Goal: Task Accomplishment & Management: Manage account settings

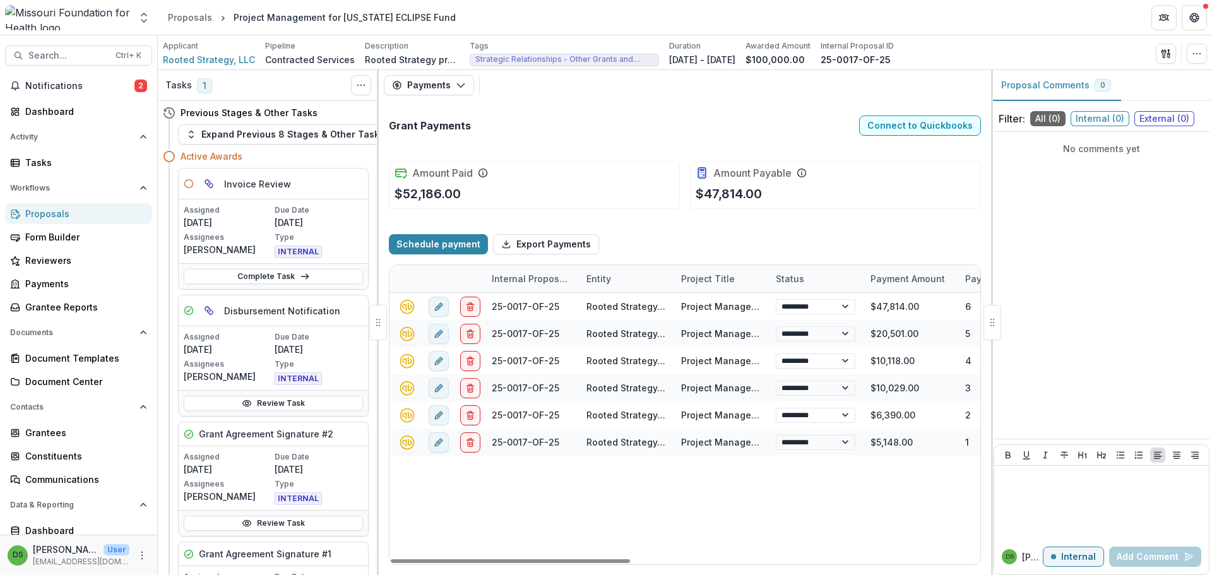
select select "**********"
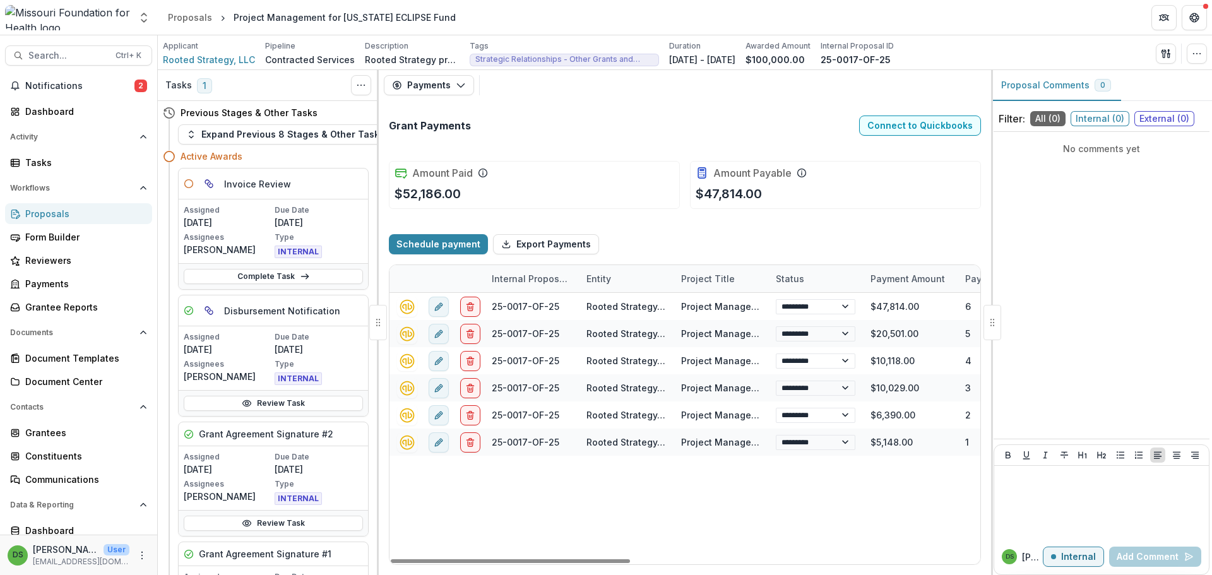
select select "**********"
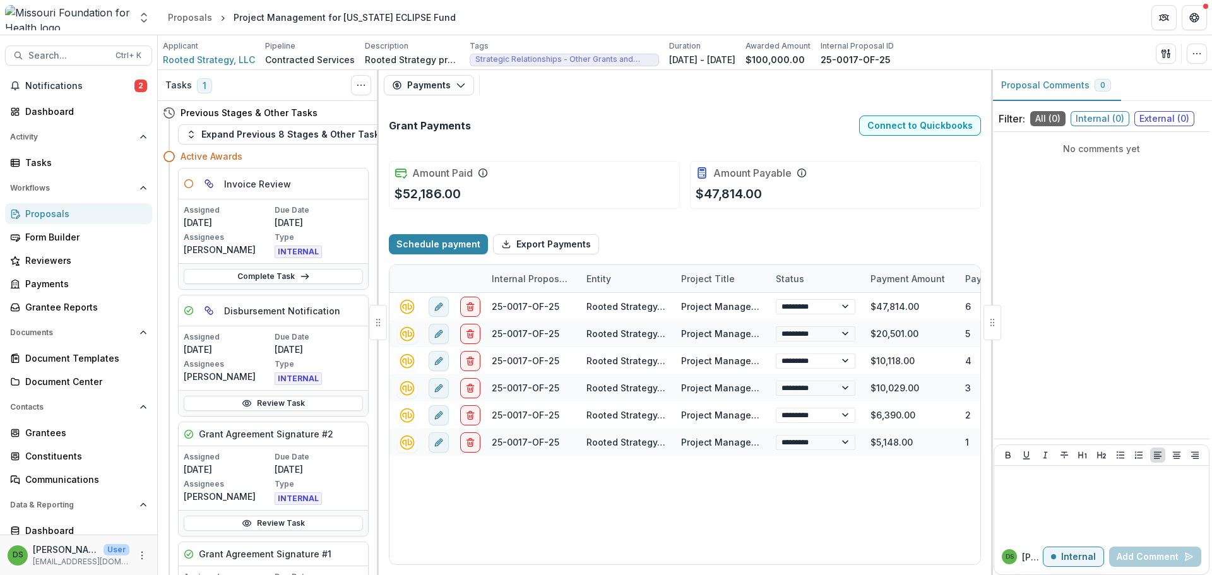
select select "**********"
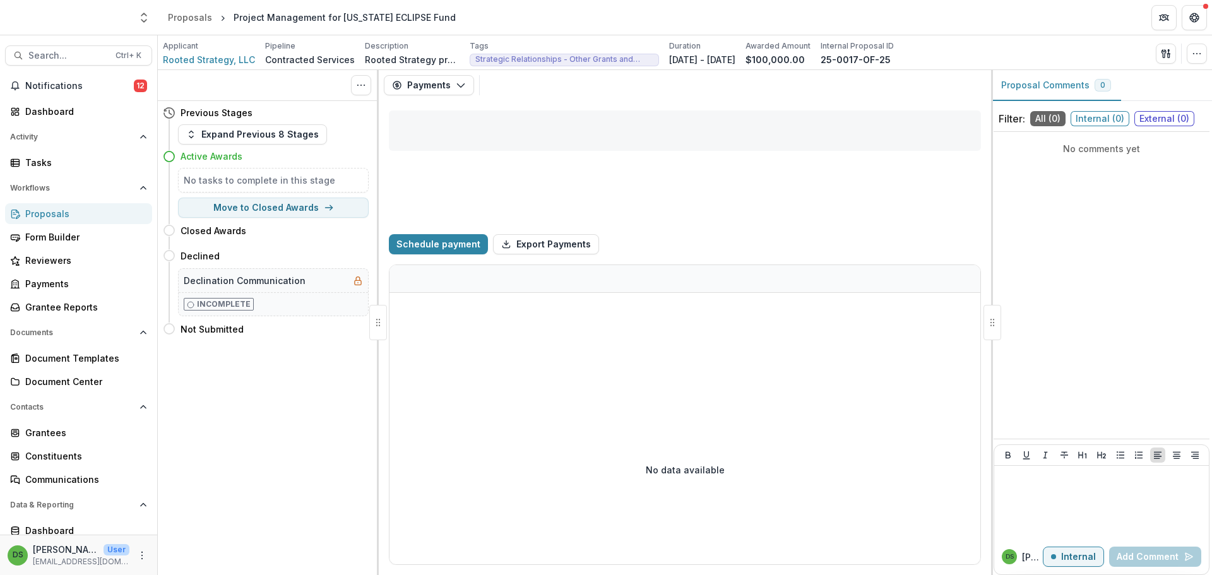
select select "**********"
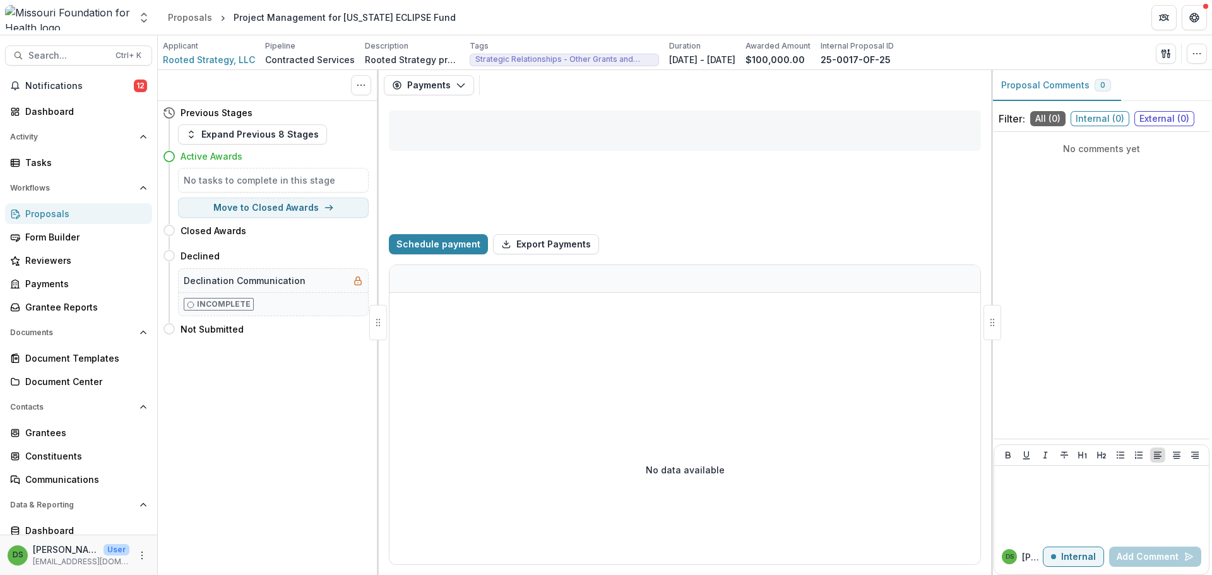
select select "**********"
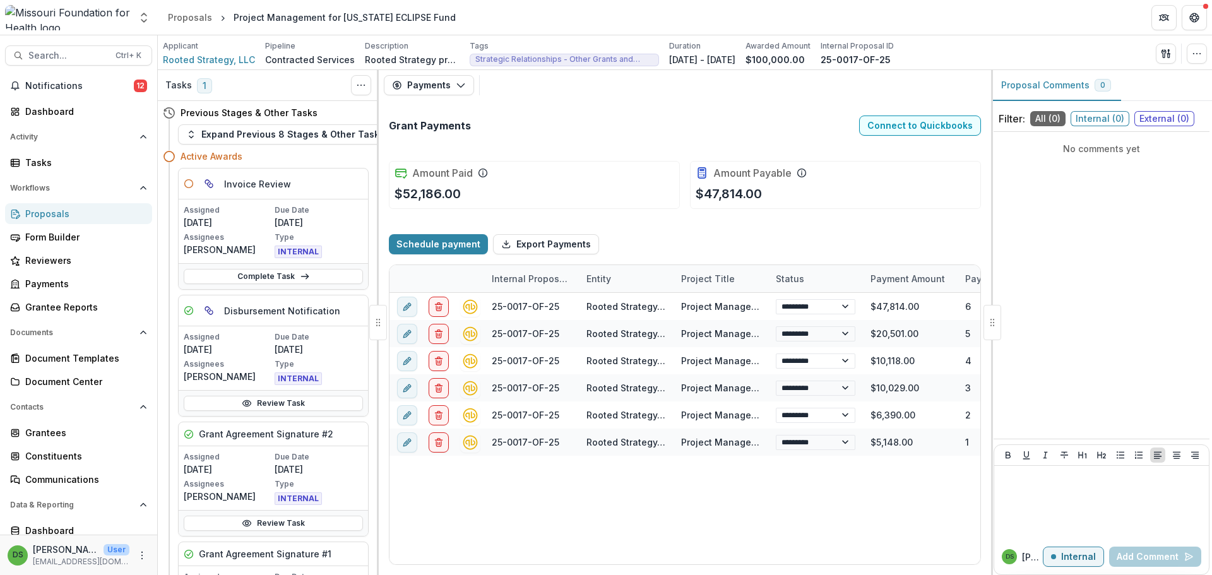
select select "**********"
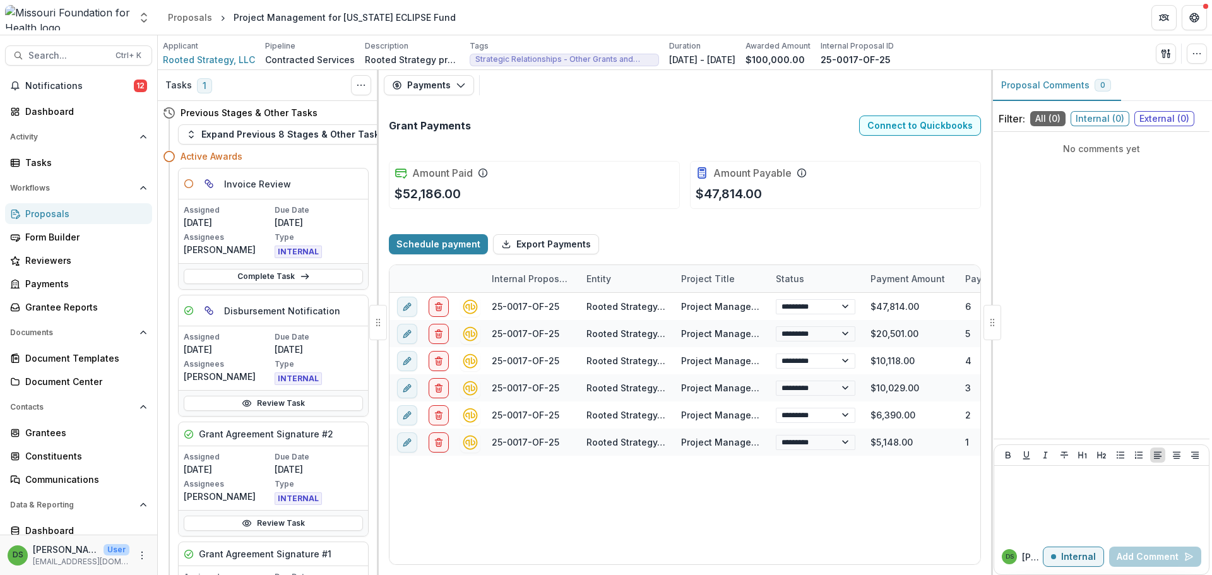
select select "**********"
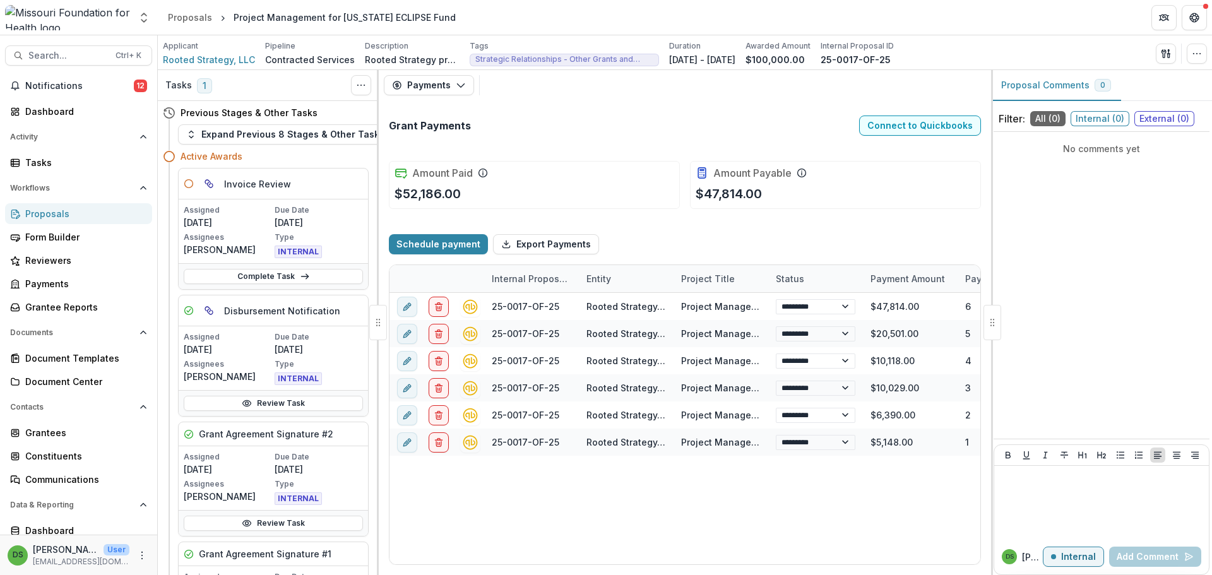
select select "**********"
click at [124, 83] on span "Notifications" at bounding box center [79, 86] width 109 height 11
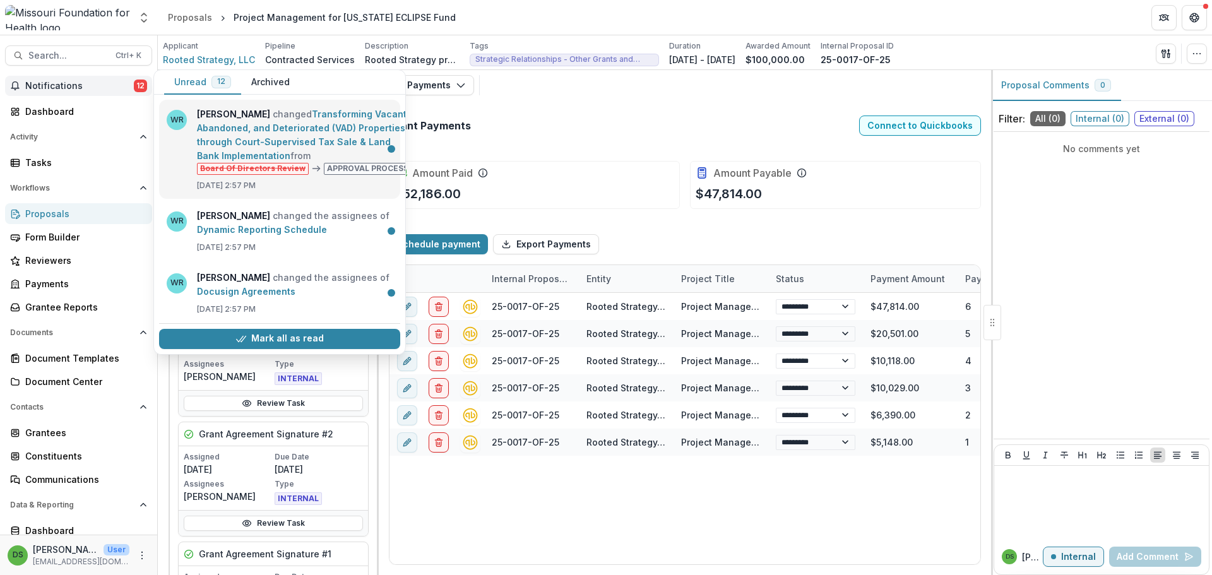
select select "**********"
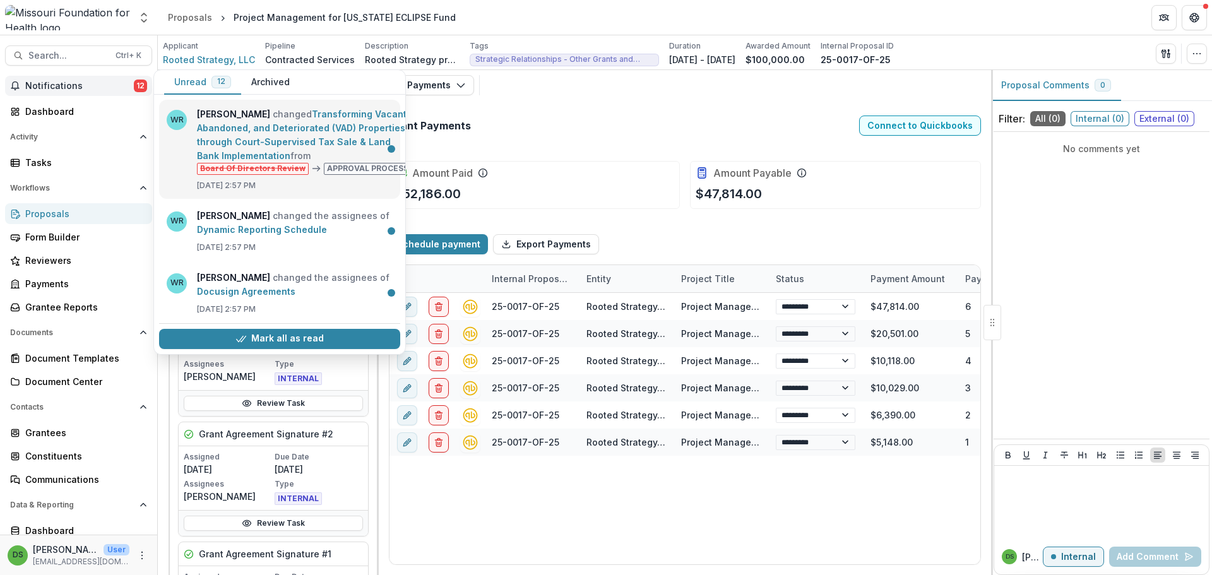
select select "**********"
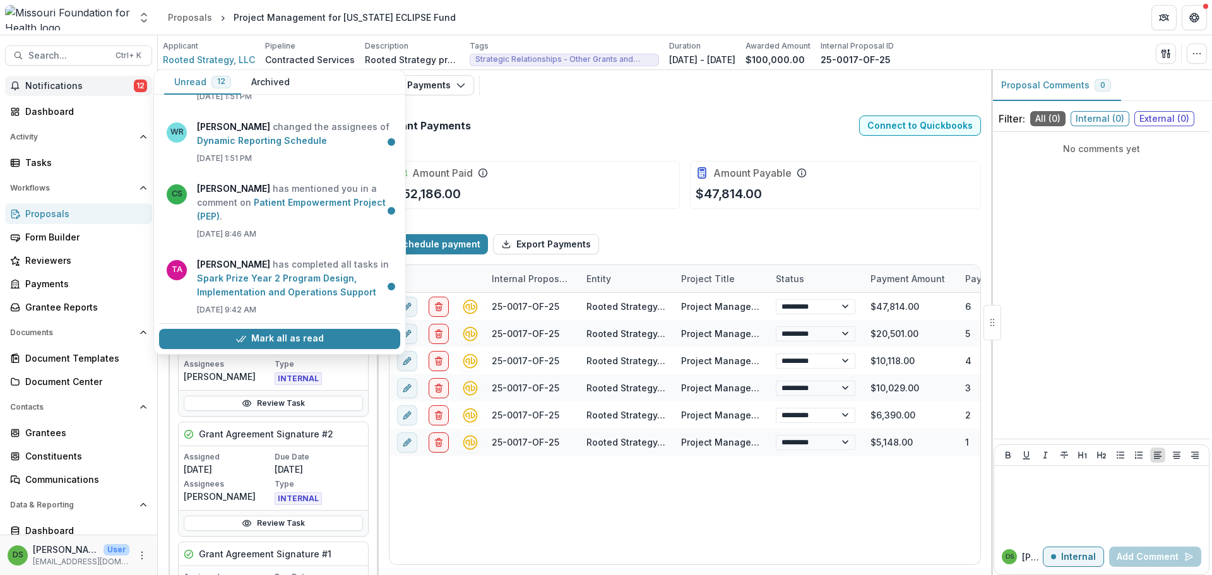
scroll to position [608, 0]
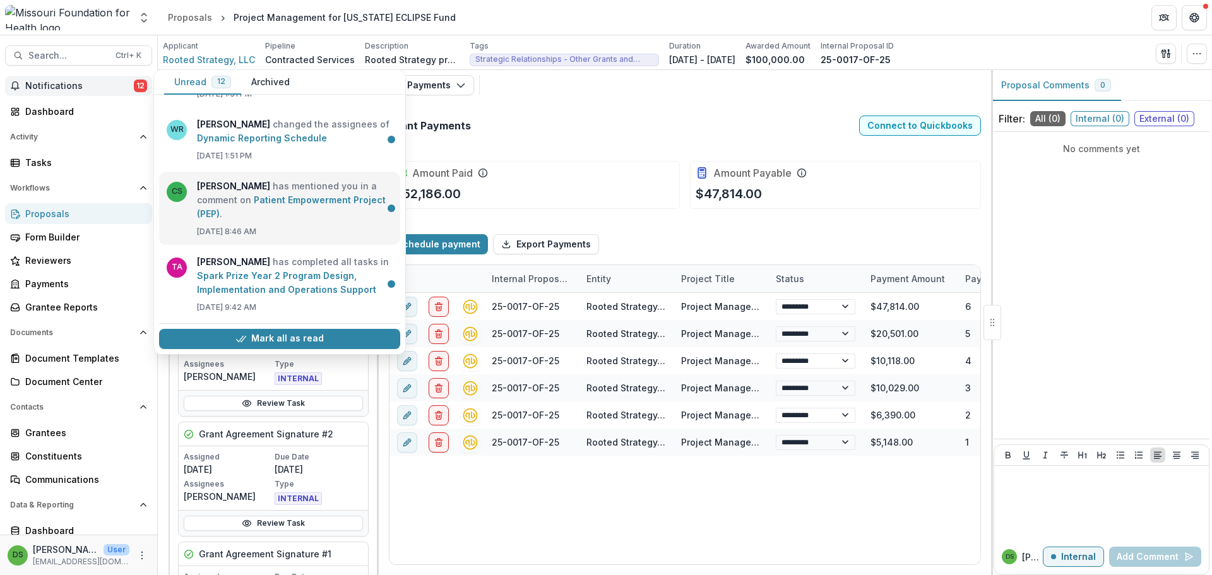
click at [324, 194] on link "Patient Empowerment Project (PEP)" at bounding box center [291, 206] width 189 height 25
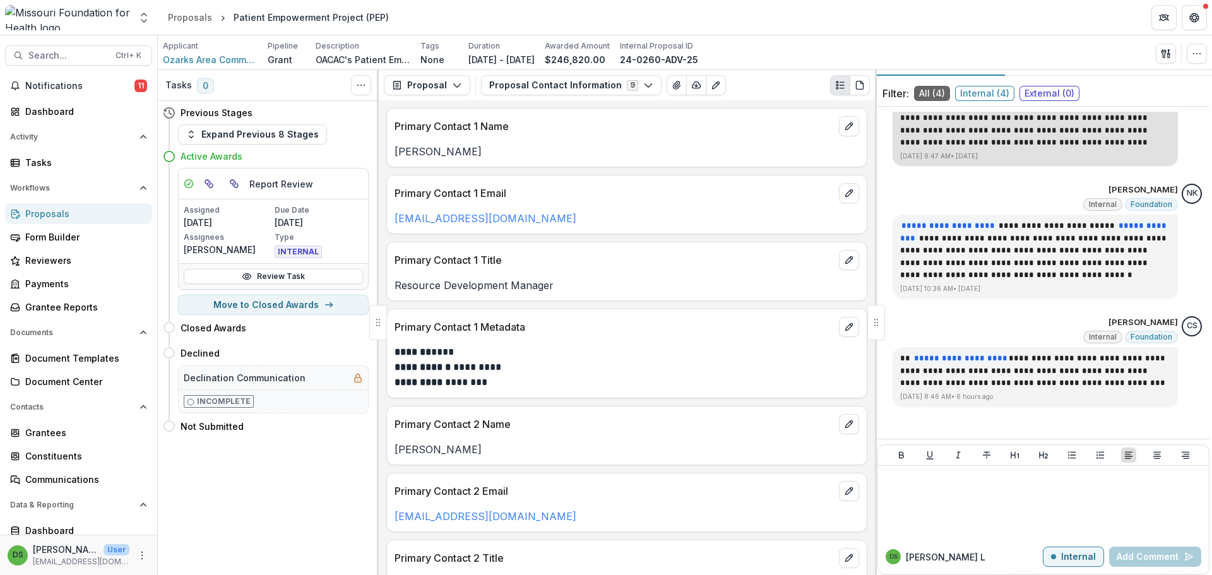
scroll to position [36, 0]
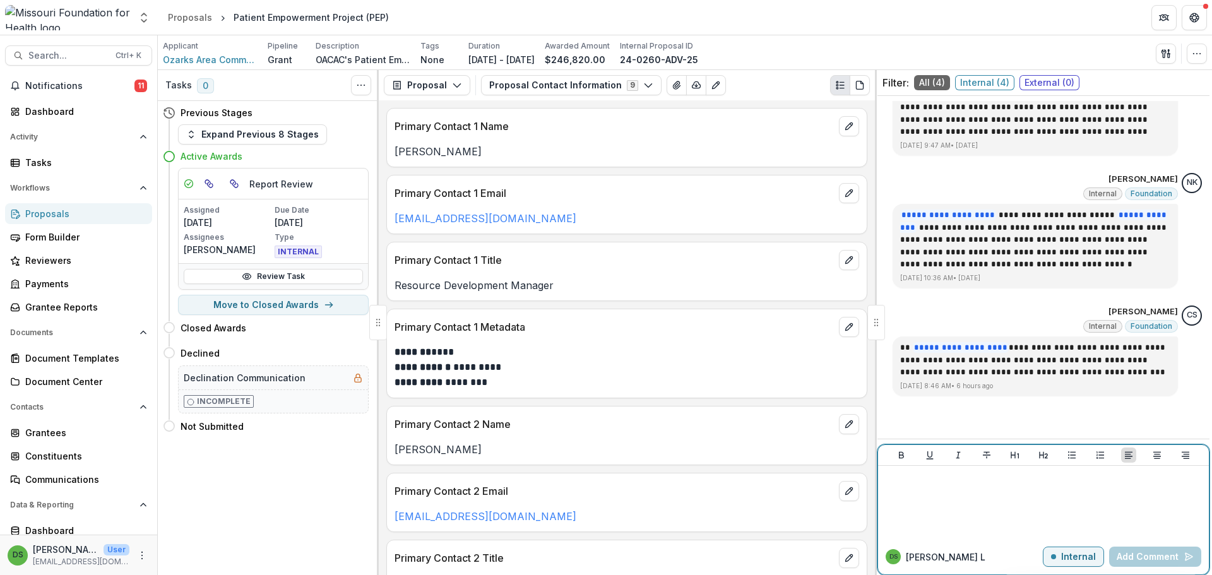
click at [998, 504] on div at bounding box center [1043, 502] width 321 height 63
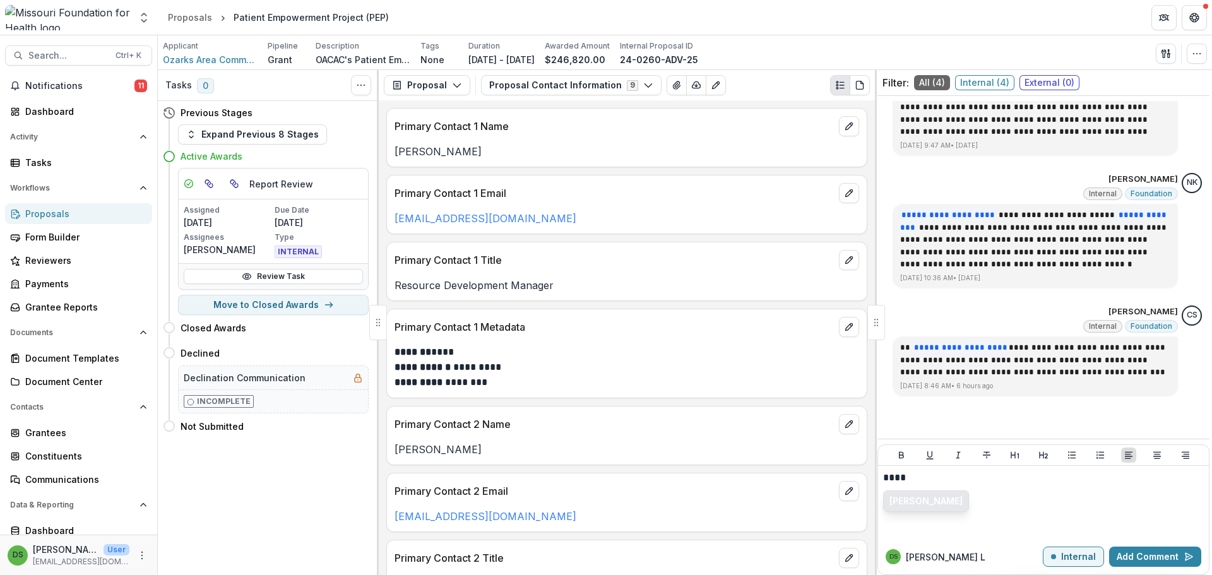
click at [934, 502] on button "[PERSON_NAME]" at bounding box center [926, 501] width 85 height 20
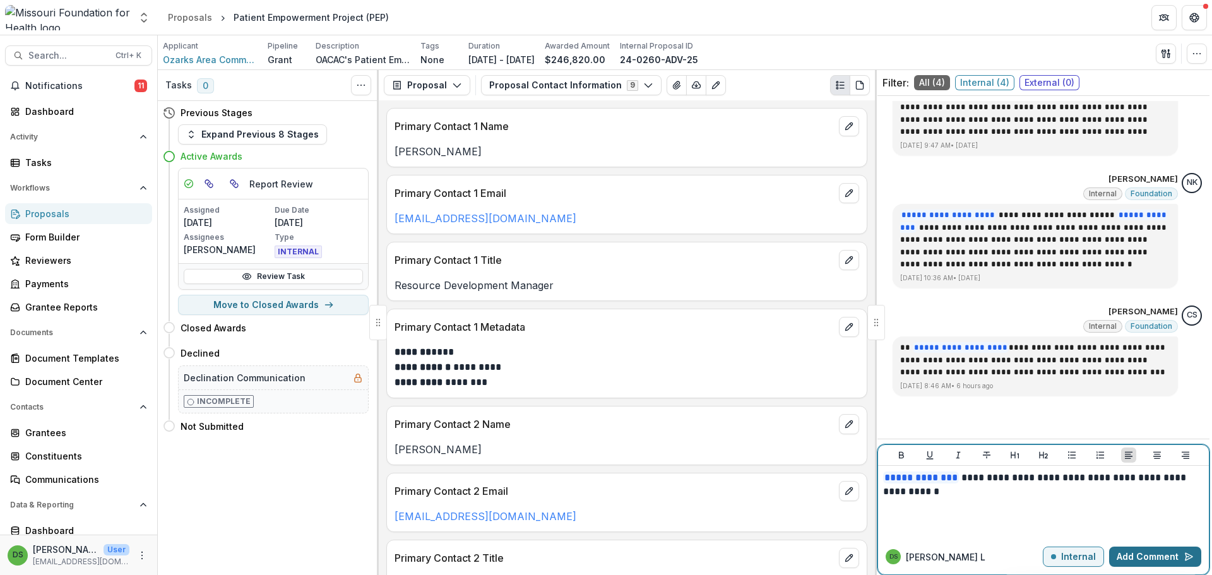
click at [1133, 556] on button "Add Comment" at bounding box center [1155, 557] width 92 height 20
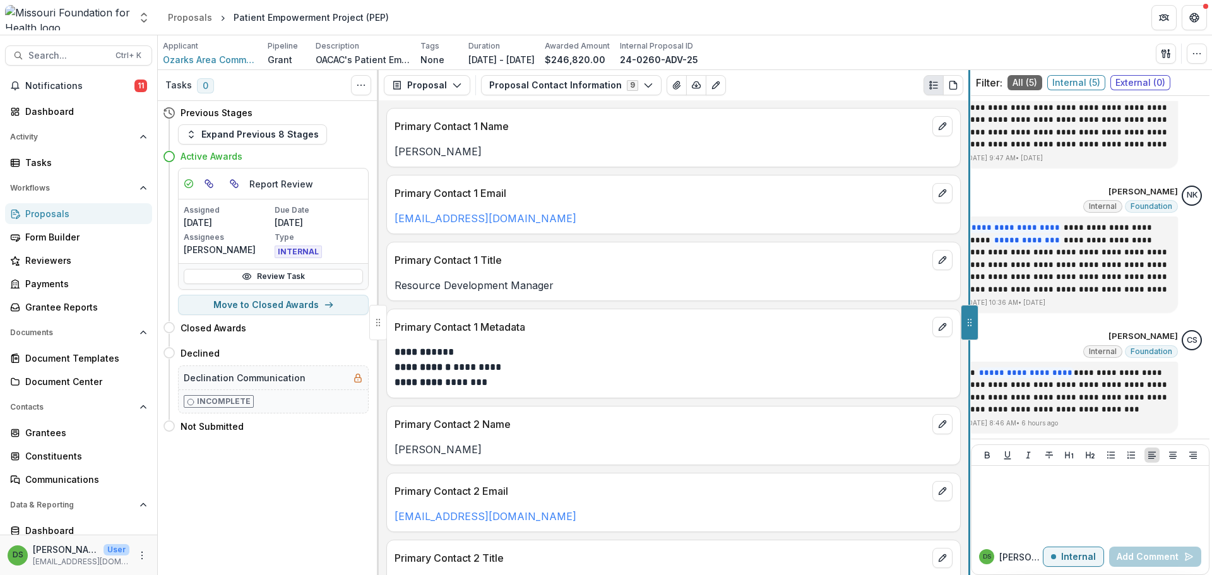
scroll to position [334, 0]
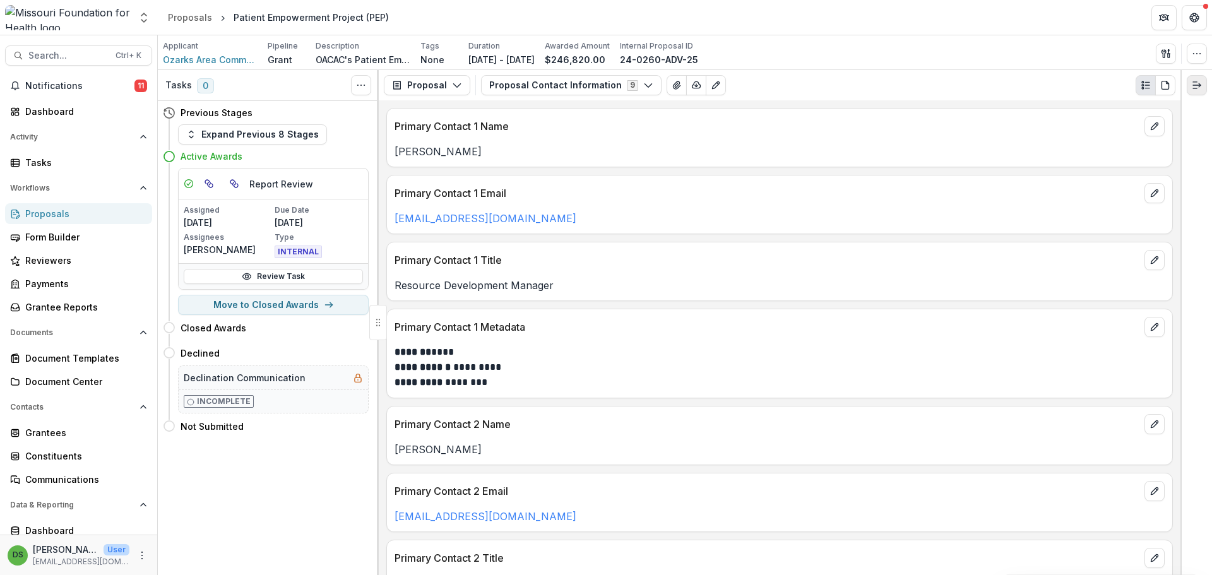
click at [1194, 85] on line "Expand right" at bounding box center [1197, 85] width 8 height 0
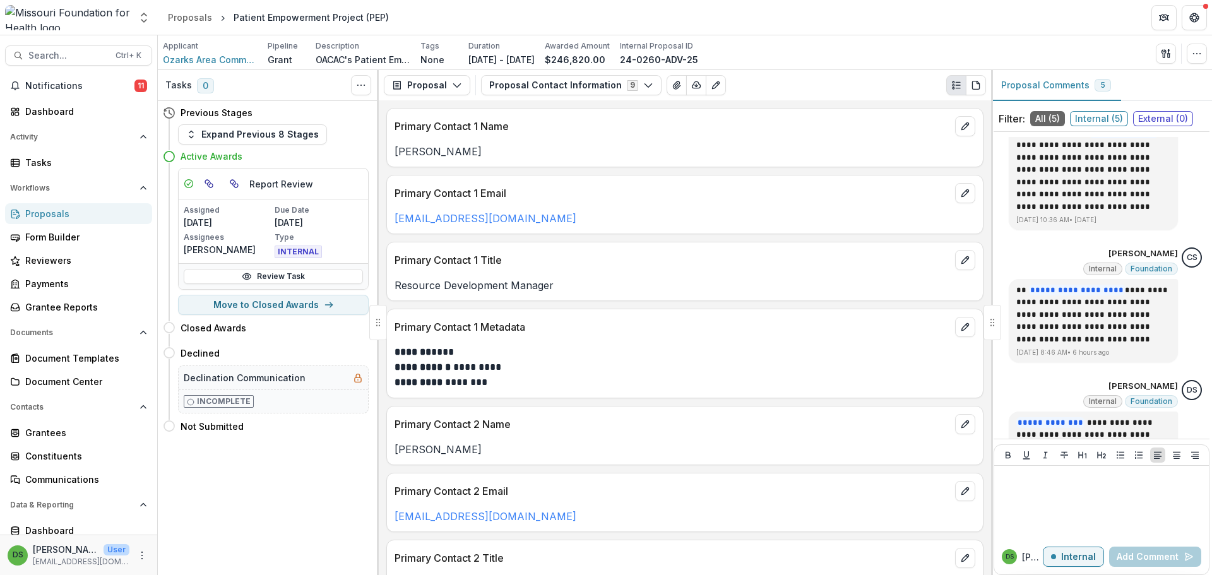
scroll to position [565, 0]
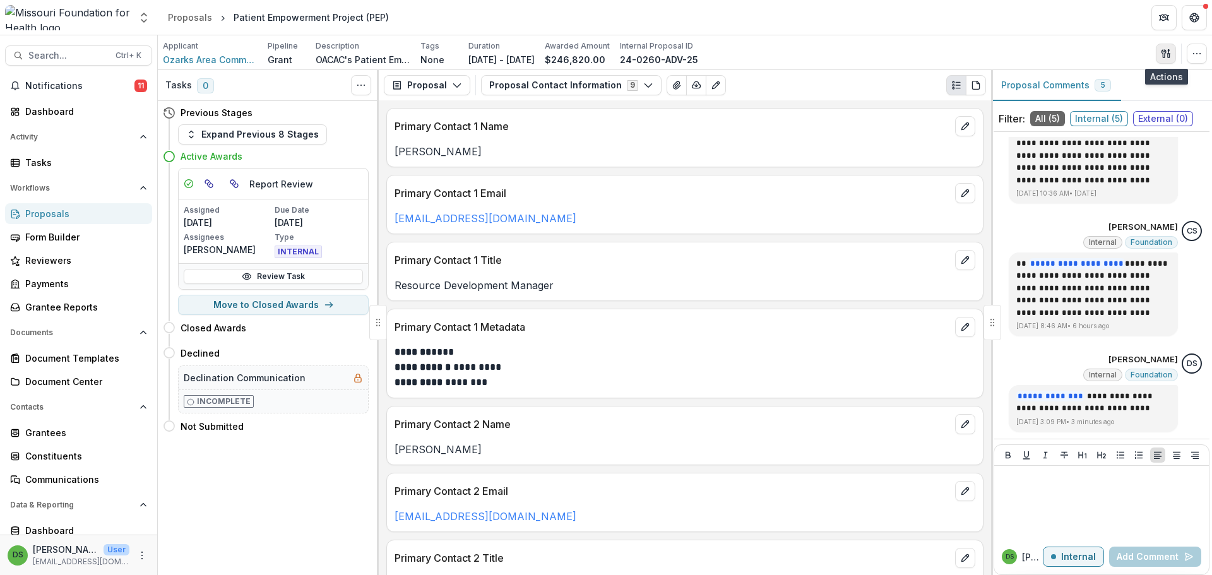
click at [1162, 47] on button "button" at bounding box center [1166, 54] width 20 height 20
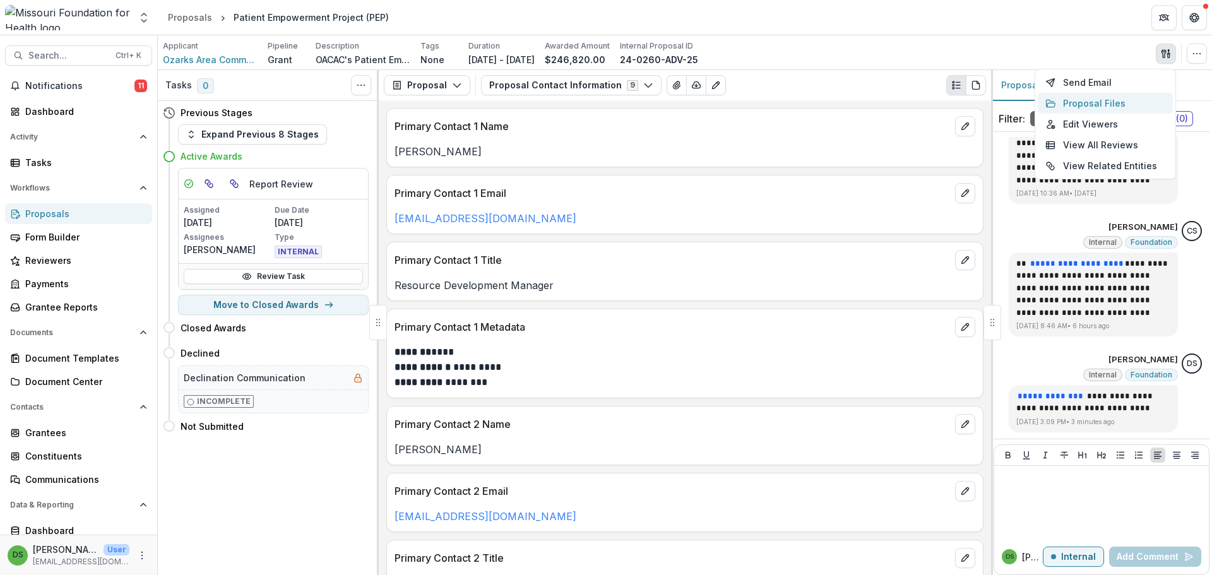
click at [1071, 101] on button "Proposal Files" at bounding box center [1105, 103] width 135 height 21
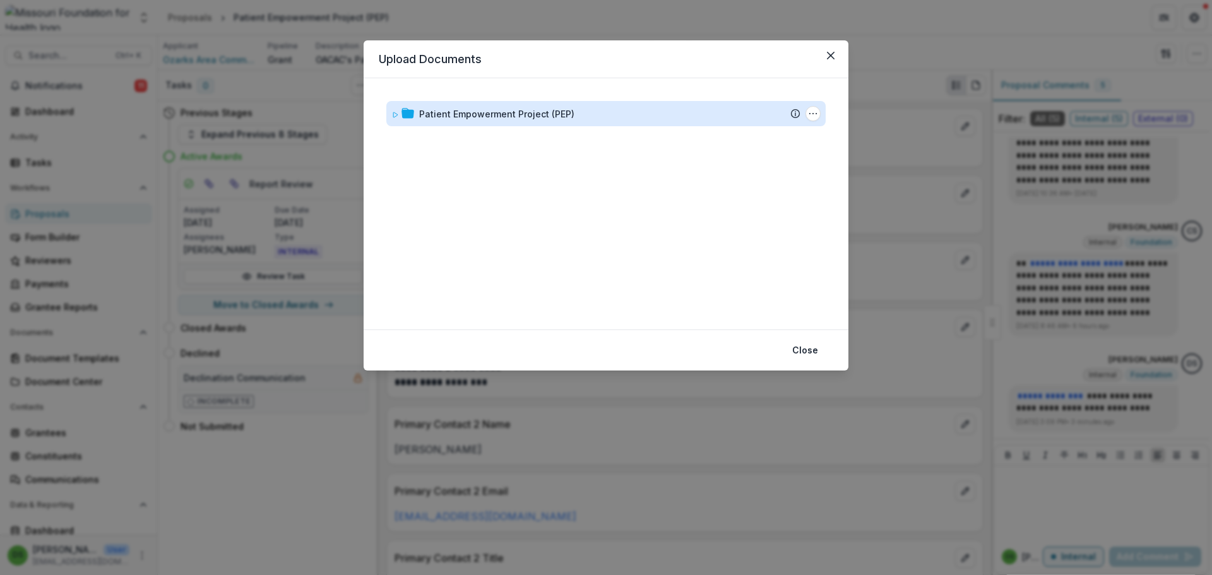
click at [512, 111] on div "Patient Empowerment Project (PEP)" at bounding box center [496, 113] width 155 height 13
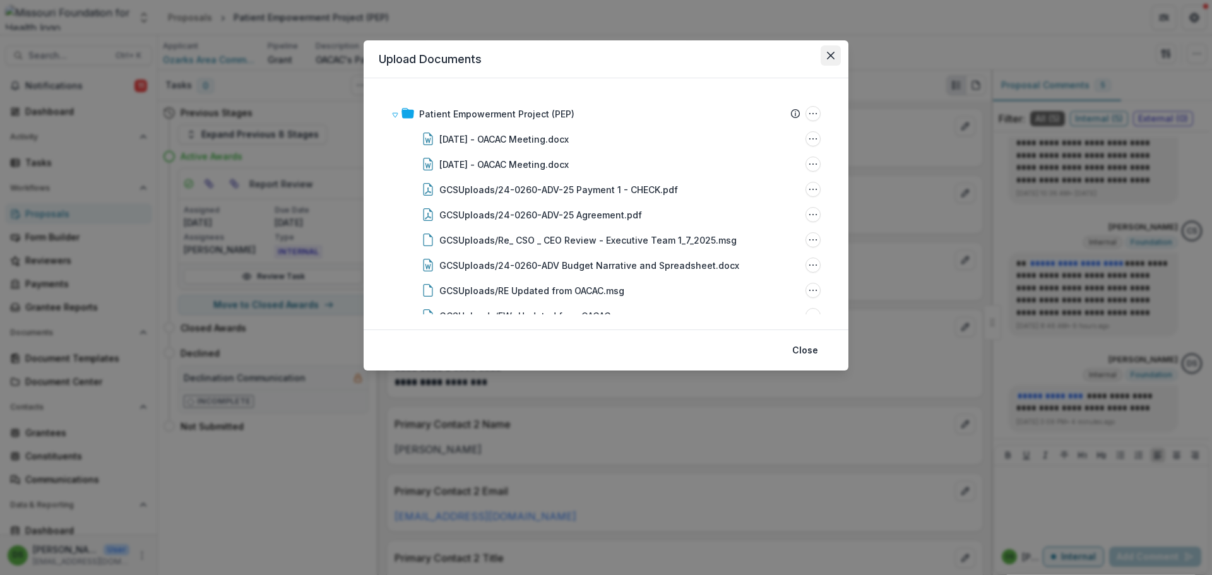
click at [832, 53] on icon "Close" at bounding box center [831, 56] width 8 height 8
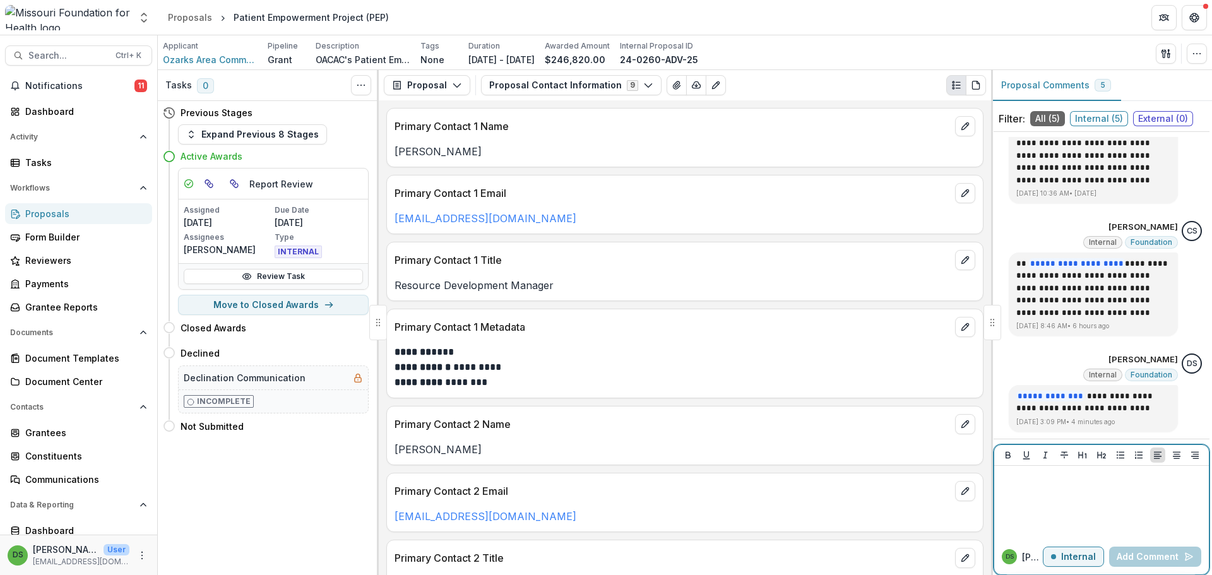
click at [1097, 485] on div at bounding box center [1101, 502] width 204 height 63
click at [1080, 531] on div at bounding box center [1101, 502] width 204 height 63
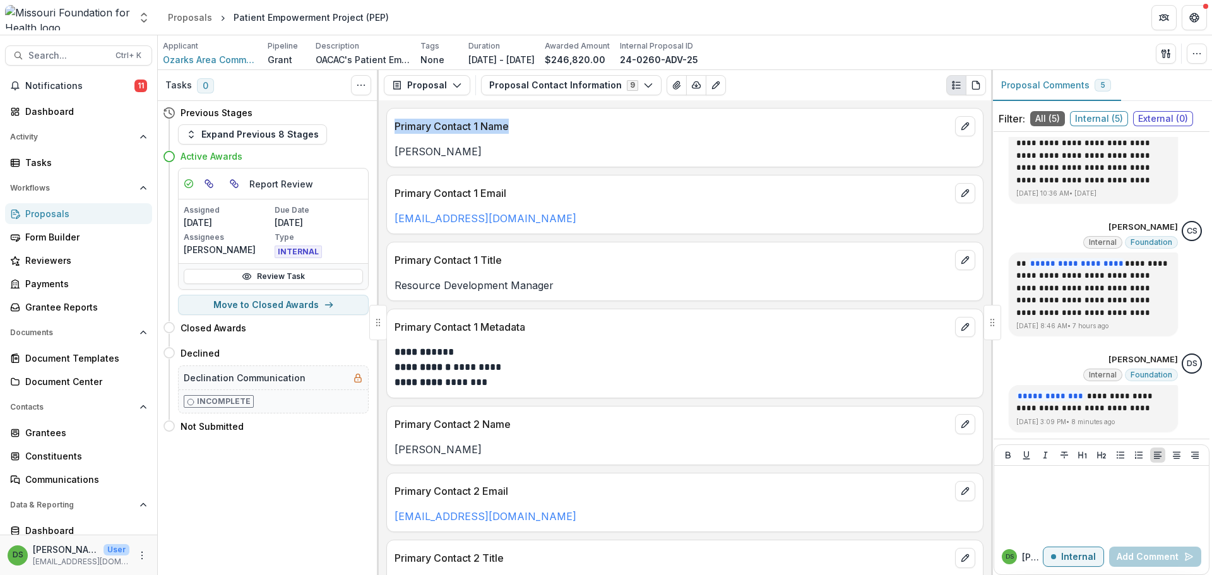
drag, startPoint x: 394, startPoint y: 126, endPoint x: 509, endPoint y: 126, distance: 114.2
click at [509, 126] on p "Primary Contact 1 Name" at bounding box center [671, 126] width 555 height 15
click at [436, 125] on p "Primary Contact 1 Name" at bounding box center [671, 126] width 555 height 15
drag, startPoint x: 395, startPoint y: 127, endPoint x: 514, endPoint y: 131, distance: 118.7
click at [514, 131] on p "Primary Contact 1 Name" at bounding box center [671, 126] width 555 height 15
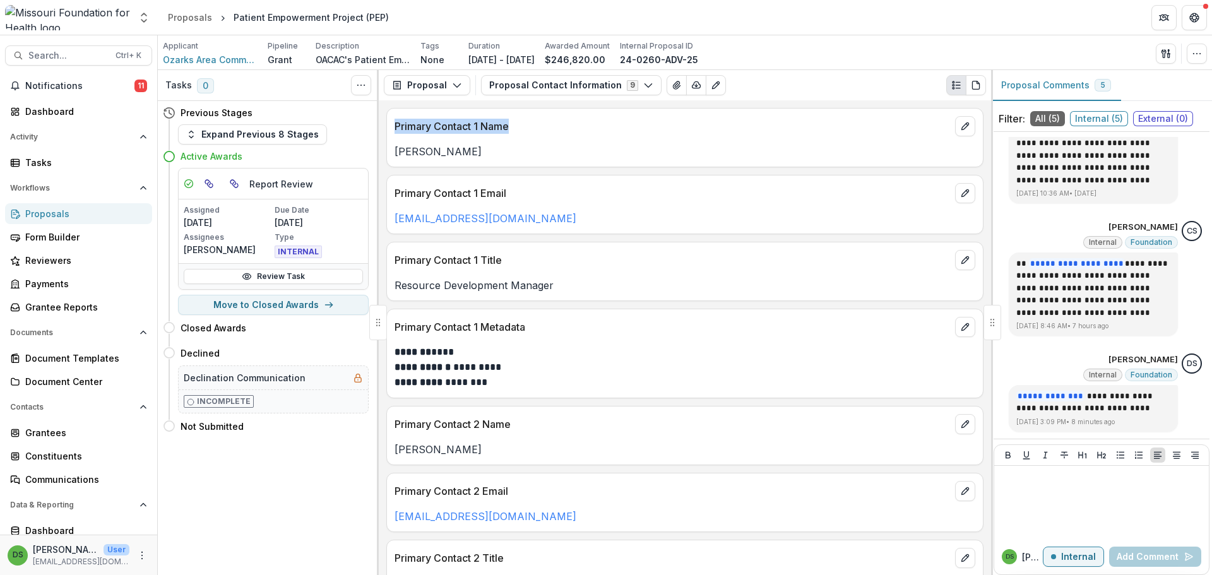
click at [410, 127] on p "Primary Contact 1 Name" at bounding box center [671, 126] width 555 height 15
drag, startPoint x: 396, startPoint y: 127, endPoint x: 512, endPoint y: 132, distance: 116.2
click at [512, 132] on p "Primary Contact 1 Name" at bounding box center [671, 126] width 555 height 15
click at [408, 118] on div "Primary Contact 1 Name" at bounding box center [685, 123] width 596 height 28
drag, startPoint x: 394, startPoint y: 129, endPoint x: 511, endPoint y: 131, distance: 117.4
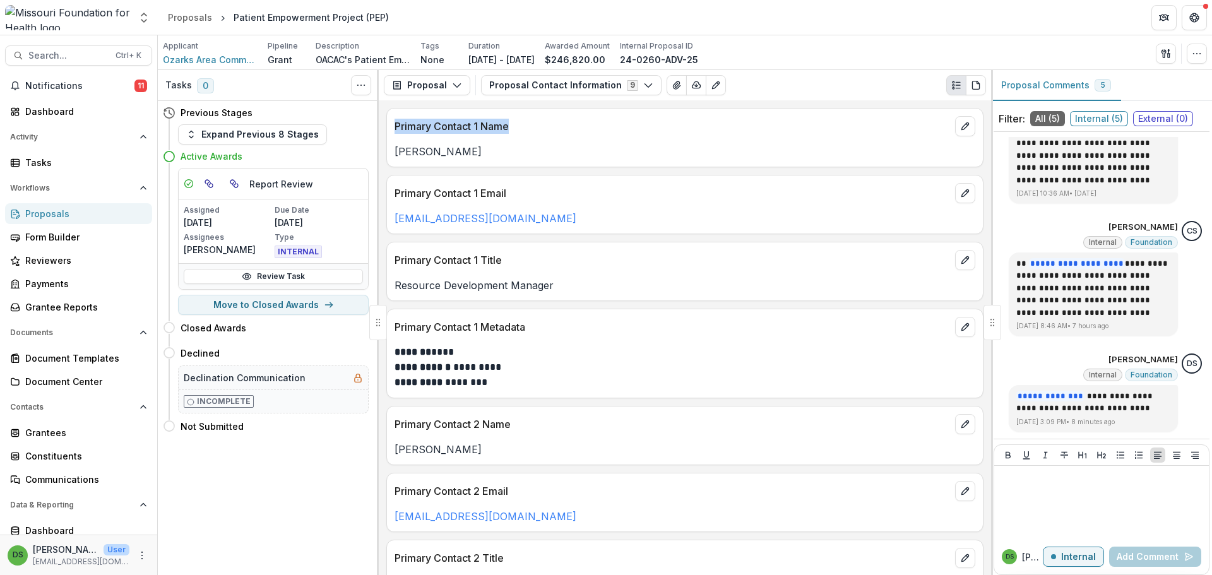
click at [511, 131] on div "Primary Contact 1 Name" at bounding box center [685, 123] width 596 height 28
click at [571, 159] on p "Lindsey Dumas-Bell" at bounding box center [684, 151] width 581 height 15
click at [624, 218] on p "ldumas-bell@oac.ac" at bounding box center [684, 218] width 581 height 15
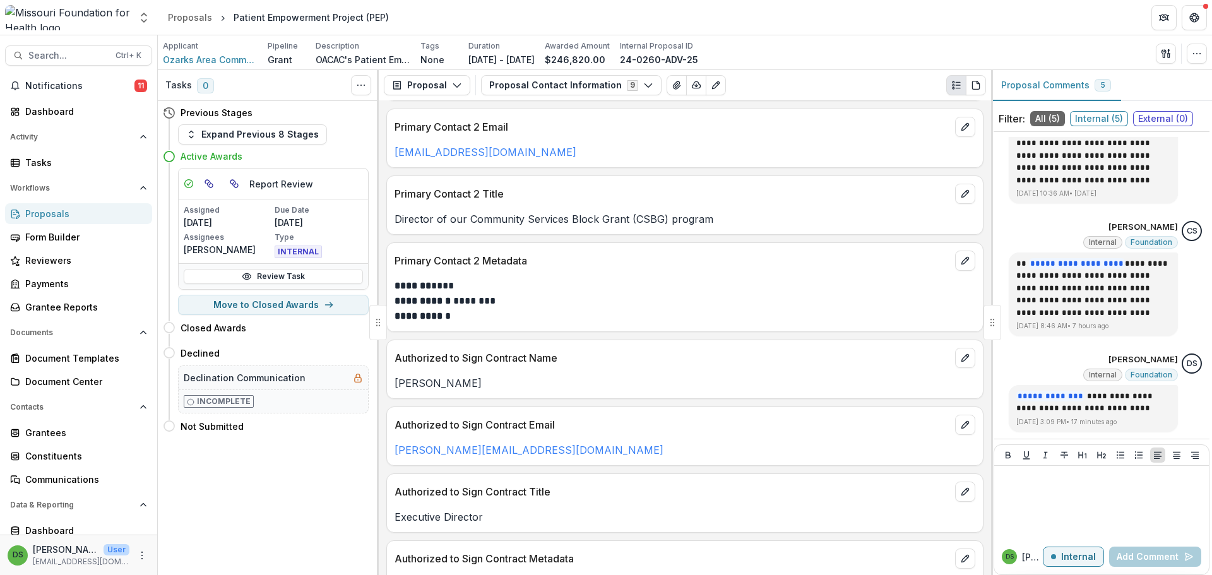
scroll to position [346, 0]
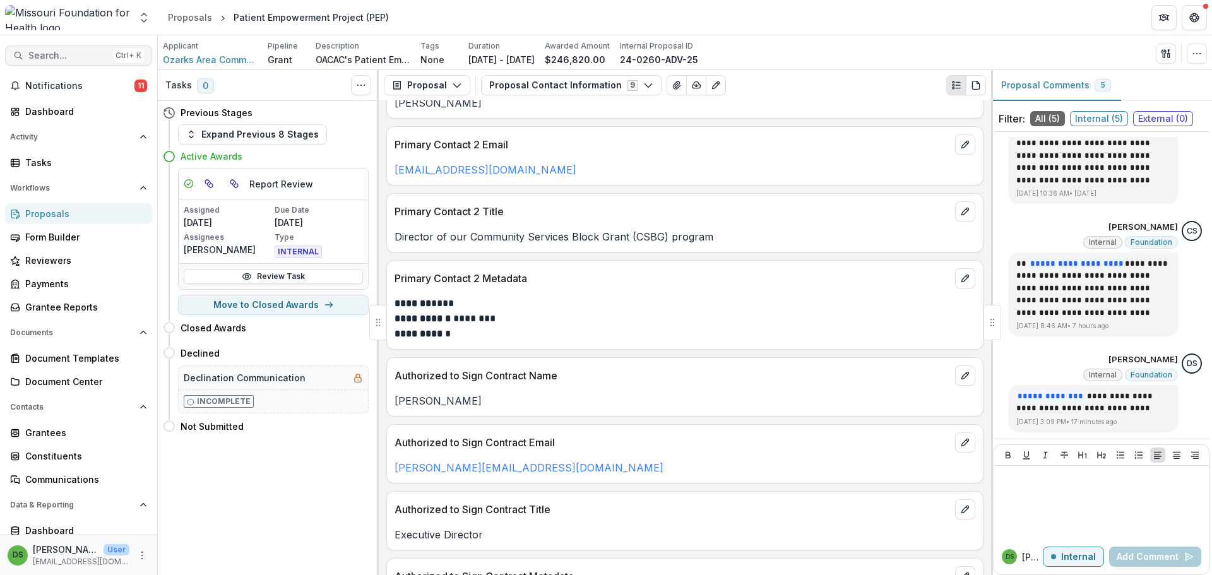
click at [104, 58] on button "Search... Ctrl + K" at bounding box center [78, 55] width 147 height 20
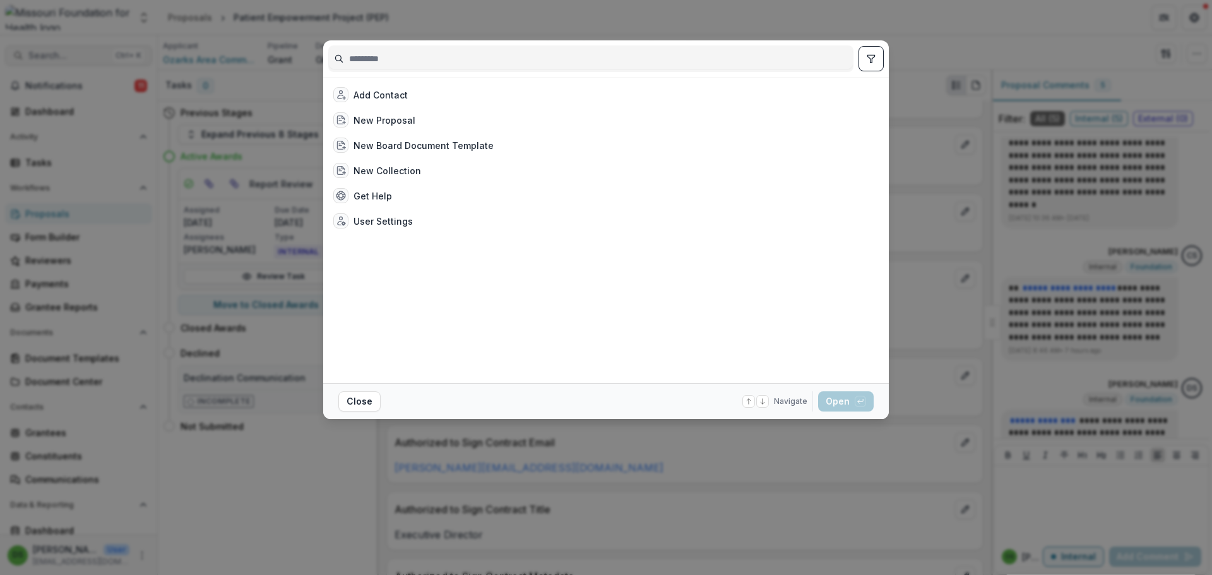
click at [104, 58] on div "Add Contact New Proposal New Board Document Template New Collection Get Help Us…" at bounding box center [606, 287] width 1212 height 575
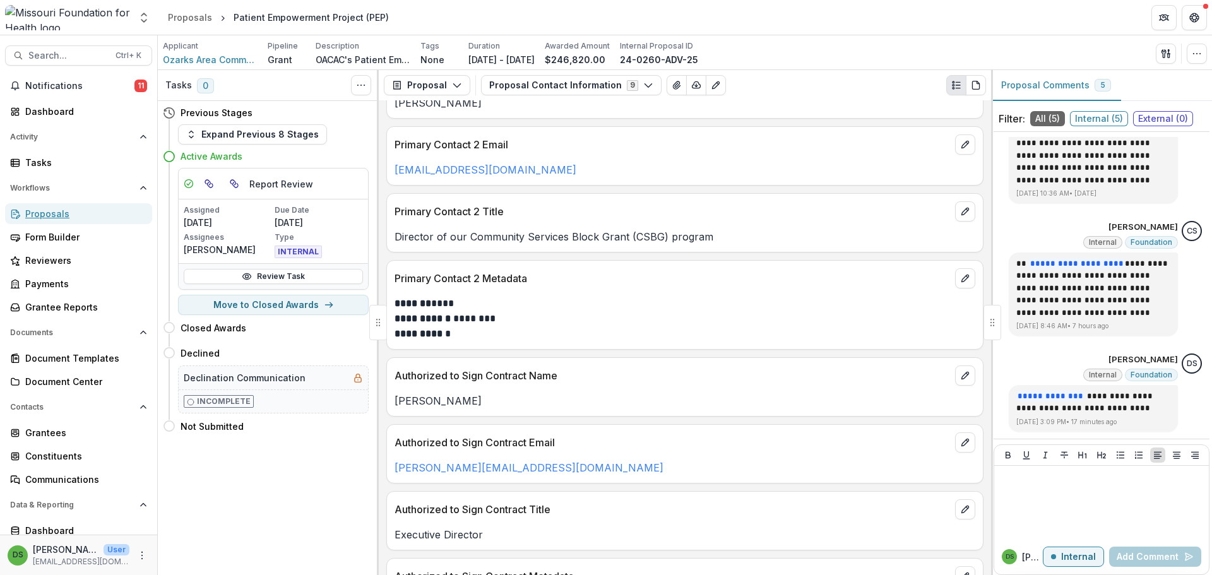
scroll to position [0, 0]
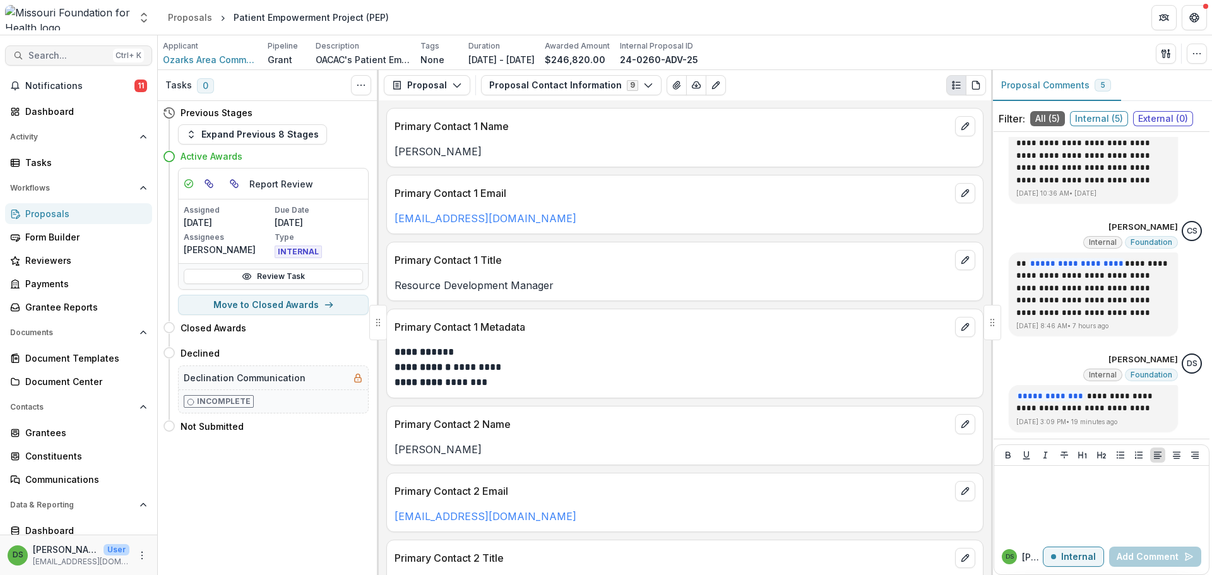
click at [86, 56] on span "Search..." at bounding box center [68, 55] width 80 height 11
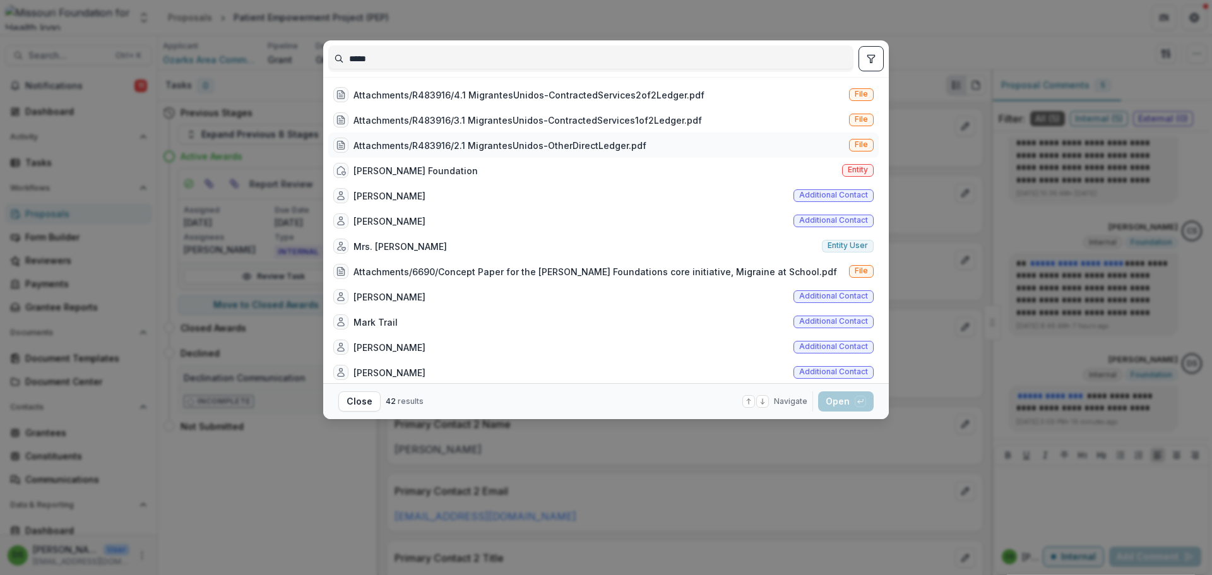
scroll to position [568, 0]
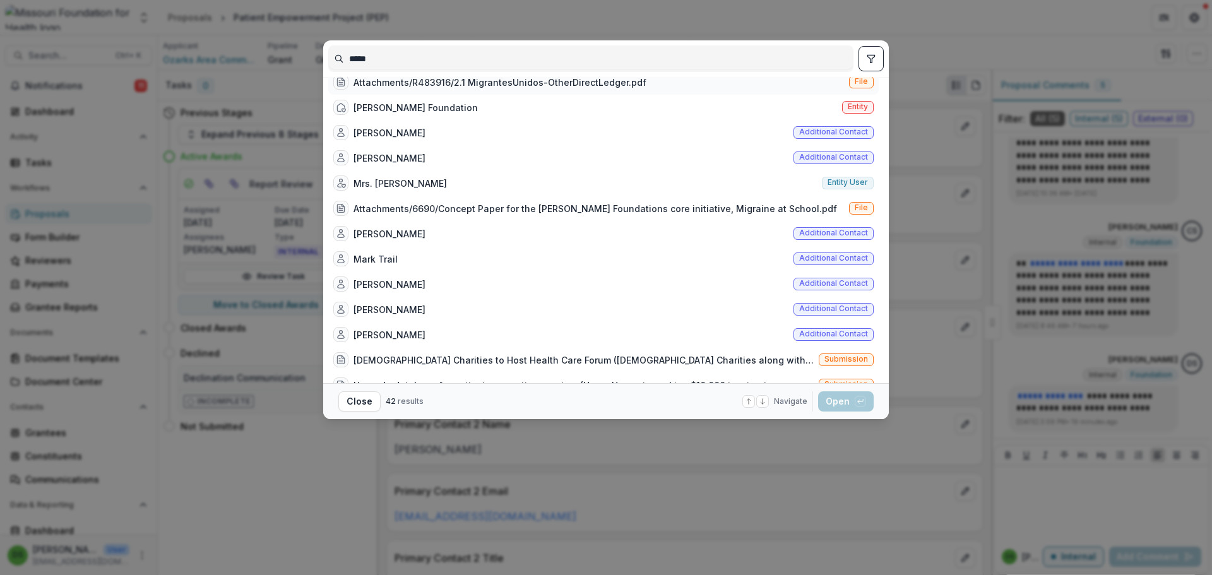
type input "*****"
drag, startPoint x: 745, startPoint y: 153, endPoint x: 750, endPoint y: 44, distance: 109.3
click at [750, 44] on div "*****" at bounding box center [605, 58] width 555 height 37
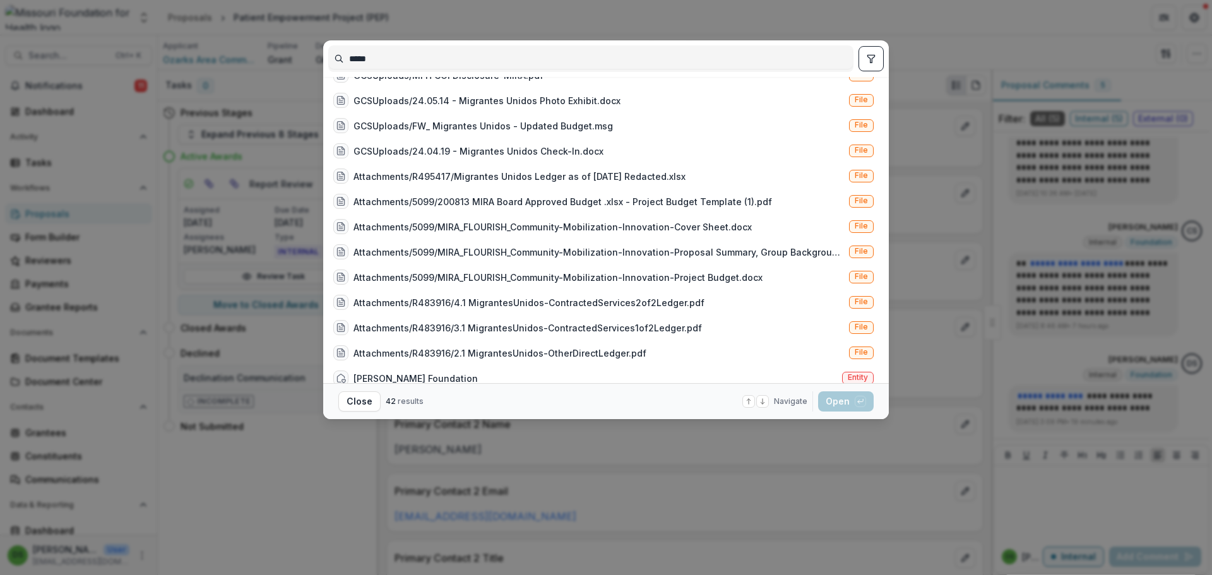
scroll to position [0, 0]
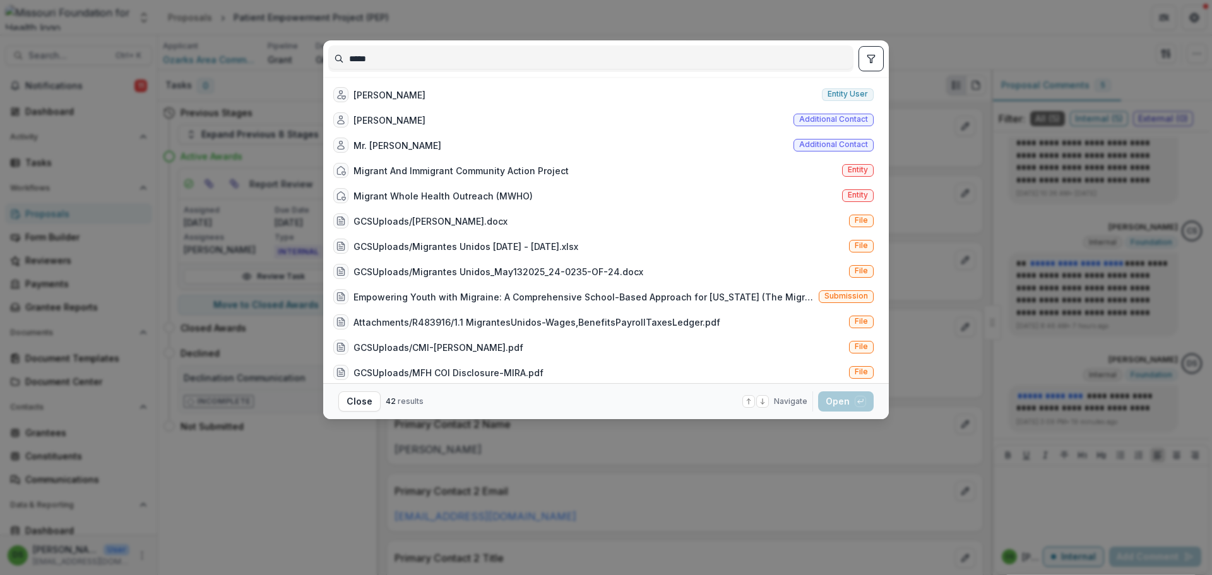
click at [915, 50] on div "***** Mitra Naseh Entity user Miranda Walker Jones Additional contact Mr. Miran…" at bounding box center [606, 287] width 1212 height 575
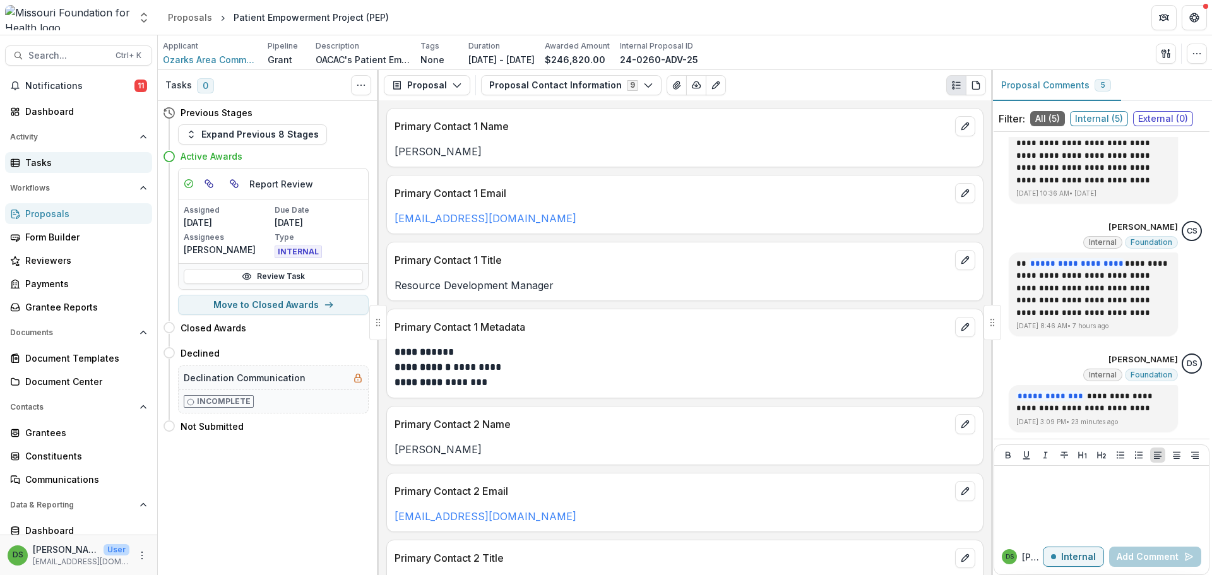
click at [78, 158] on div "Tasks" at bounding box center [83, 162] width 117 height 13
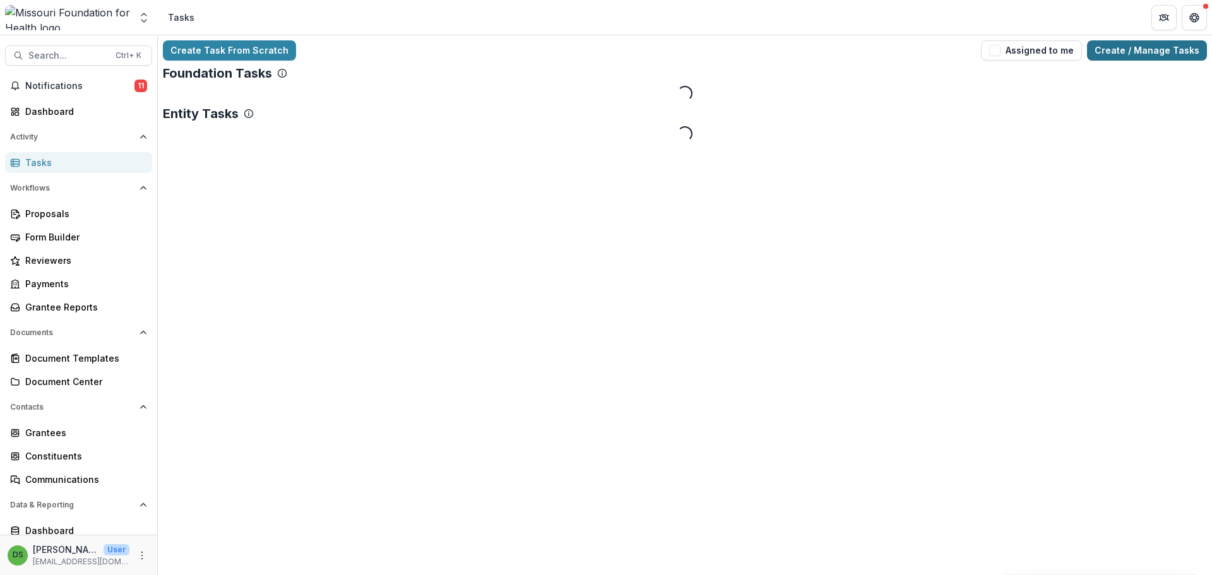
click at [1128, 51] on link "Create / Manage Tasks" at bounding box center [1147, 50] width 120 height 20
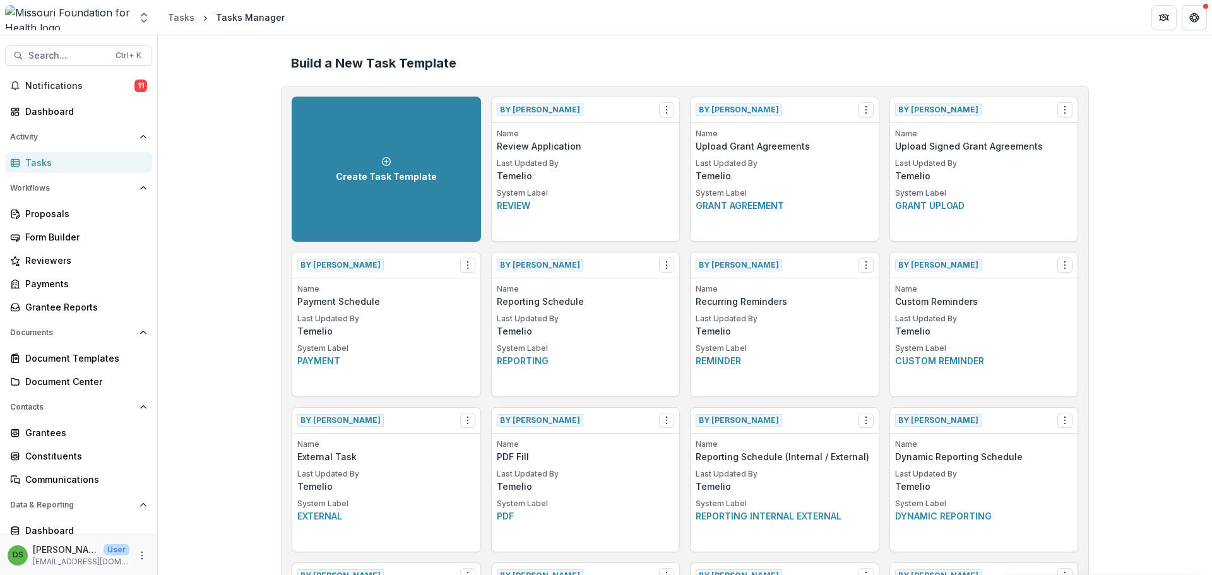
scroll to position [1704, 0]
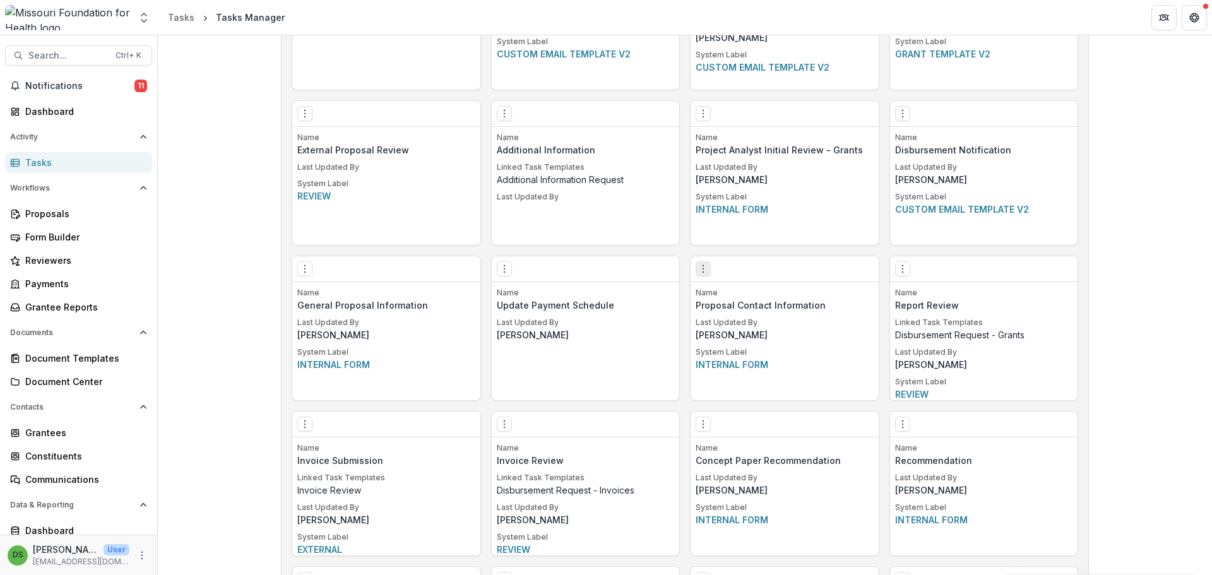
click at [704, 276] on button "Options" at bounding box center [702, 268] width 15 height 15
click at [732, 293] on link "Edit" at bounding box center [758, 292] width 124 height 16
click at [702, 271] on icon "Options" at bounding box center [703, 269] width 10 height 10
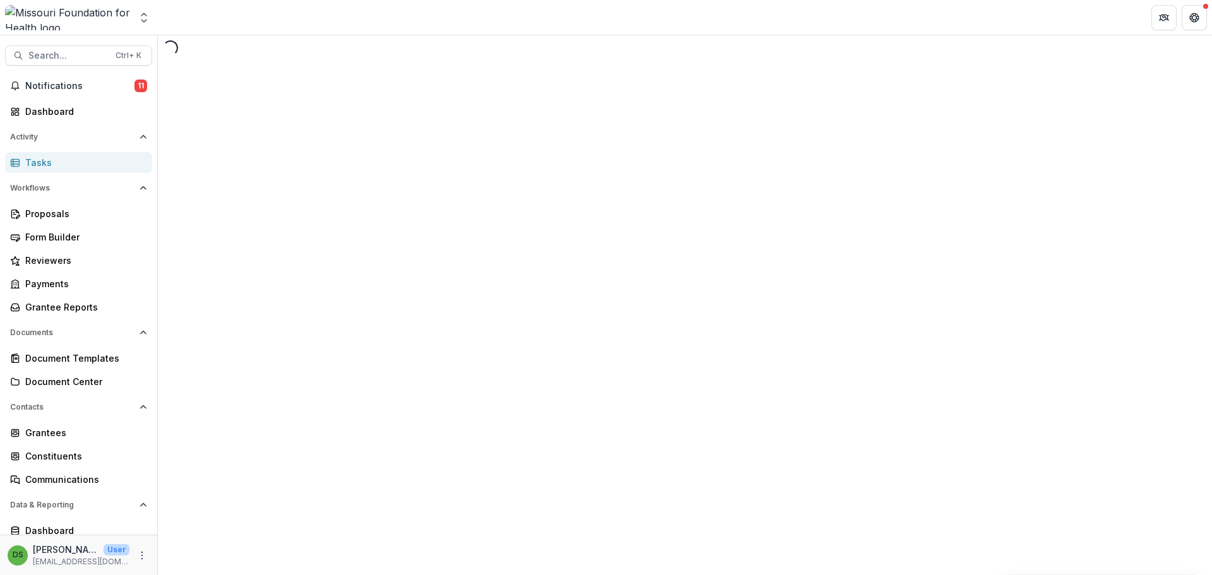
drag, startPoint x: 726, startPoint y: 259, endPoint x: 764, endPoint y: 33, distance: 229.1
click at [764, 33] on header at bounding box center [685, 17] width 1054 height 35
select select "********"
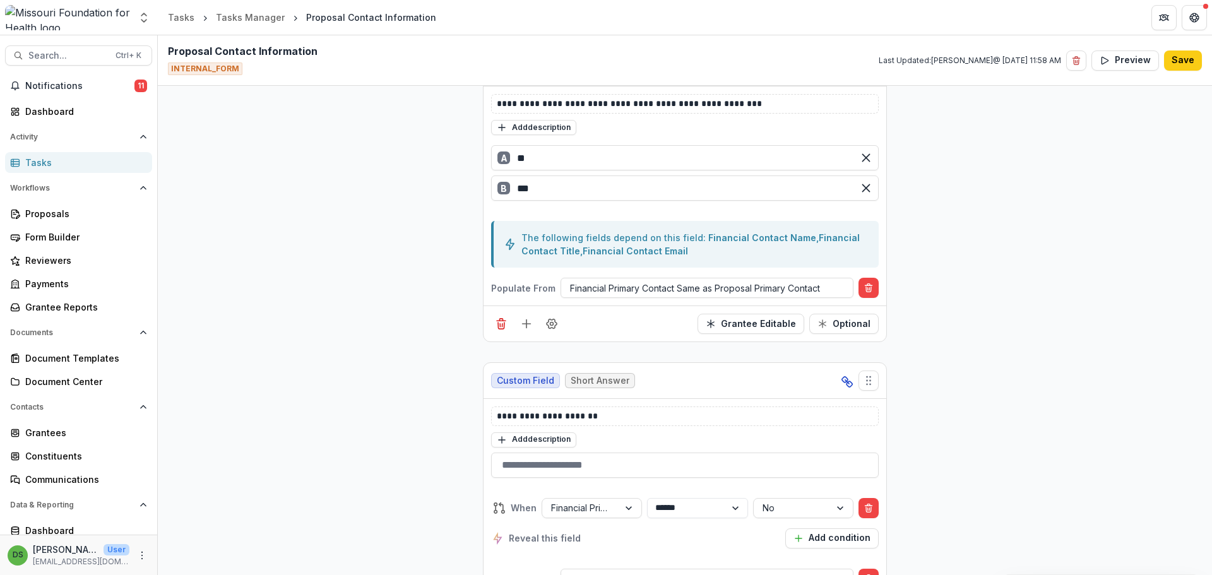
click at [551, 324] on circle "Field Settings" at bounding box center [551, 323] width 3 height 3
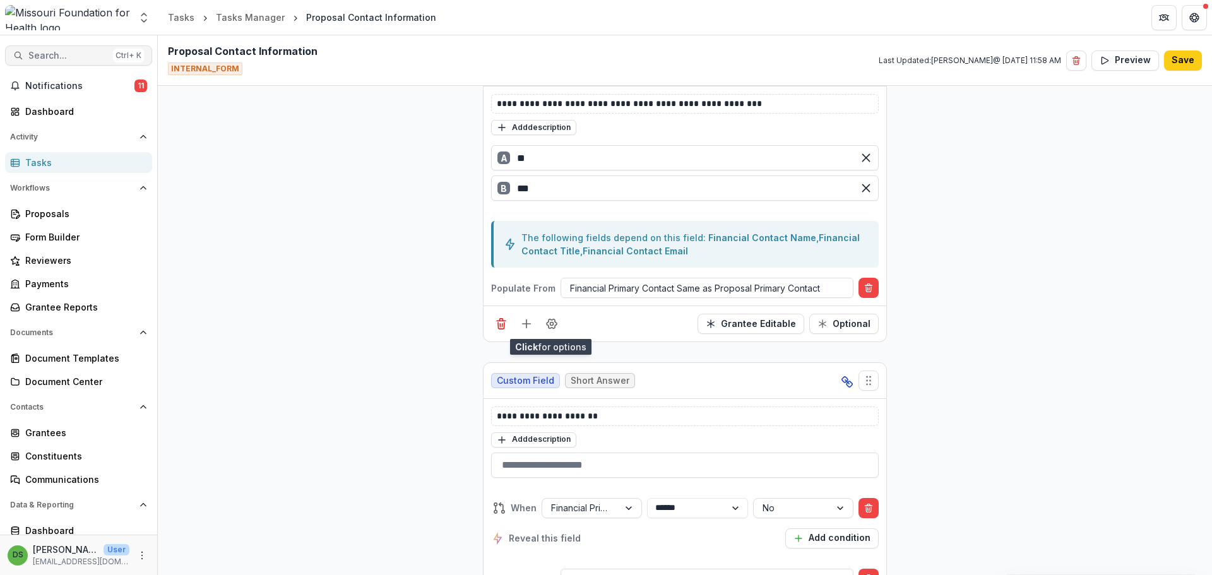
click at [62, 49] on button "Search... Ctrl + K" at bounding box center [78, 55] width 147 height 20
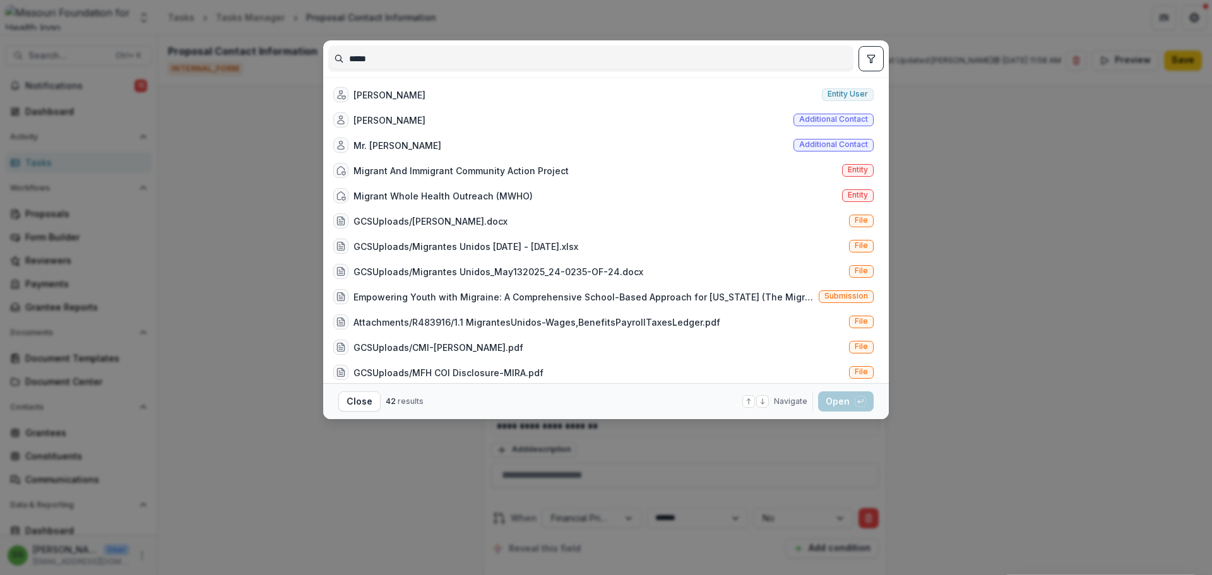
scroll to position [3958, 0]
click at [413, 170] on div "Migrant And Immigrant Community Action Project" at bounding box center [460, 170] width 215 height 13
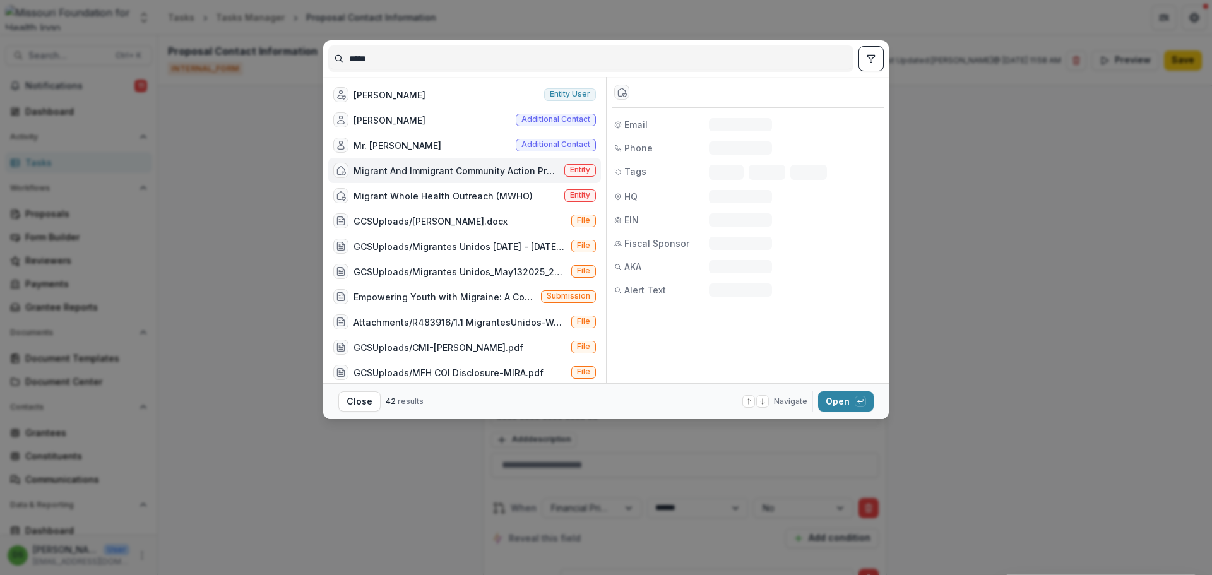
click at [413, 170] on div "Migrant And Immigrant Community Action Project" at bounding box center [456, 170] width 206 height 13
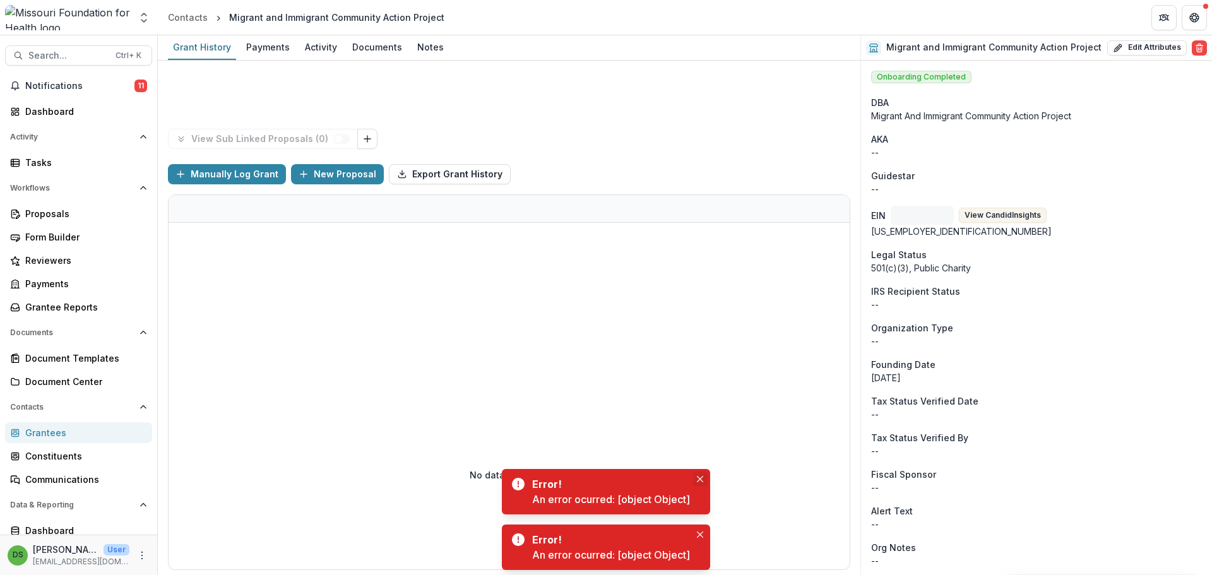
click at [698, 478] on icon "Close" at bounding box center [700, 479] width 6 height 6
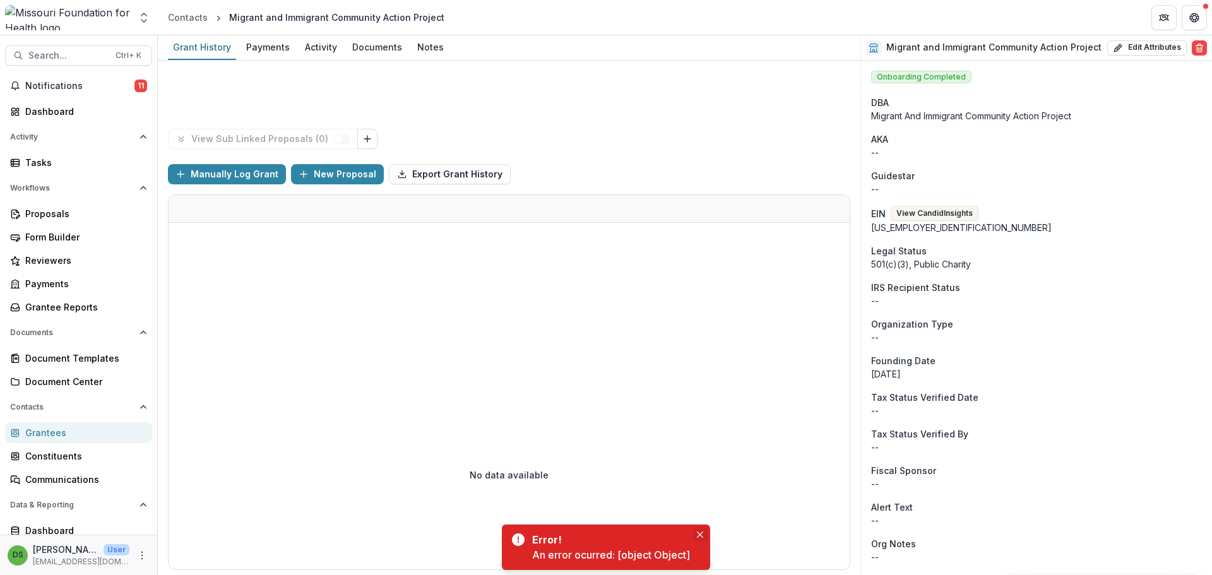
click at [699, 535] on icon "Close" at bounding box center [700, 534] width 6 height 6
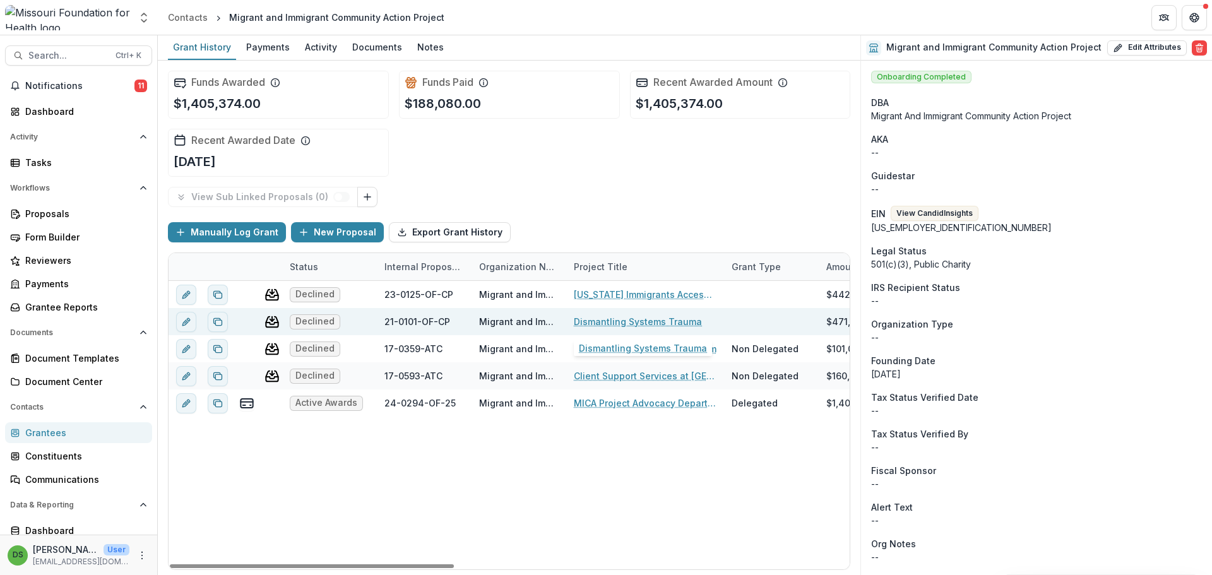
click at [590, 319] on link "Dismantling Systems Trauma" at bounding box center [638, 321] width 128 height 13
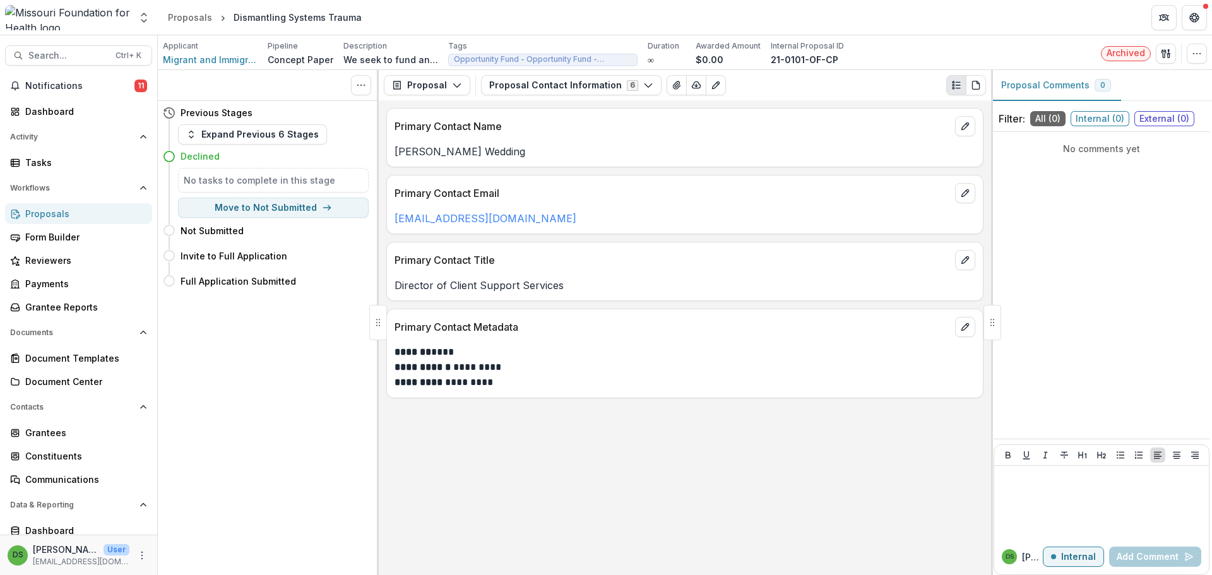
drag, startPoint x: 516, startPoint y: 84, endPoint x: 441, endPoint y: 141, distance: 95.0
click at [441, 141] on div "Maria Torres Wedding" at bounding box center [685, 147] width 596 height 23
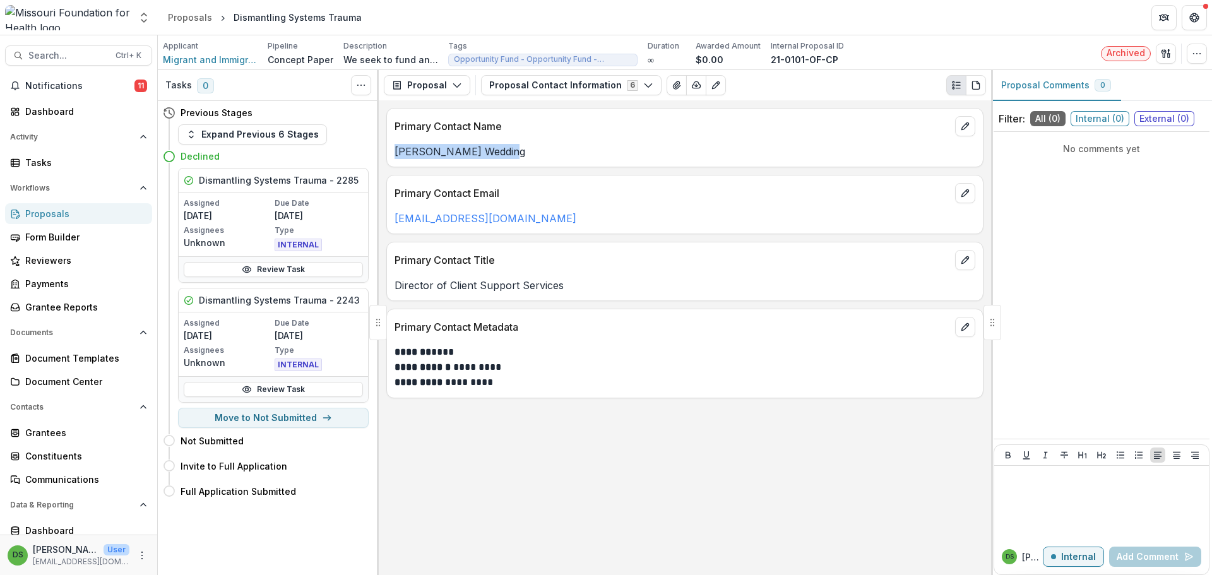
drag, startPoint x: 396, startPoint y: 153, endPoint x: 513, endPoint y: 154, distance: 116.8
click at [513, 154] on p "Maria Torres Wedding" at bounding box center [684, 151] width 581 height 15
click at [444, 155] on p "Maria Torres Wedding" at bounding box center [684, 151] width 581 height 15
click at [499, 150] on p "Maria Torres Wedding" at bounding box center [684, 151] width 581 height 15
click at [555, 89] on button "Proposal Contact Information 6" at bounding box center [571, 85] width 180 height 20
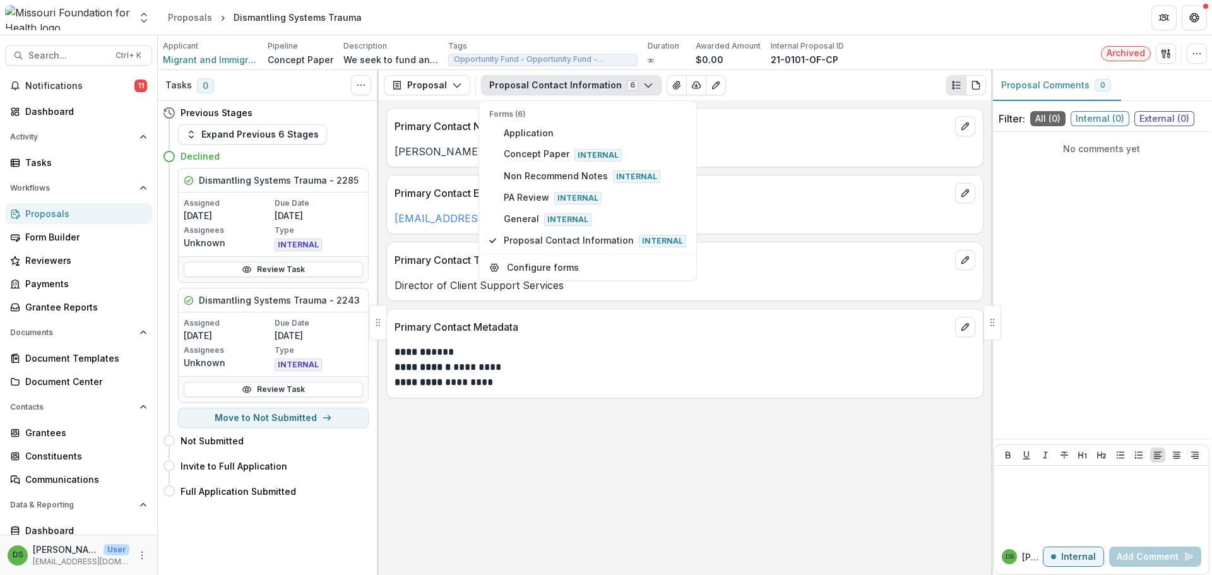
click at [555, 89] on button "Proposal Contact Information 6" at bounding box center [571, 85] width 180 height 20
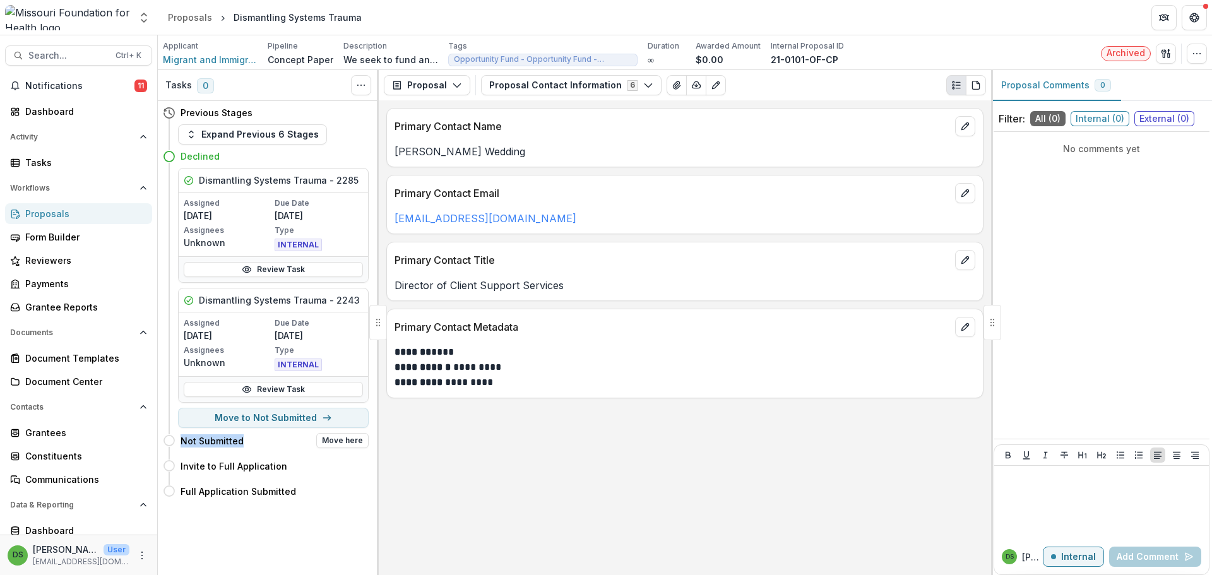
drag, startPoint x: 182, startPoint y: 444, endPoint x: 245, endPoint y: 439, distance: 62.7
click at [245, 439] on div "Not Submitted Move here" at bounding box center [274, 440] width 188 height 15
click at [183, 441] on h4 "Not Submitted" at bounding box center [211, 440] width 63 height 13
drag, startPoint x: 181, startPoint y: 442, endPoint x: 252, endPoint y: 439, distance: 70.8
click at [252, 439] on div "Not Submitted Move here" at bounding box center [274, 440] width 188 height 15
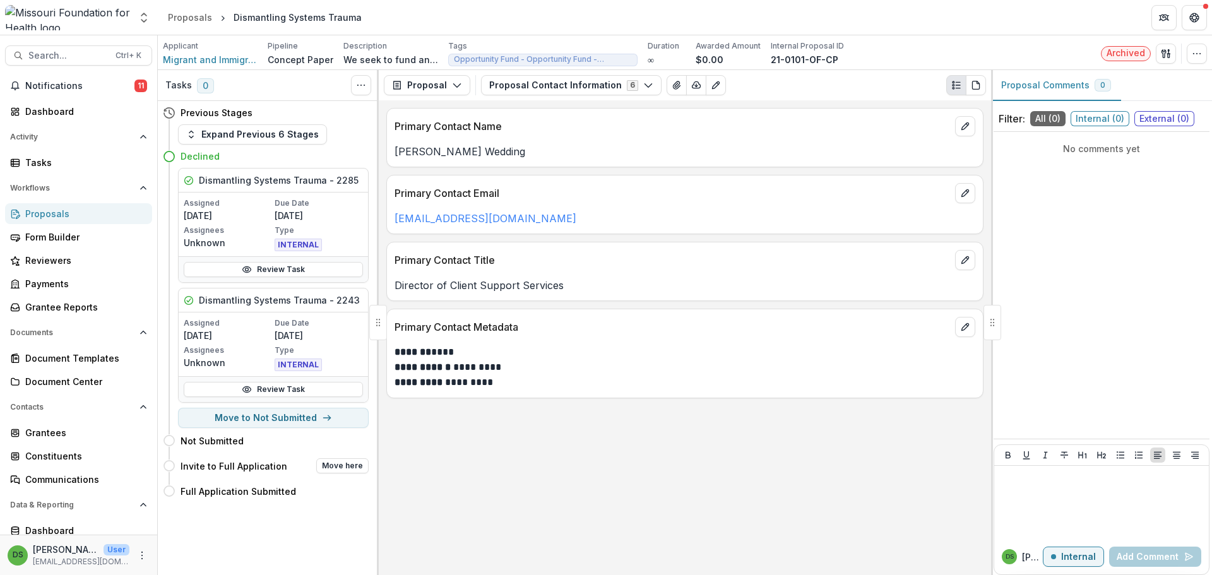
click at [223, 465] on h4 "Invite to Full Application" at bounding box center [233, 465] width 107 height 13
click at [216, 490] on h4 "Full Application Submitted" at bounding box center [237, 491] width 115 height 13
click at [207, 441] on h4 "Not Submitted" at bounding box center [211, 440] width 63 height 13
click at [214, 466] on h4 "Invite to Full Application" at bounding box center [233, 465] width 107 height 13
click at [220, 493] on h4 "Full Application Submitted" at bounding box center [237, 491] width 115 height 13
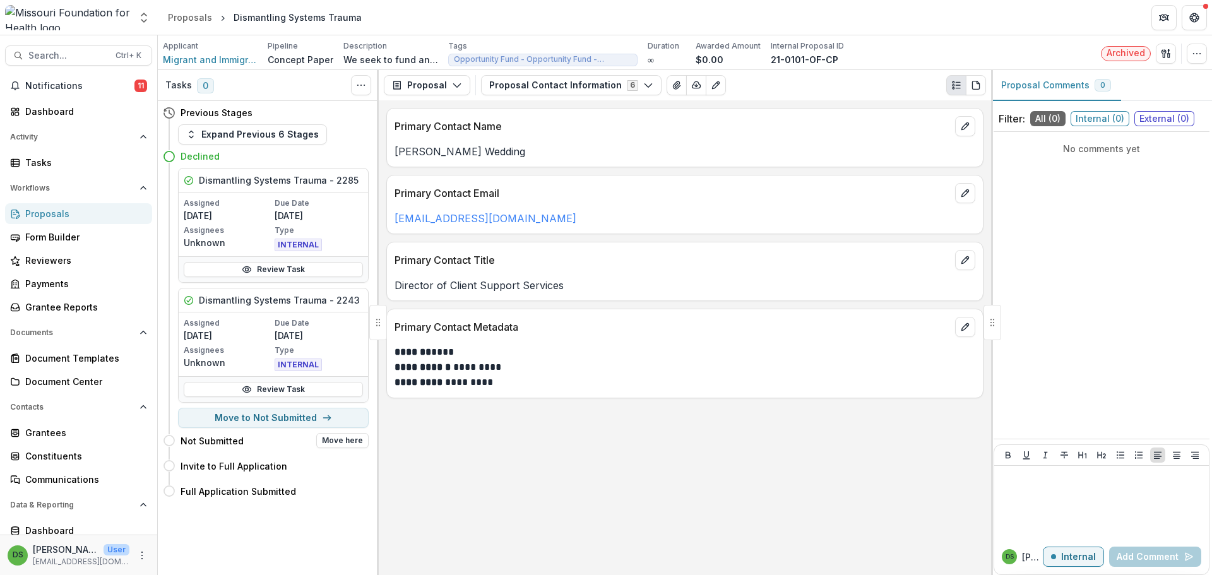
click at [183, 440] on h4 "Not Submitted" at bounding box center [211, 440] width 63 height 13
drag, startPoint x: 182, startPoint y: 442, endPoint x: 243, endPoint y: 443, distance: 61.2
click at [243, 443] on div "Not Submitted Move here" at bounding box center [274, 440] width 188 height 15
click at [180, 444] on h4 "Not Submitted" at bounding box center [211, 440] width 63 height 13
drag, startPoint x: 182, startPoint y: 442, endPoint x: 245, endPoint y: 443, distance: 62.5
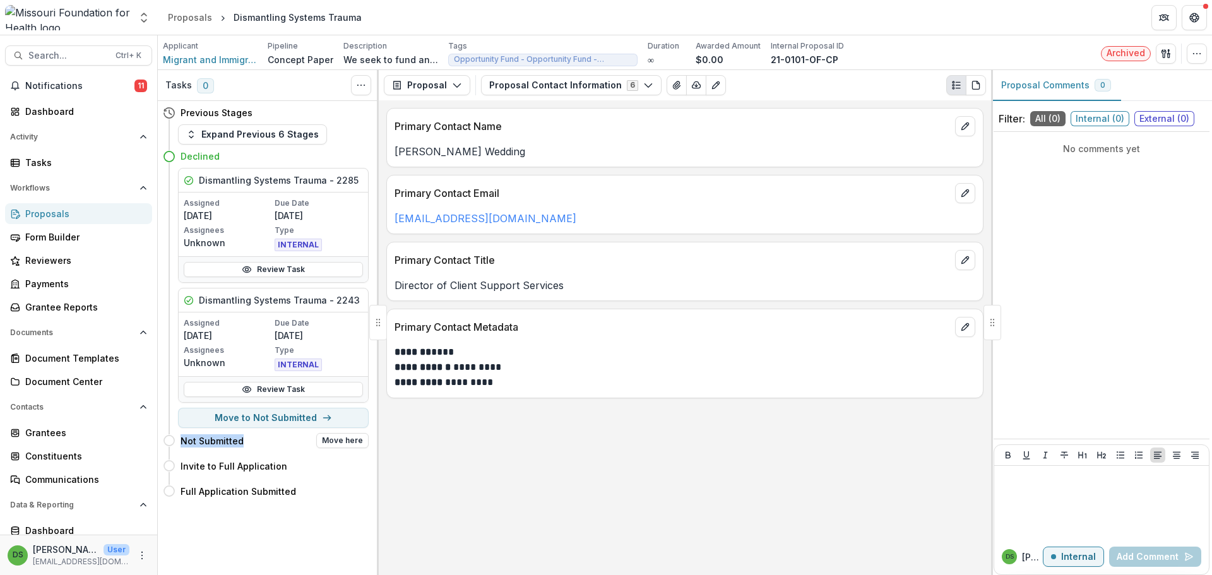
click at [245, 443] on div "Not Submitted Move here" at bounding box center [274, 440] width 188 height 15
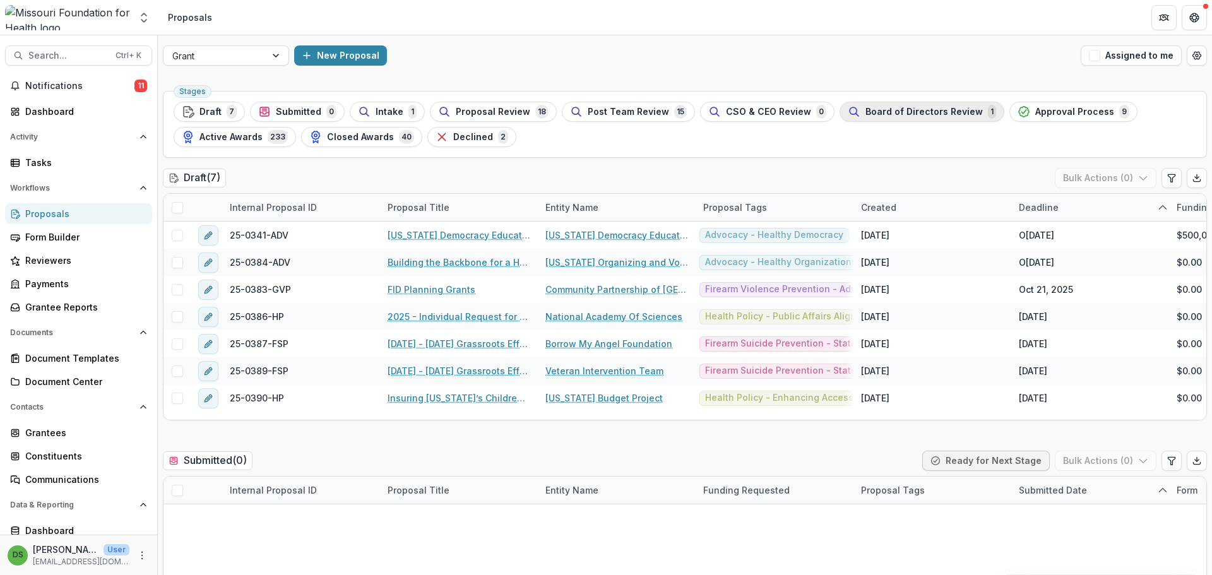
click at [848, 116] on icon "button" at bounding box center [854, 111] width 13 height 13
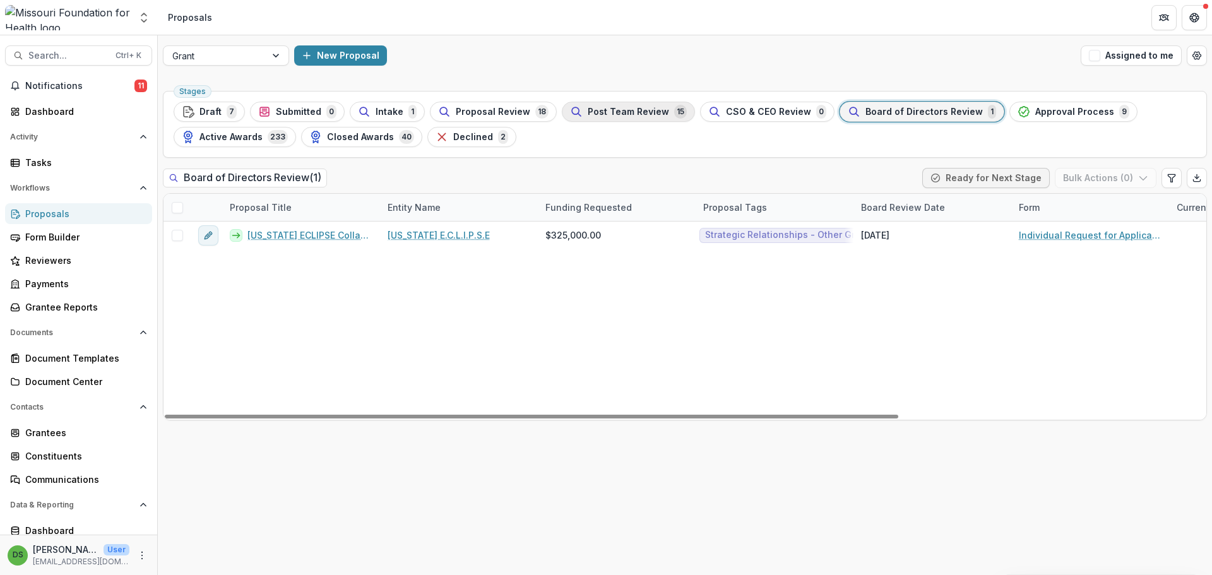
click at [629, 110] on span "Post Team Review" at bounding box center [628, 112] width 81 height 11
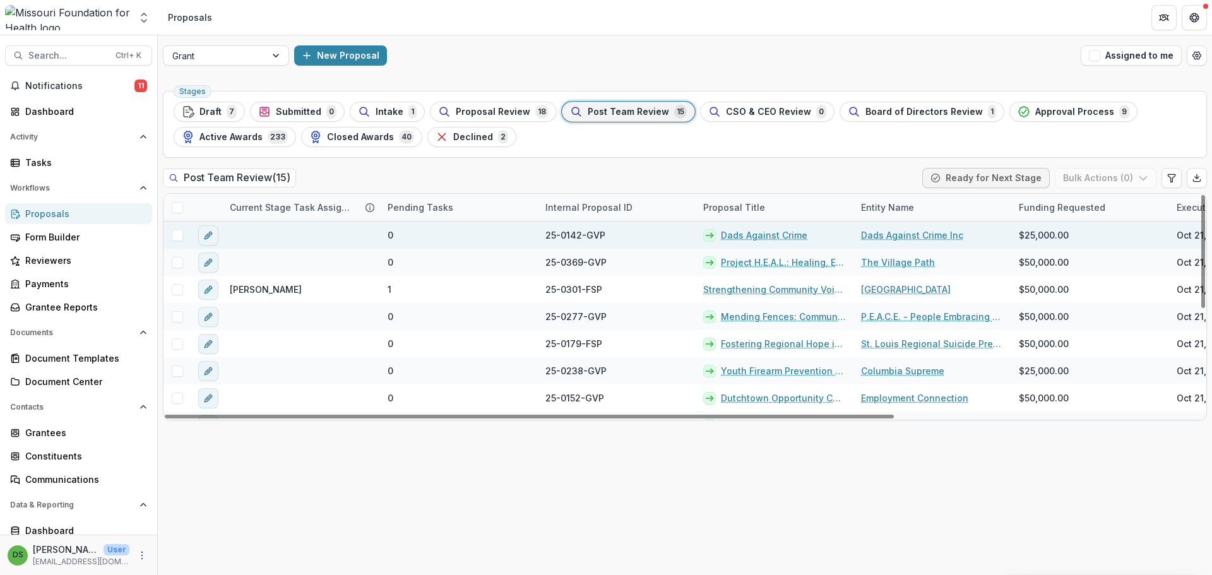
click at [769, 239] on link "Dads Against Crime" at bounding box center [764, 234] width 86 height 13
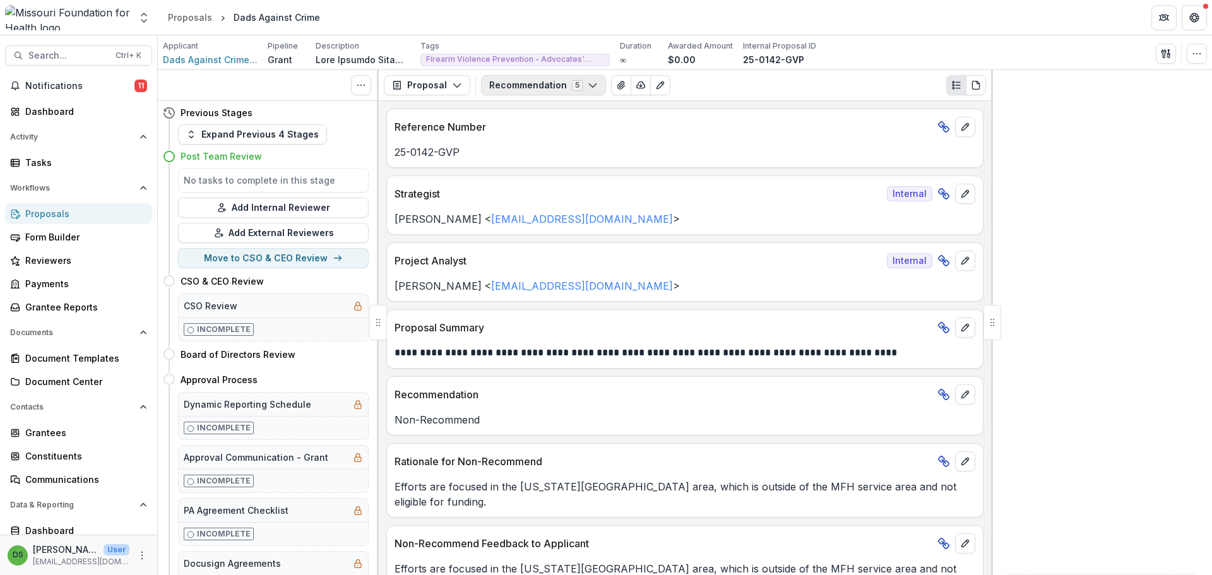
click at [535, 92] on button "Recommendation 5" at bounding box center [543, 85] width 125 height 20
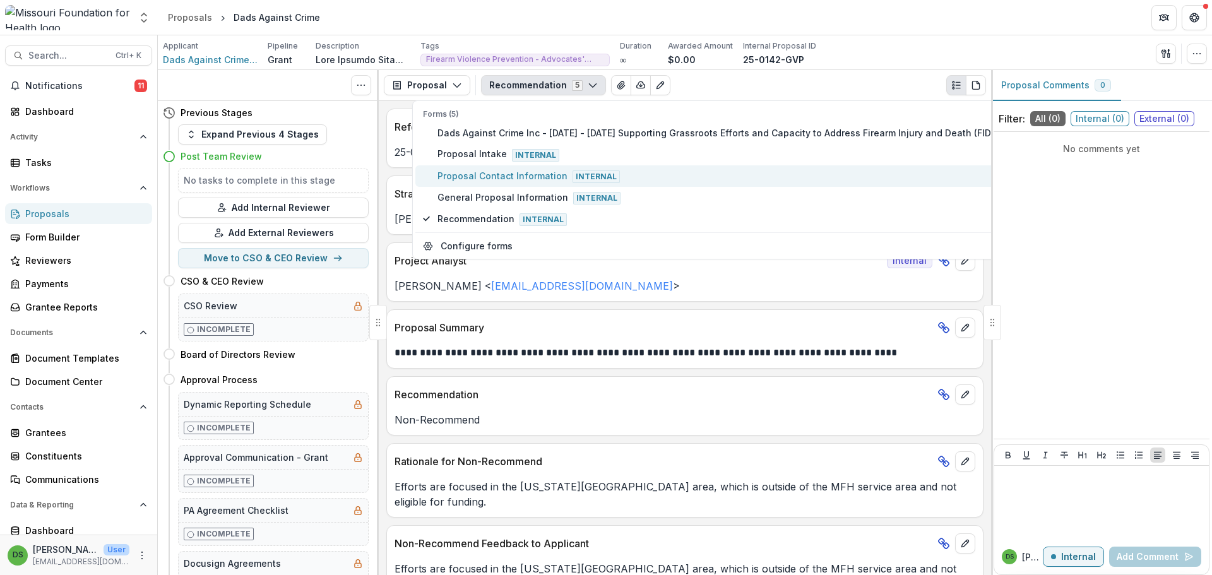
click at [547, 174] on span "Proposal Contact Information Internal" at bounding box center [724, 176] width 575 height 14
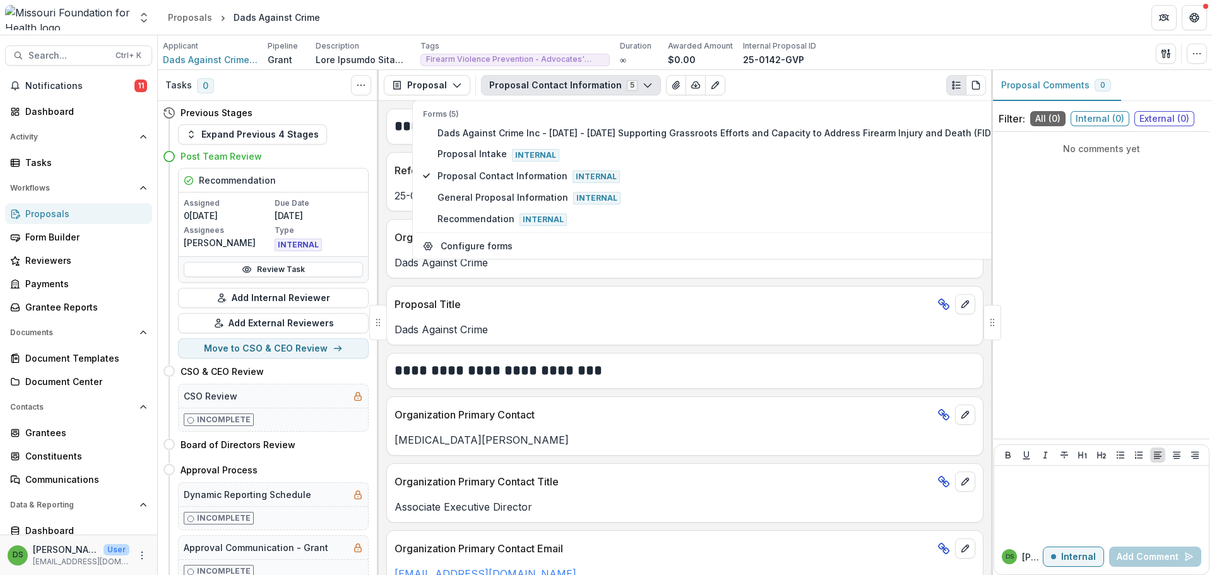
click at [572, 343] on div "Proposal Title Dads Against Crime" at bounding box center [684, 315] width 597 height 59
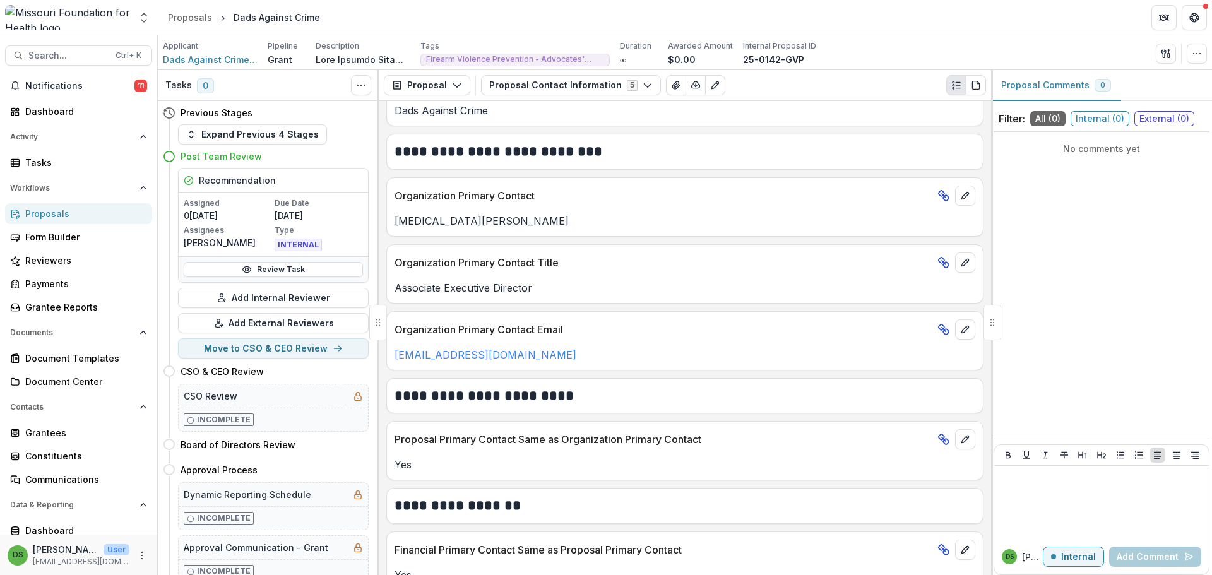
scroll to position [252, 0]
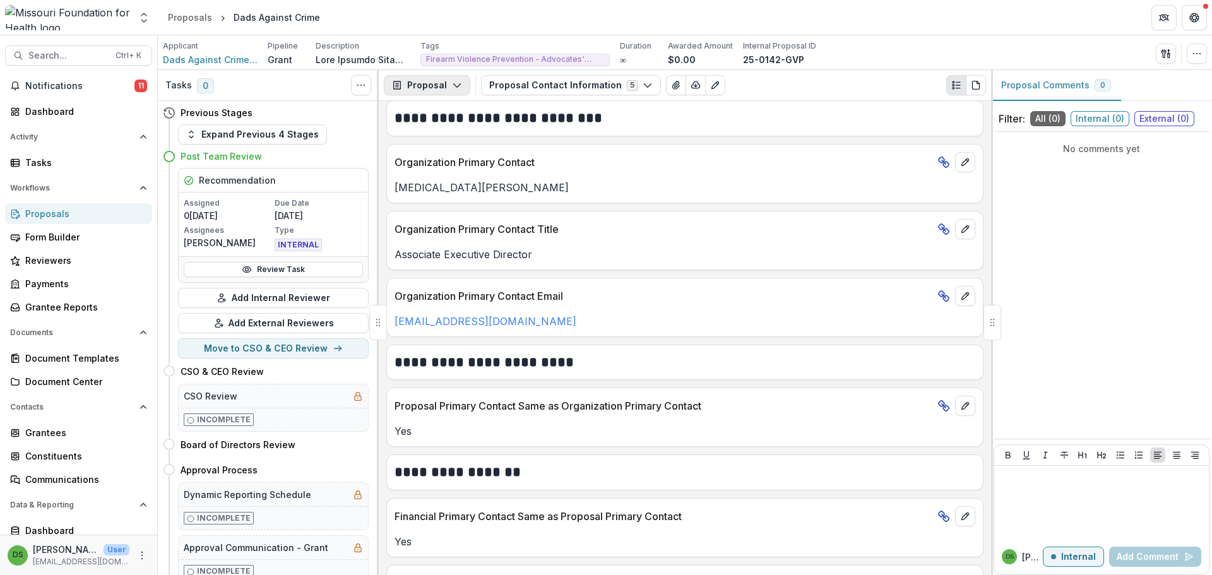
click at [459, 86] on icon "button" at bounding box center [457, 85] width 10 height 10
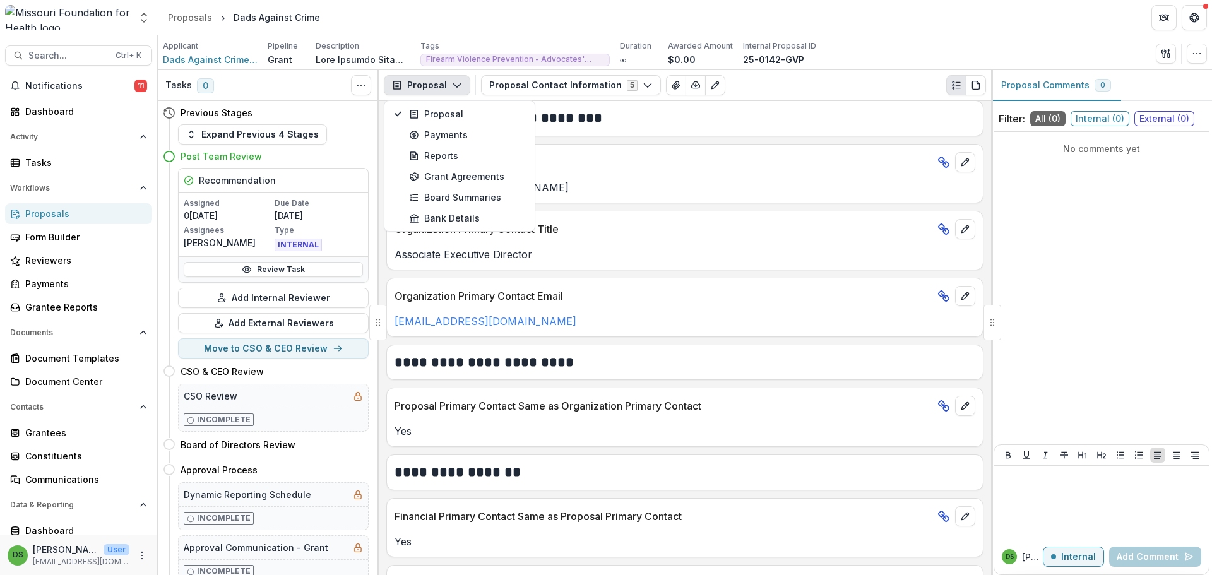
click at [460, 86] on button "Proposal" at bounding box center [427, 85] width 86 height 20
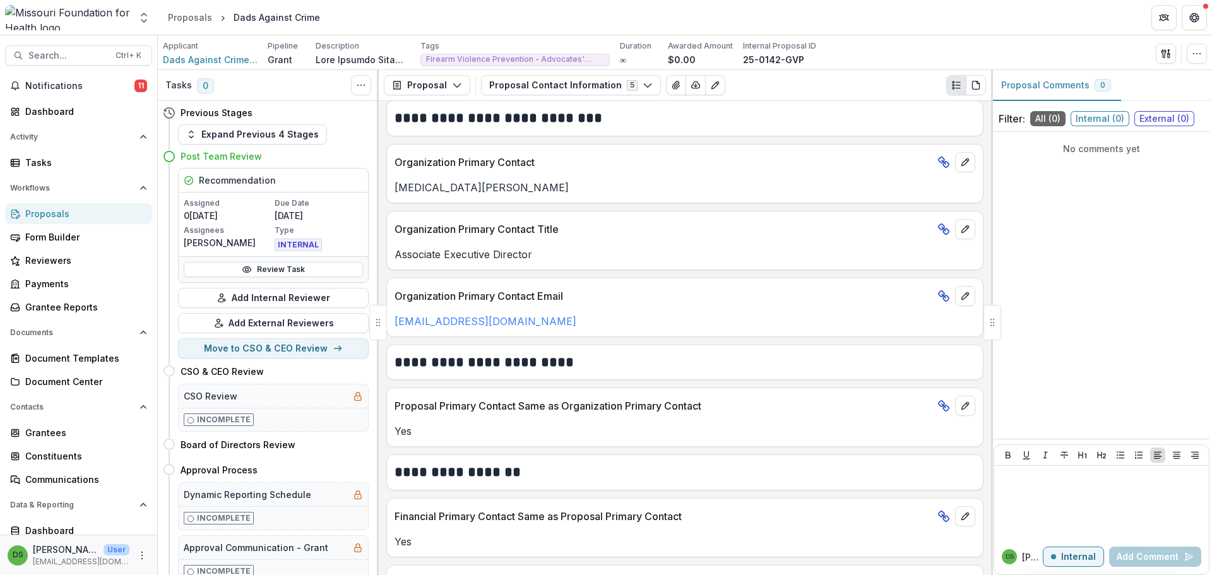
click at [495, 145] on div "Organization Primary Contact" at bounding box center [685, 159] width 596 height 28
click at [85, 55] on span "Search..." at bounding box center [68, 55] width 80 height 11
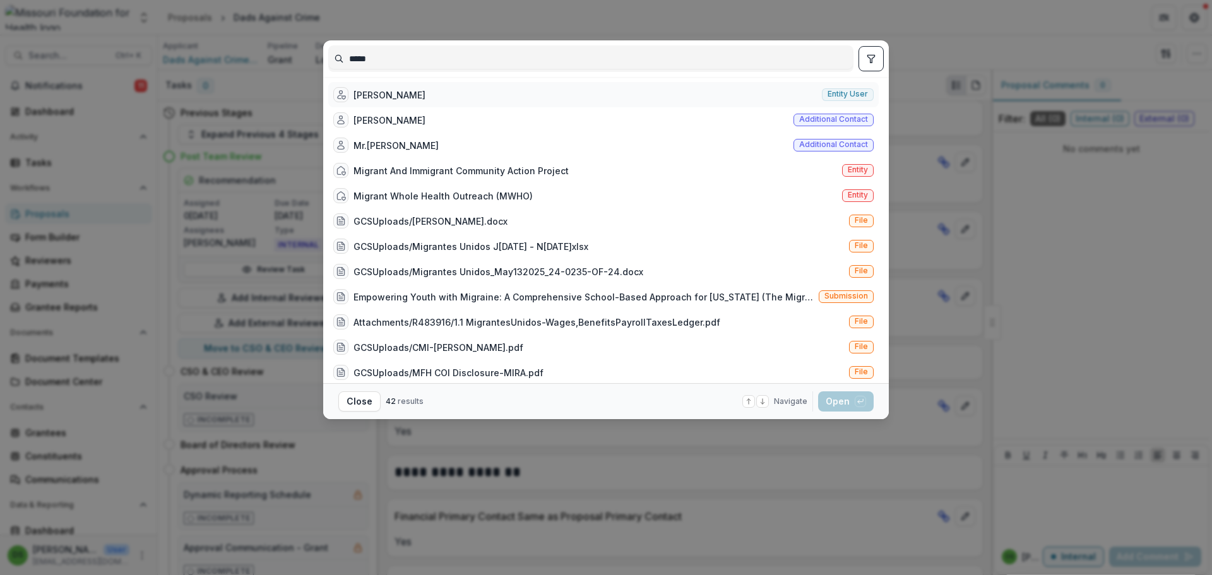
type input "*****"
click at [397, 98] on div "Mitra Naseh" at bounding box center [389, 94] width 72 height 13
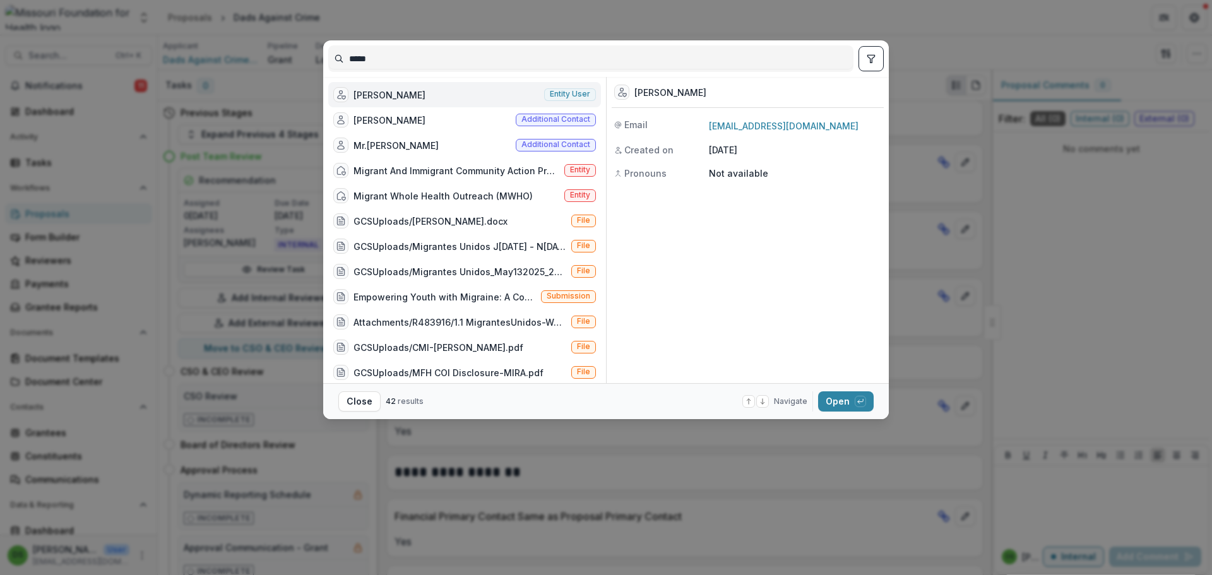
click at [397, 98] on div "Mitra Naseh" at bounding box center [389, 94] width 72 height 13
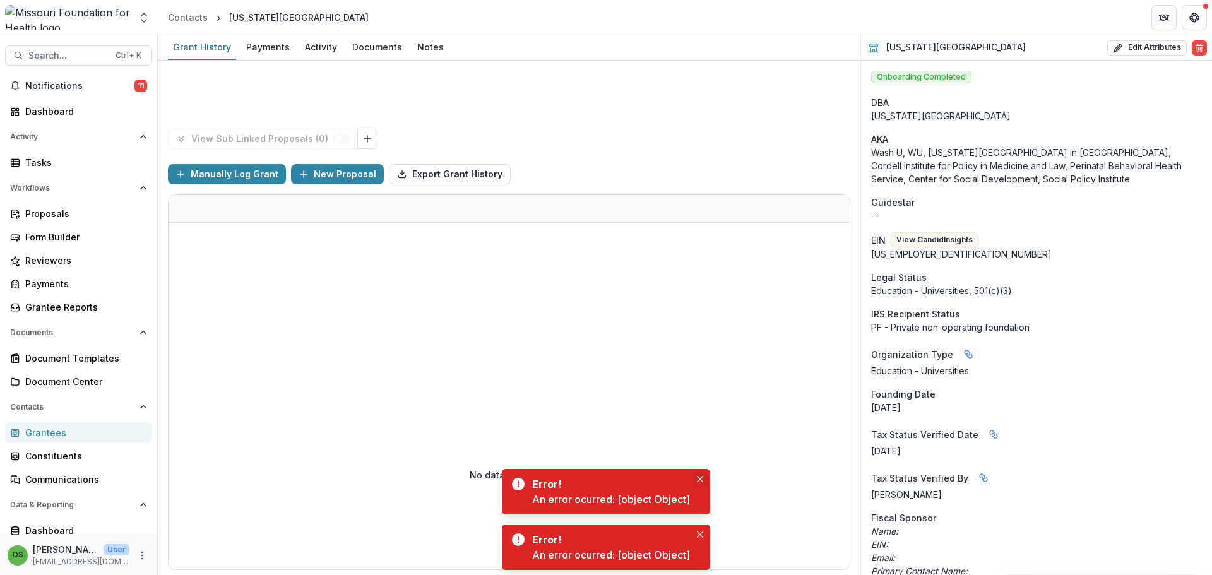
click at [702, 478] on icon "Close" at bounding box center [700, 479] width 6 height 6
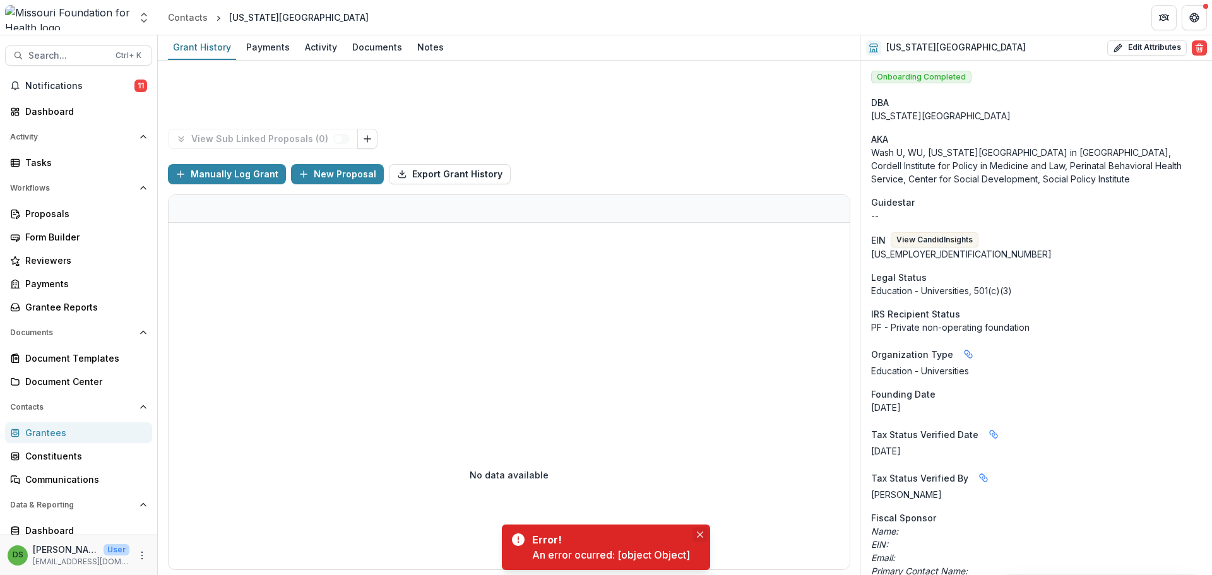
click at [700, 538] on button "Close" at bounding box center [699, 534] width 15 height 15
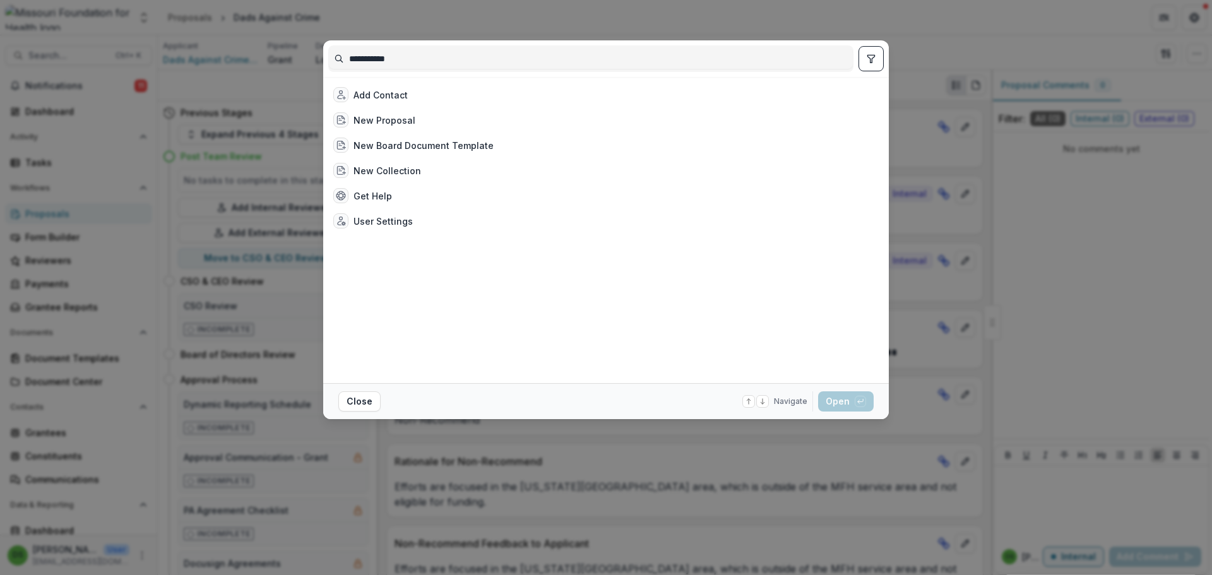
type input "**********"
click at [434, 18] on div "**********" at bounding box center [606, 287] width 1212 height 575
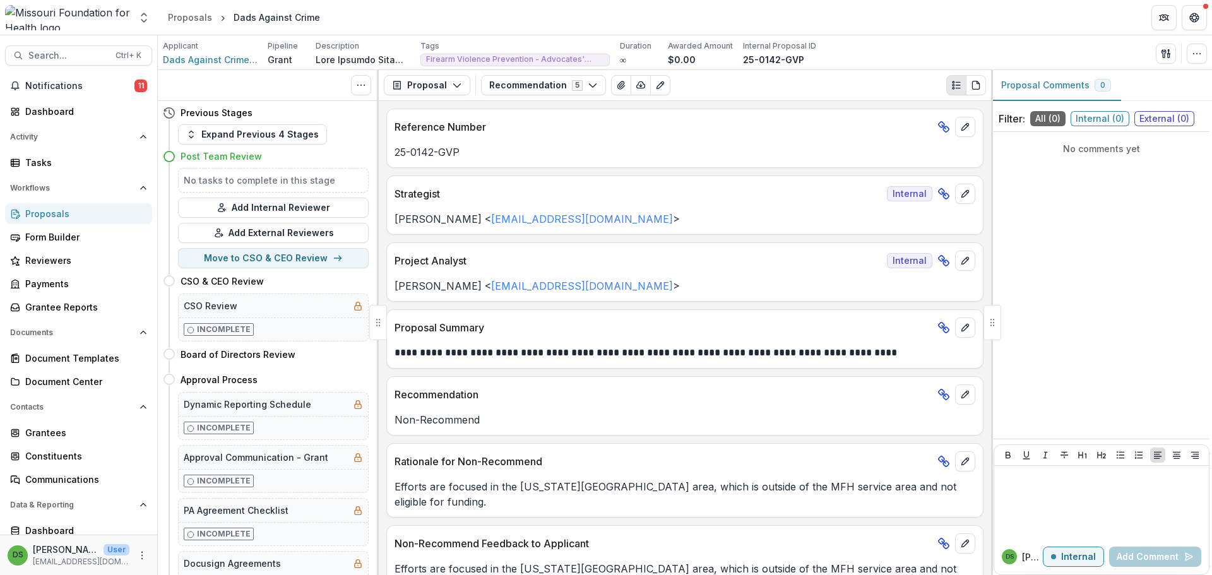
click at [434, 18] on div "**********" at bounding box center [606, 287] width 1212 height 575
click at [596, 164] on div "Reference Number 25-0142-GVP" at bounding box center [684, 138] width 597 height 59
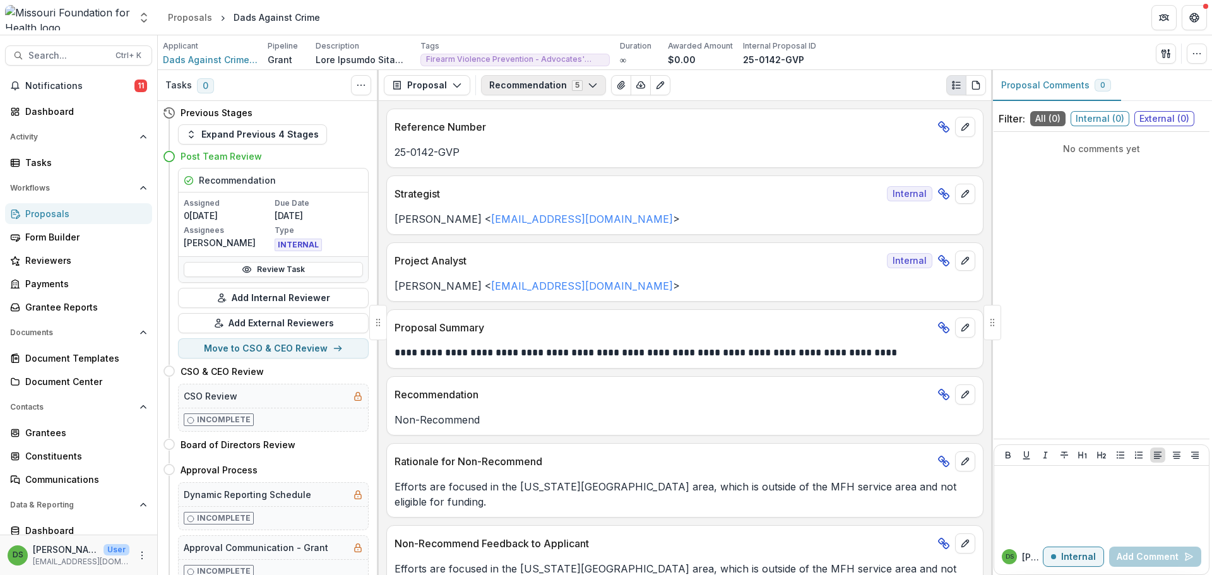
click at [559, 86] on button "Recommendation 5" at bounding box center [543, 85] width 125 height 20
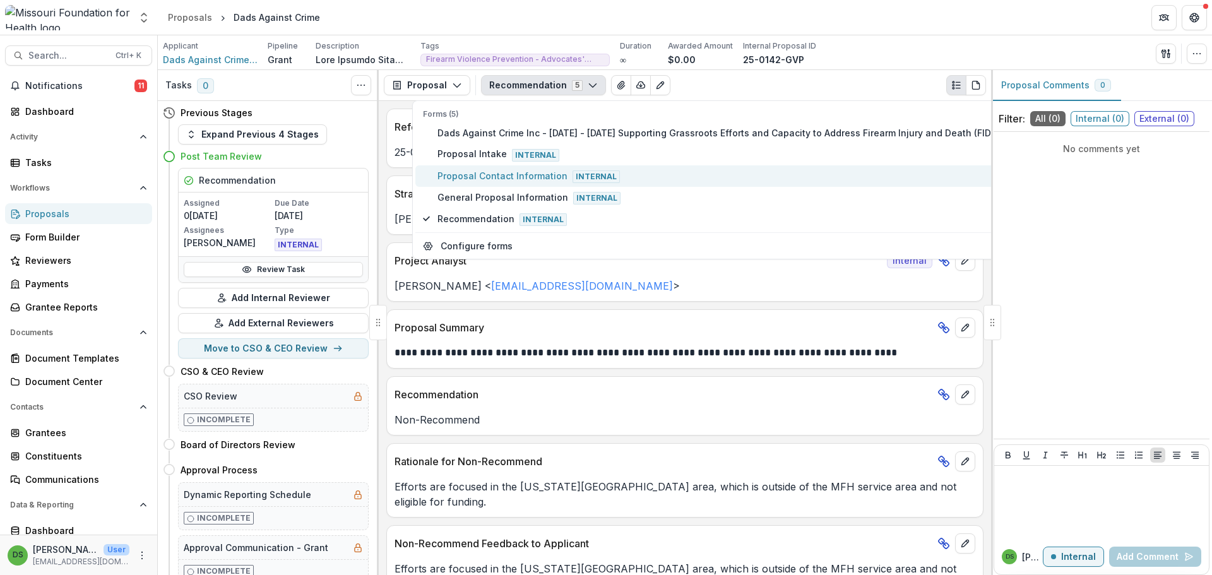
click at [516, 175] on span "Proposal Contact Information Internal" at bounding box center [724, 176] width 575 height 14
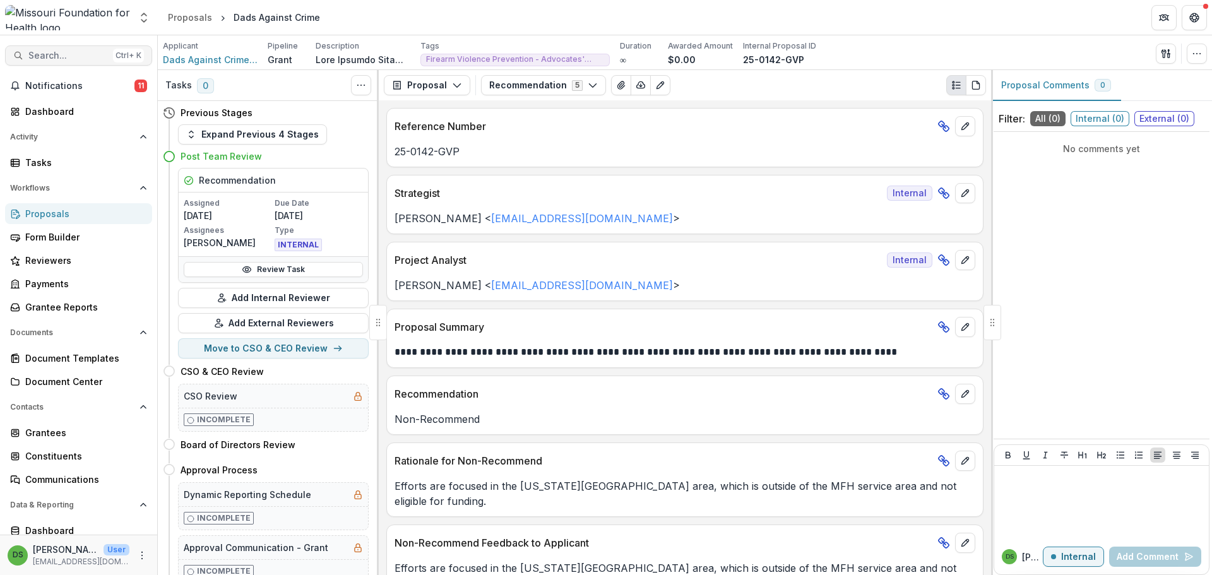
click at [46, 52] on span "Search..." at bounding box center [68, 55] width 80 height 11
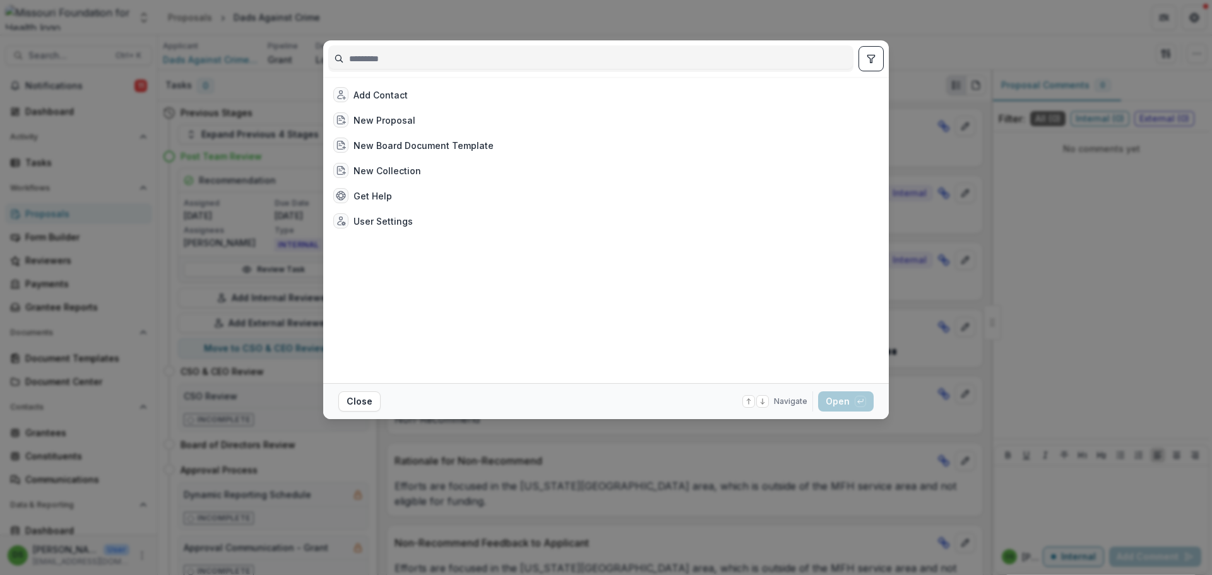
click at [548, 495] on div "Add Contact New Proposal New Board Document Template New Collection Get Help Us…" at bounding box center [606, 287] width 1212 height 575
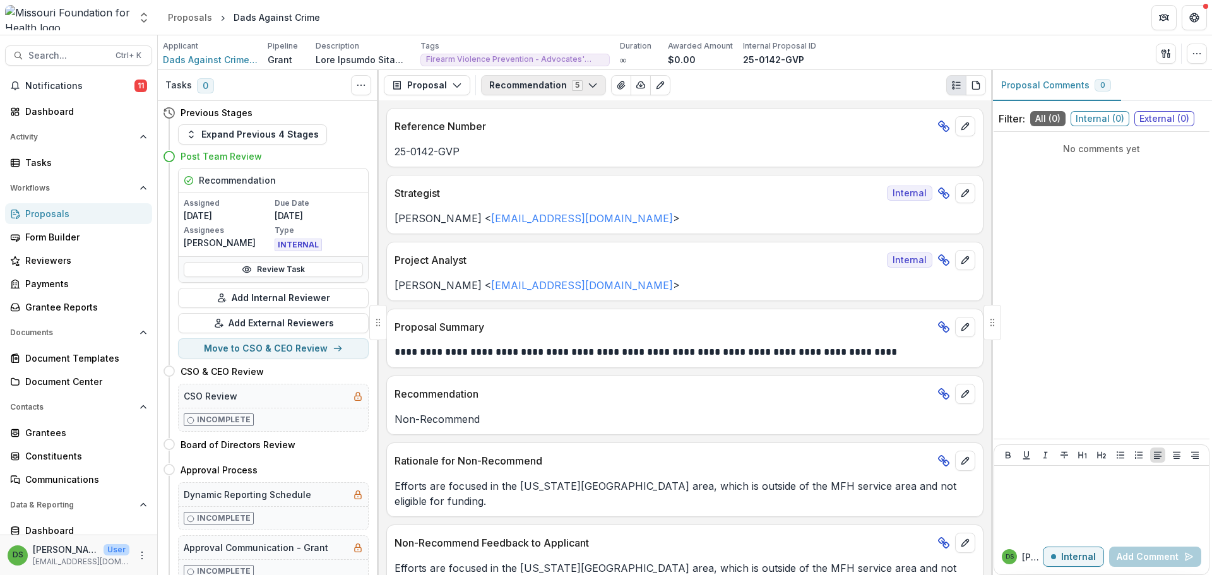
click at [514, 86] on button "Recommendation 5" at bounding box center [543, 85] width 125 height 20
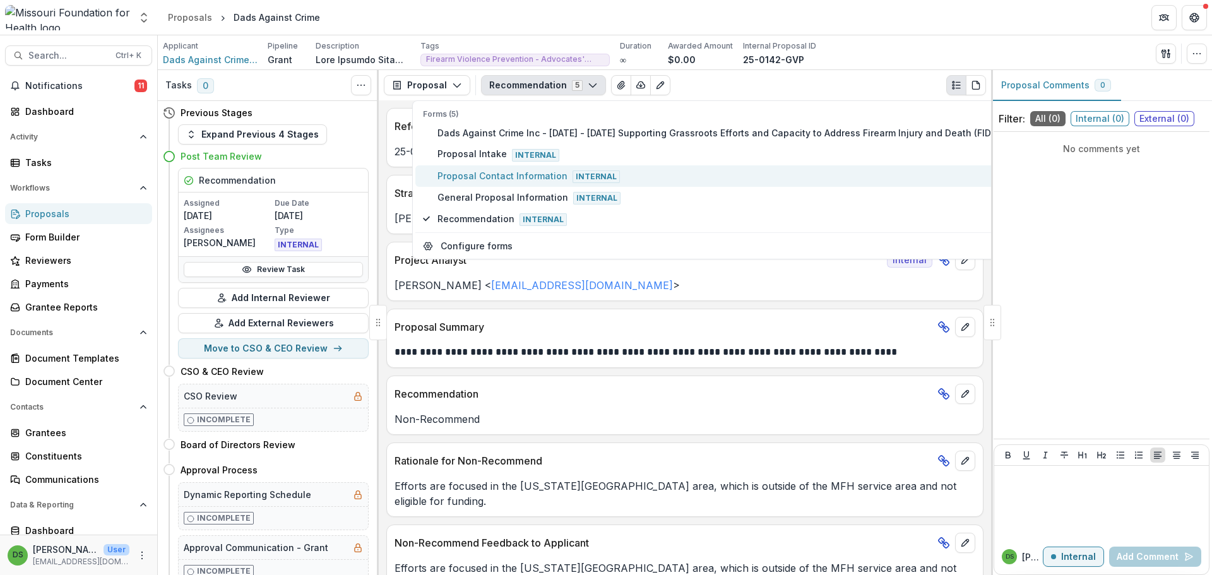
click at [511, 175] on span "Proposal Contact Information Internal" at bounding box center [724, 176] width 575 height 14
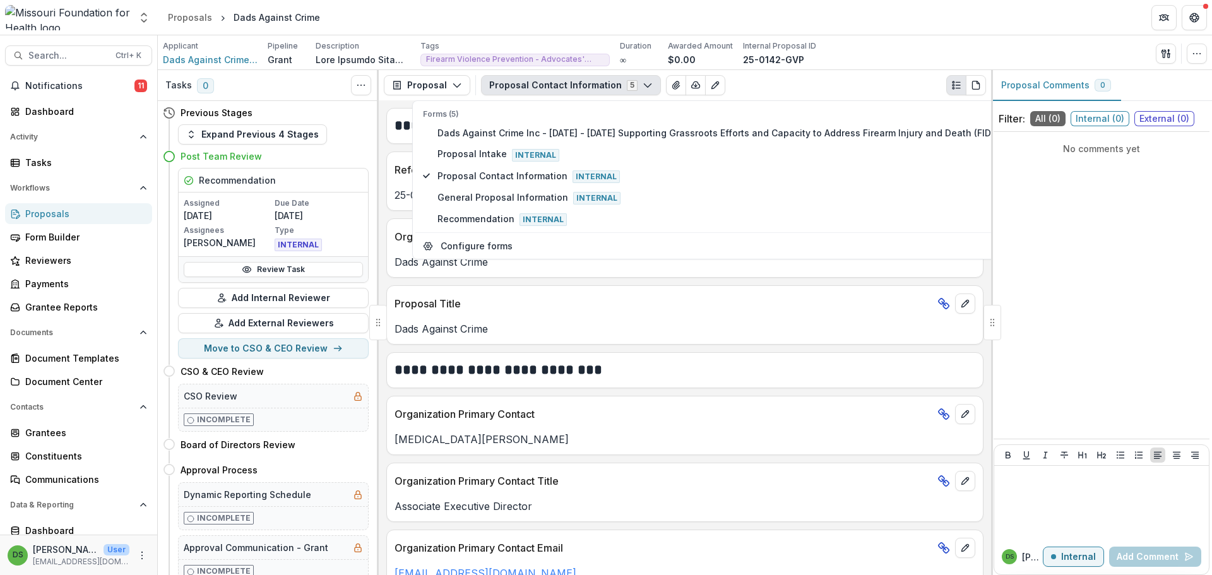
click at [537, 384] on div "**********" at bounding box center [684, 370] width 597 height 36
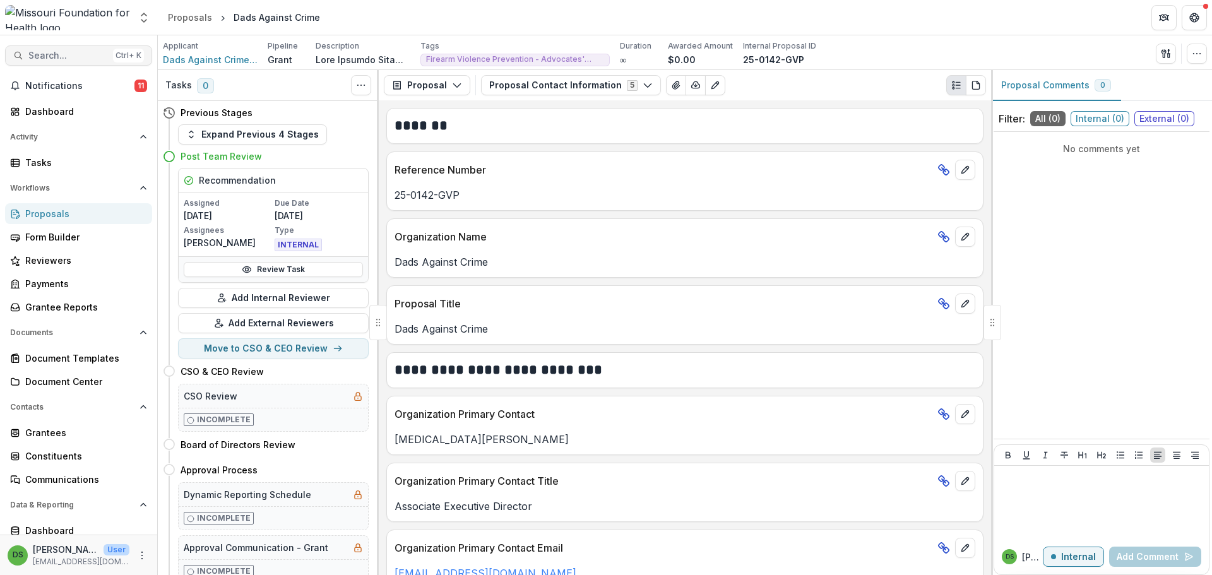
click at [92, 56] on span "Search..." at bounding box center [68, 55] width 80 height 11
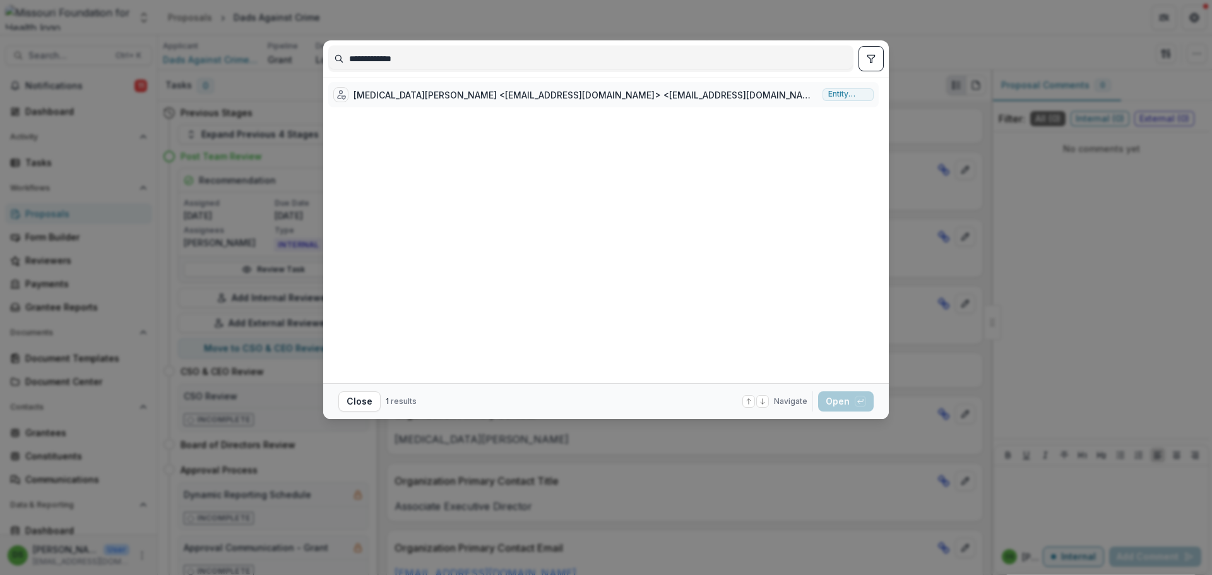
type input "**********"
click at [572, 92] on div "Nikita Harris <nikitah@dadsagainstcrime.org> <nikitah@dadsagainstcrime.org>" at bounding box center [585, 94] width 464 height 13
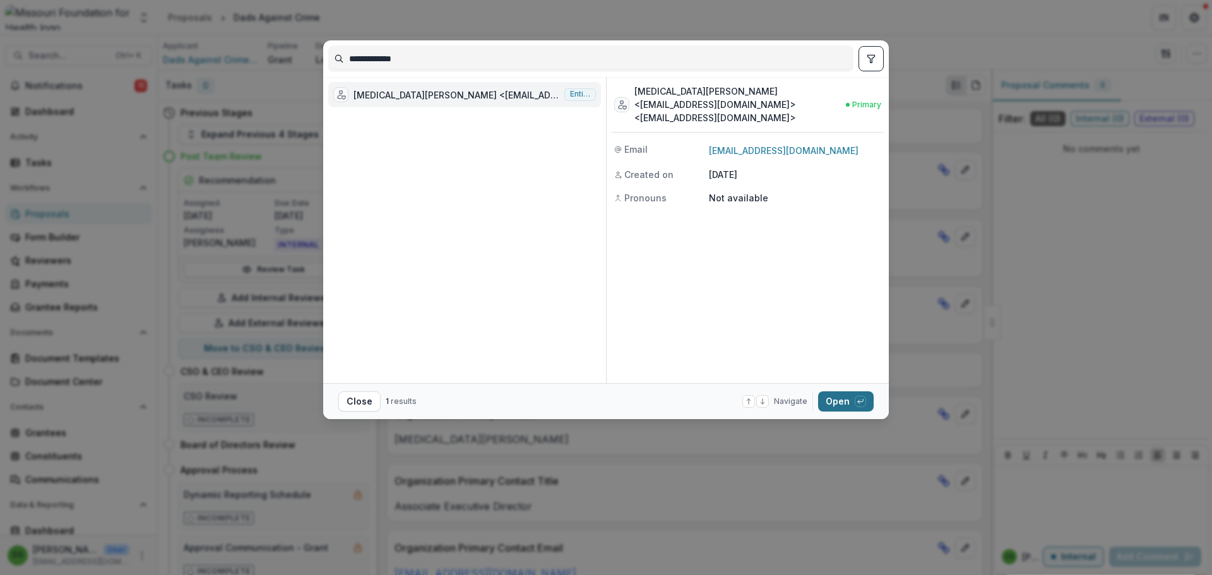
click at [853, 396] on button "Open with enter key" at bounding box center [846, 401] width 56 height 20
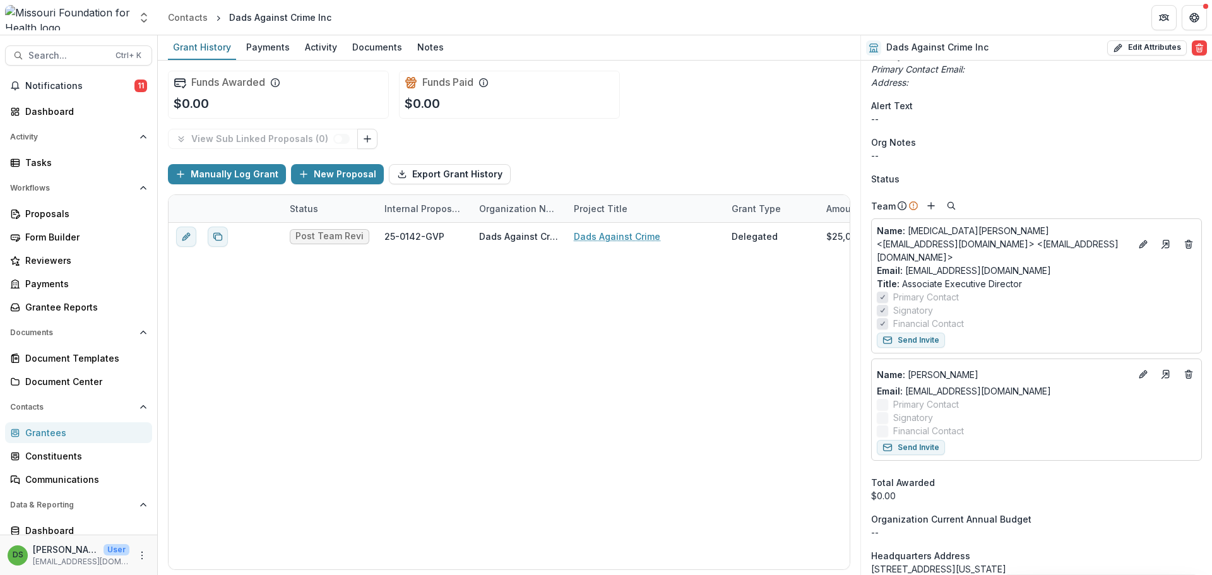
scroll to position [505, 0]
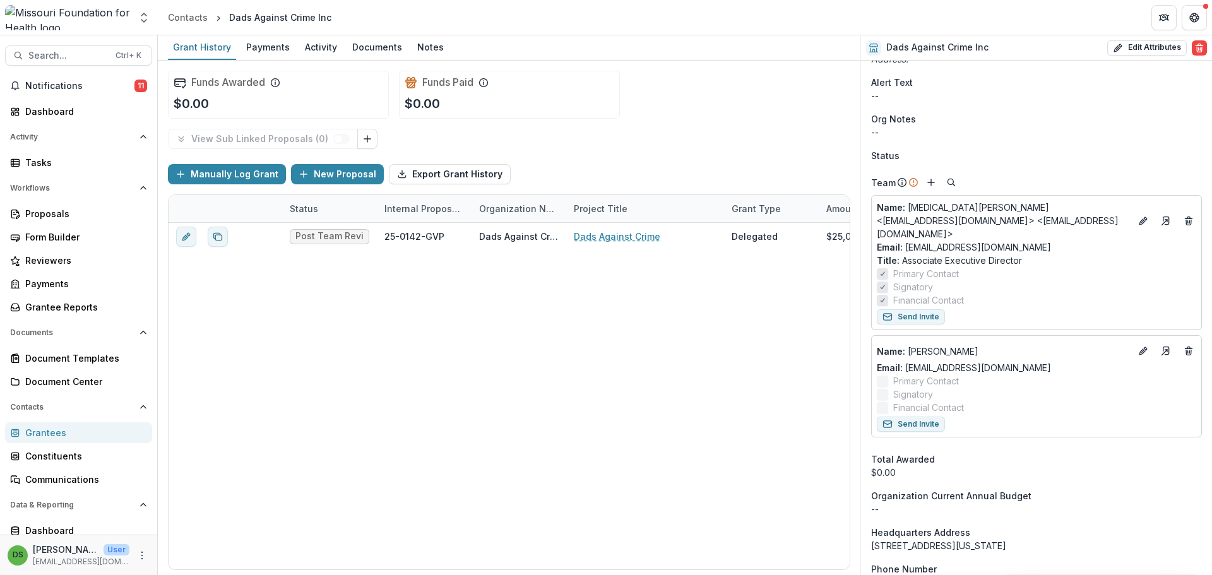
drag, startPoint x: 940, startPoint y: 210, endPoint x: 977, endPoint y: 143, distance: 76.3
click at [977, 143] on div "Onboarding Completed DBA Dads Against Crime AKA -- Guidestar https://www.guides…" at bounding box center [1036, 480] width 351 height 1848
click at [1139, 218] on icon "Edit" at bounding box center [1142, 221] width 6 height 6
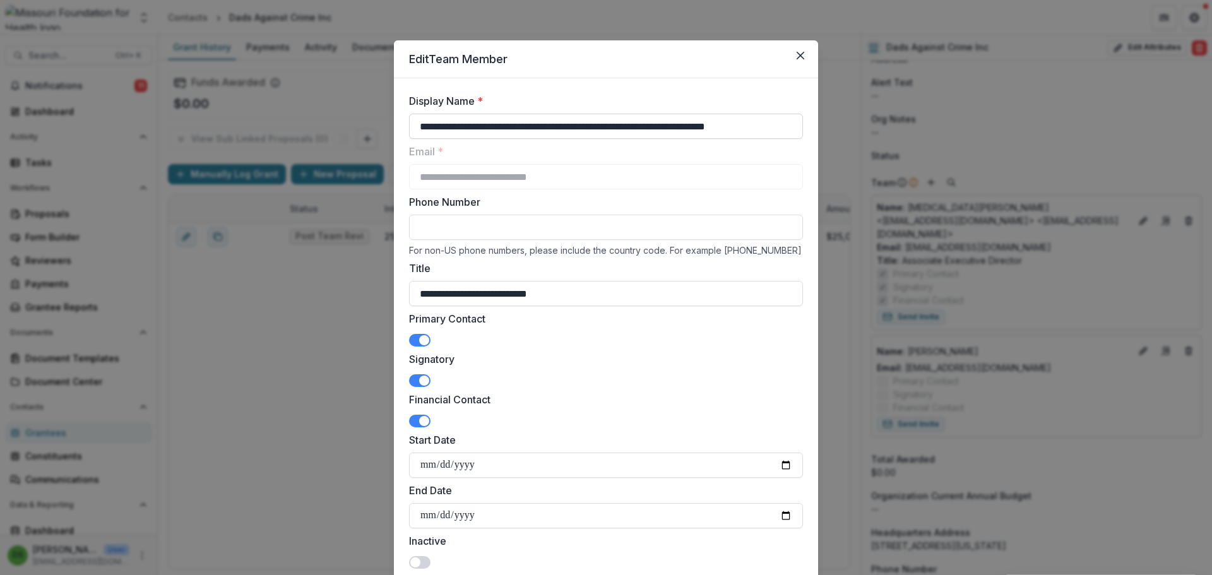
drag, startPoint x: 1137, startPoint y: 213, endPoint x: 543, endPoint y: 122, distance: 600.8
click at [545, 122] on input "**********" at bounding box center [606, 126] width 394 height 25
drag, startPoint x: 476, startPoint y: 125, endPoint x: 880, endPoint y: 128, distance: 403.3
click at [880, 128] on div "**********" at bounding box center [606, 287] width 1212 height 575
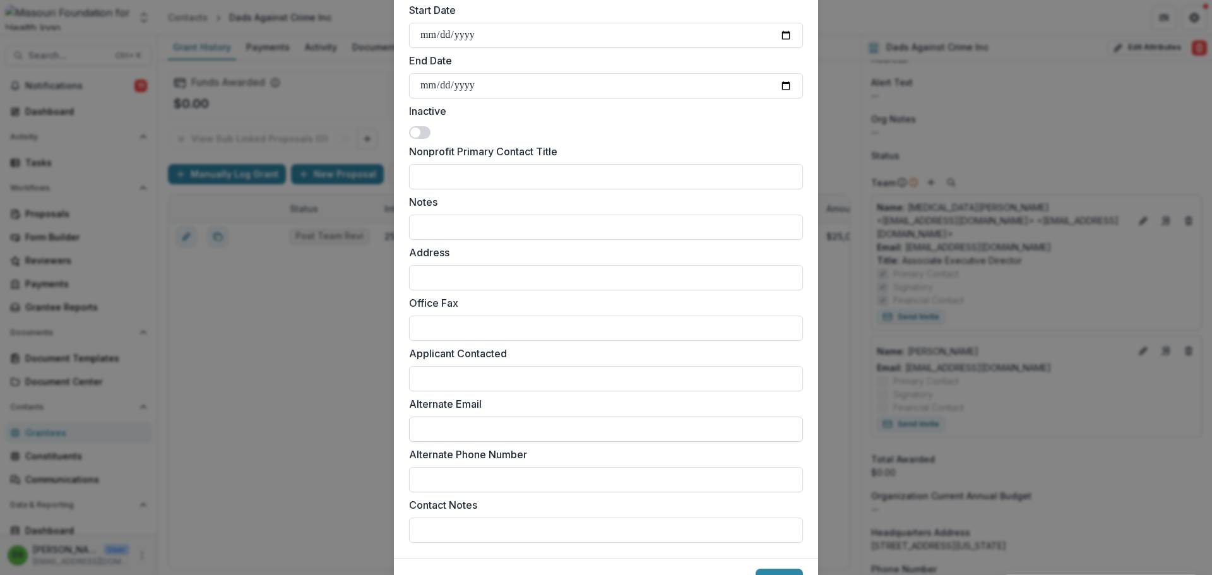
scroll to position [494, 0]
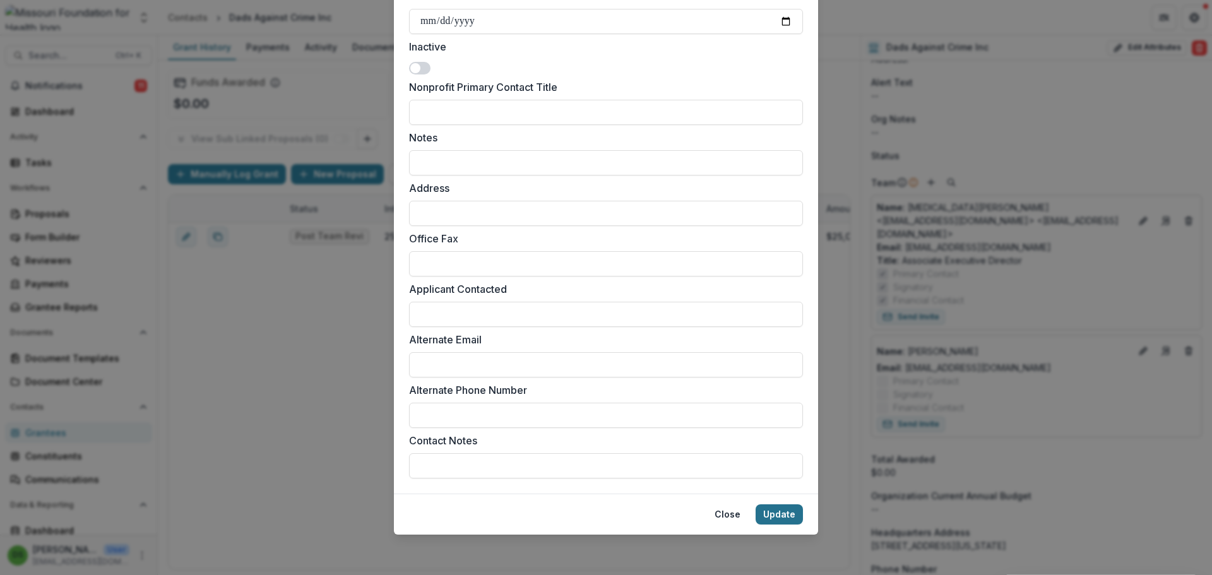
type input "**********"
click at [788, 519] on button "Update" at bounding box center [778, 514] width 47 height 20
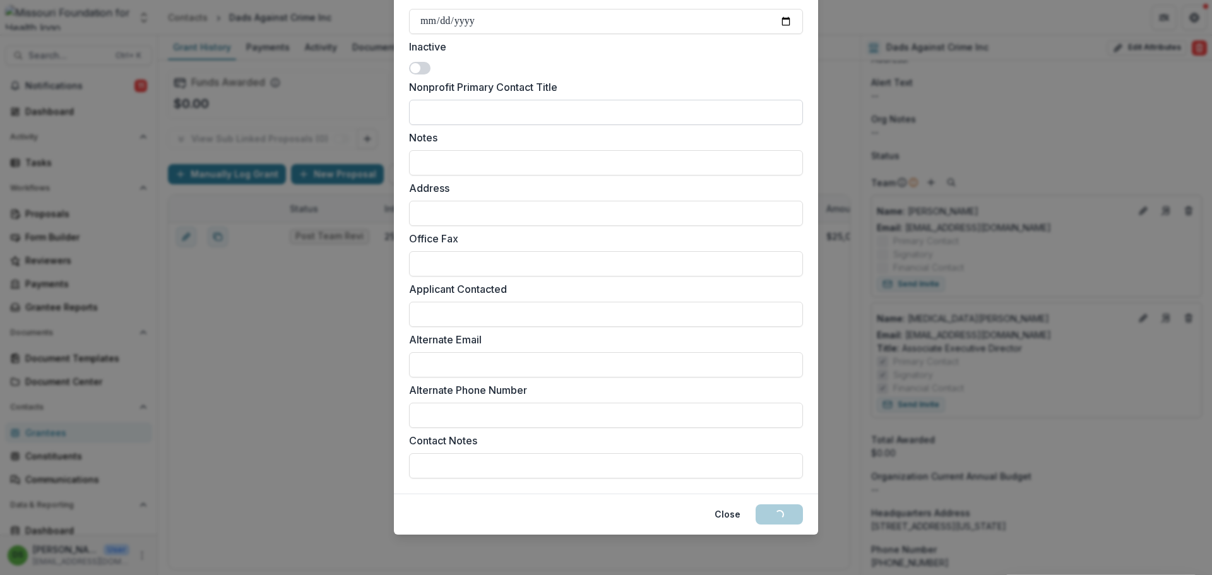
scroll to position [179, 0]
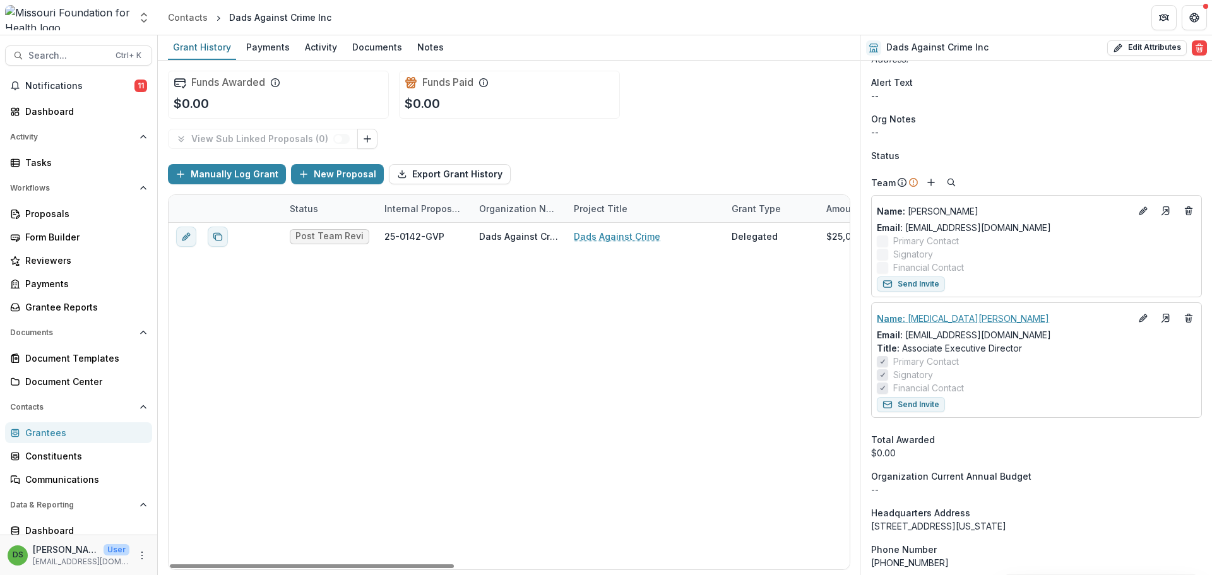
click at [933, 319] on p "Name : Nikita Harris" at bounding box center [1004, 318] width 254 height 13
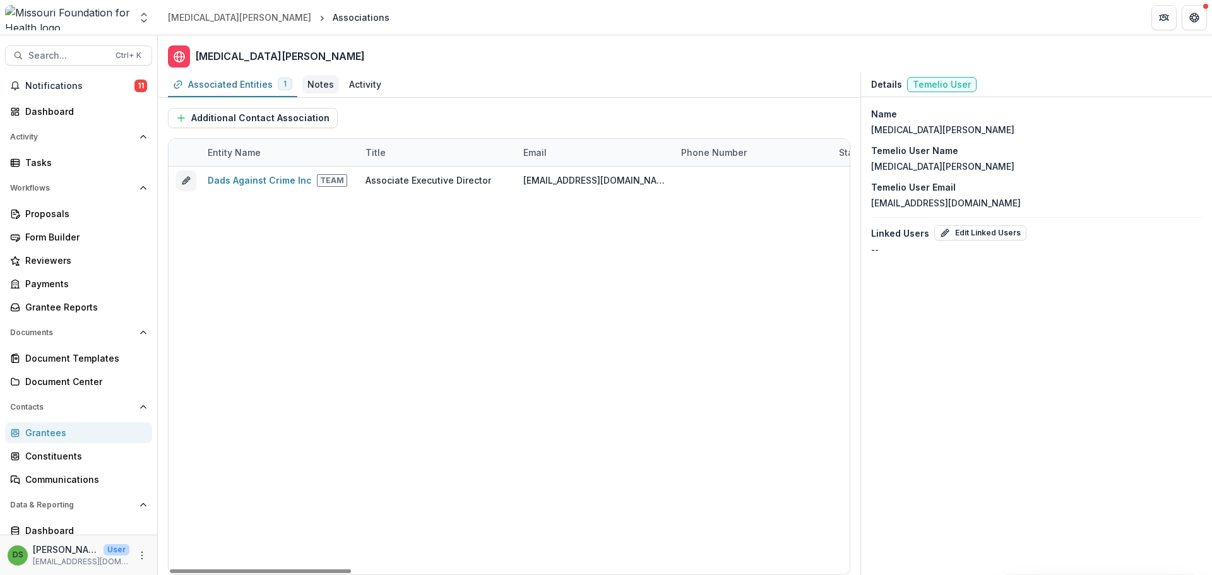
click at [323, 81] on div "Notes" at bounding box center [320, 84] width 27 height 13
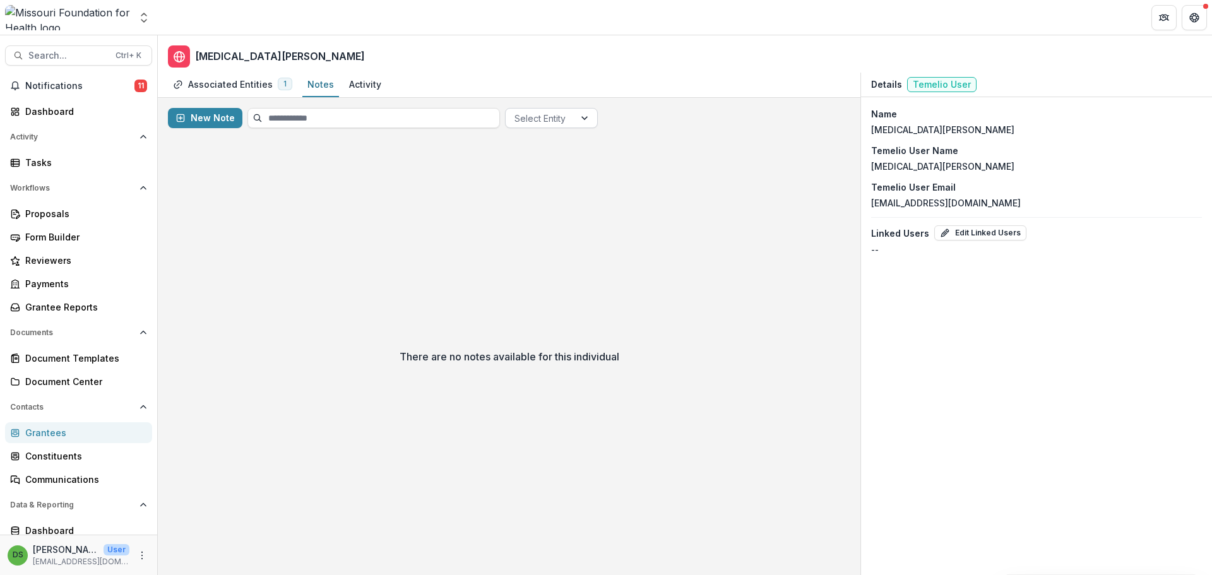
click at [532, 119] on div at bounding box center [539, 118] width 51 height 16
click at [535, 160] on div "Dads Against Crime Inc" at bounding box center [550, 152] width 88 height 33
click at [216, 129] on div "New Note Dads Against Crime Inc" at bounding box center [509, 118] width 702 height 40
click at [218, 120] on button "New Note" at bounding box center [205, 118] width 74 height 20
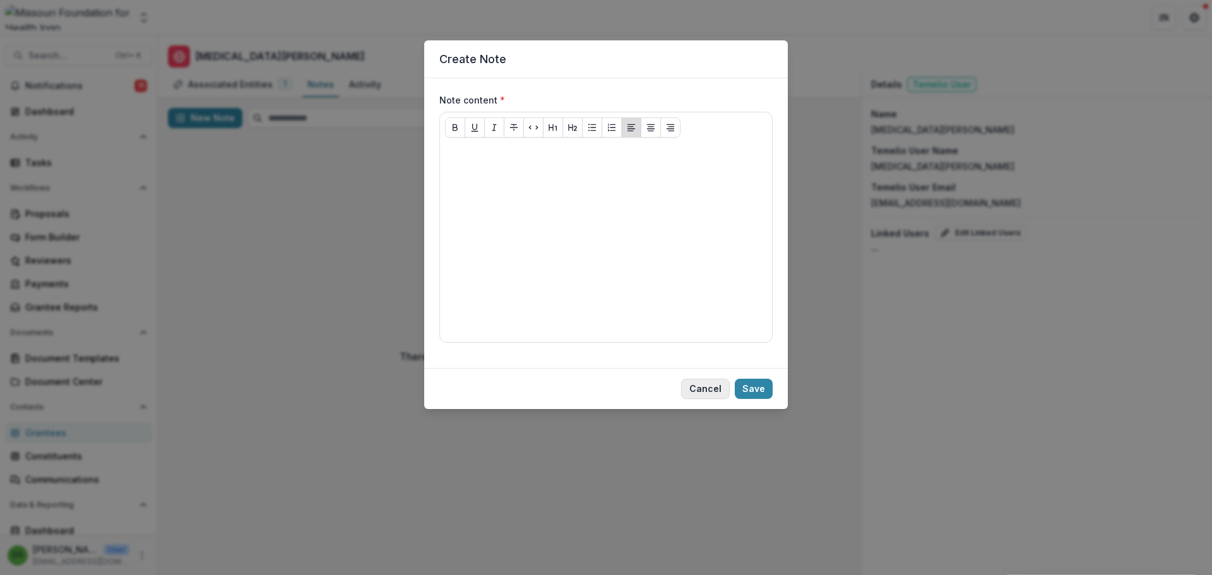
click at [702, 391] on button "Cancel" at bounding box center [705, 389] width 49 height 20
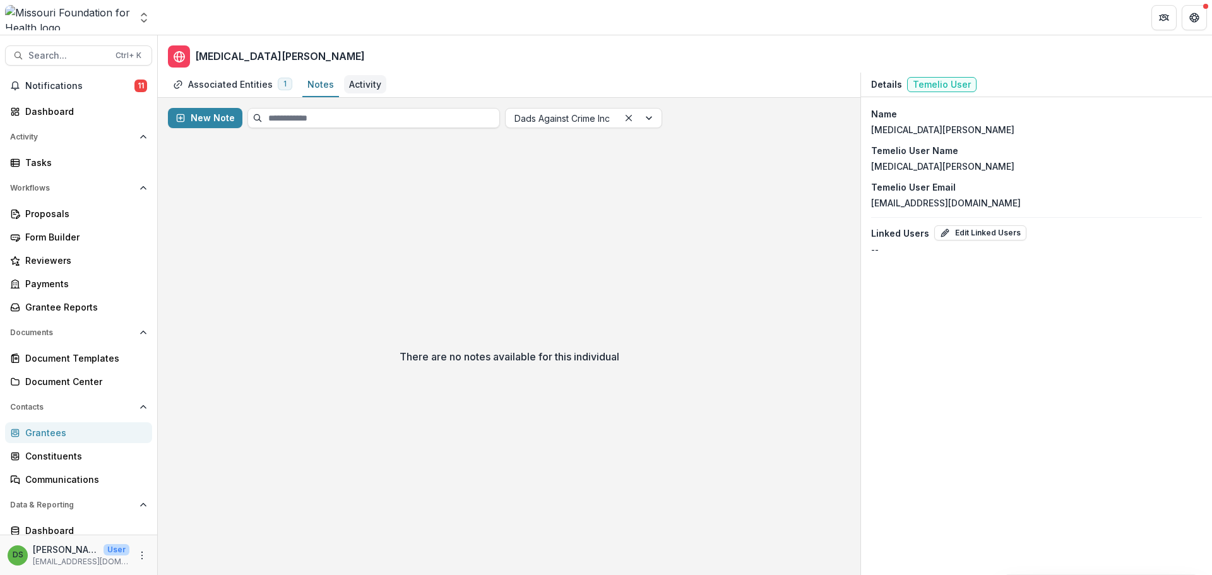
click at [367, 87] on div "Activity" at bounding box center [365, 84] width 32 height 13
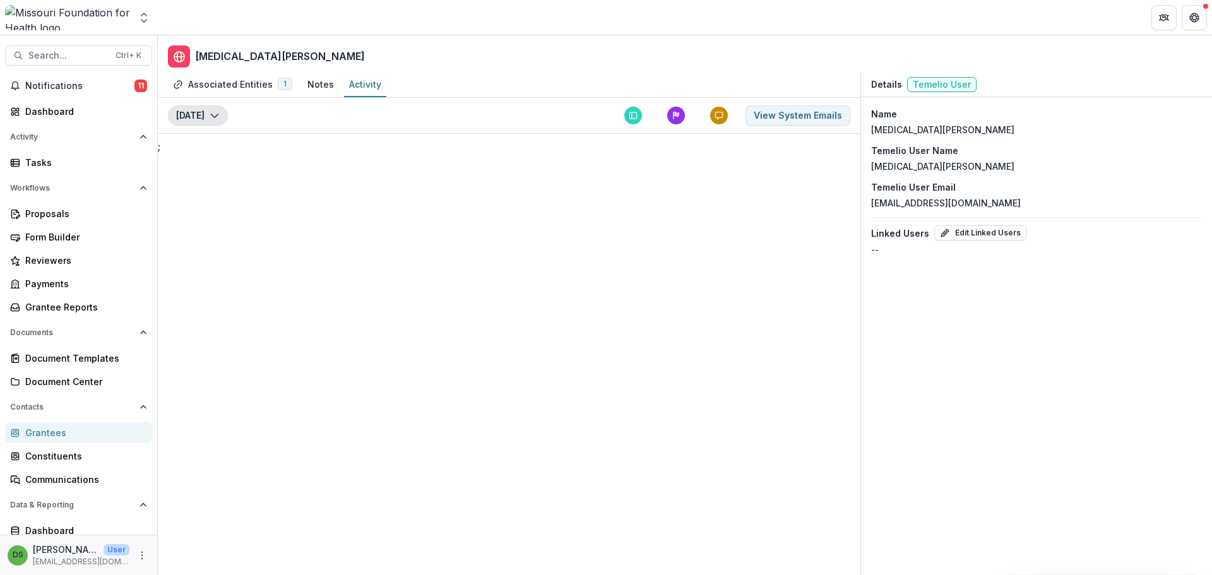
click at [176, 118] on button "Today" at bounding box center [198, 115] width 60 height 20
click at [202, 115] on button "Today" at bounding box center [198, 115] width 60 height 20
click at [211, 115] on icon "button" at bounding box center [215, 115] width 10 height 10
click at [795, 113] on button "View System Emails" at bounding box center [797, 115] width 105 height 20
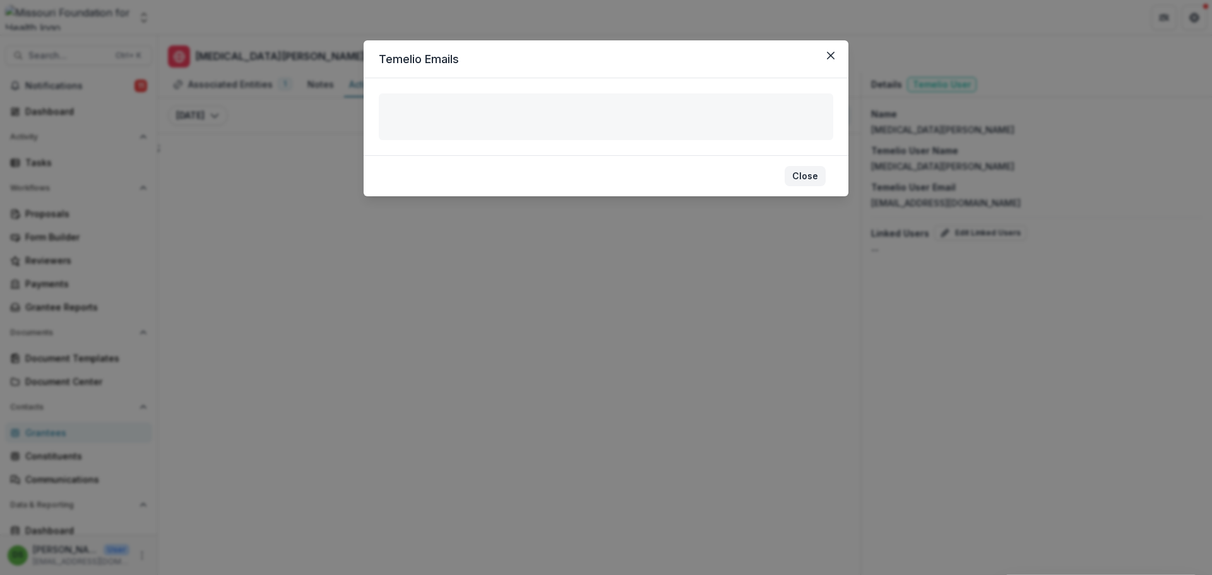
click at [809, 178] on button "Close" at bounding box center [804, 176] width 41 height 20
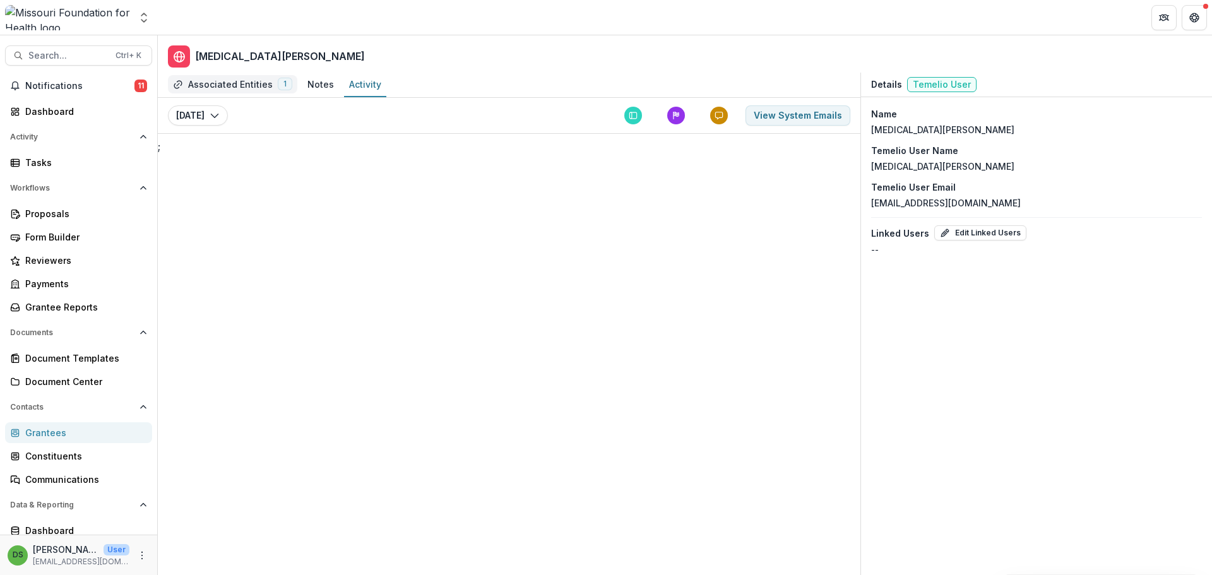
click at [247, 83] on div "Associated Entities" at bounding box center [230, 84] width 85 height 13
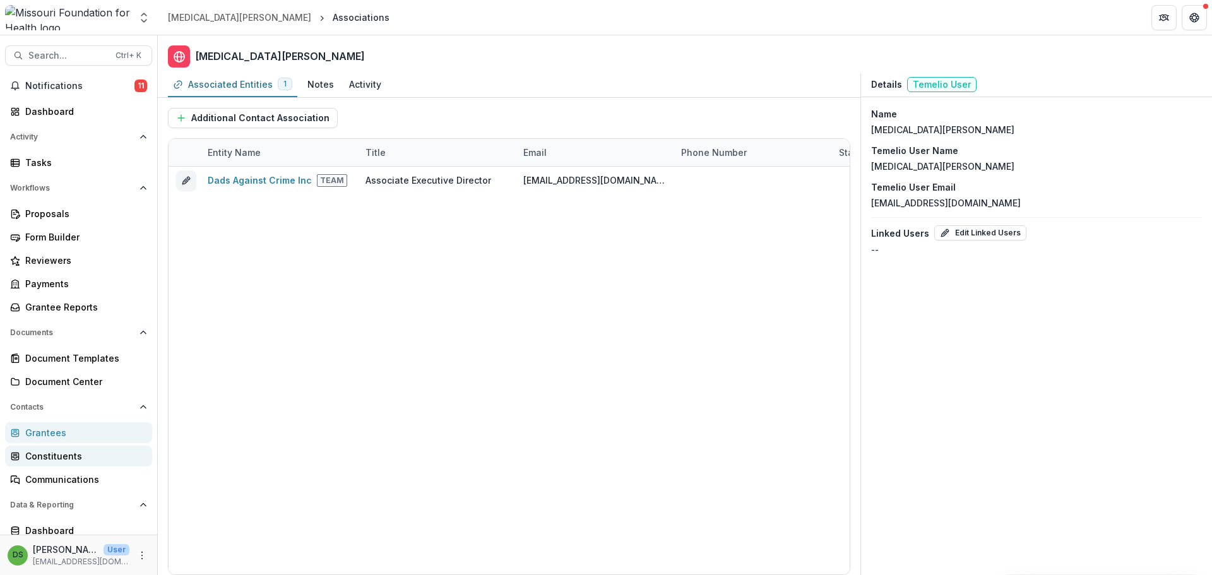
click at [65, 453] on div "Constituents" at bounding box center [83, 455] width 117 height 13
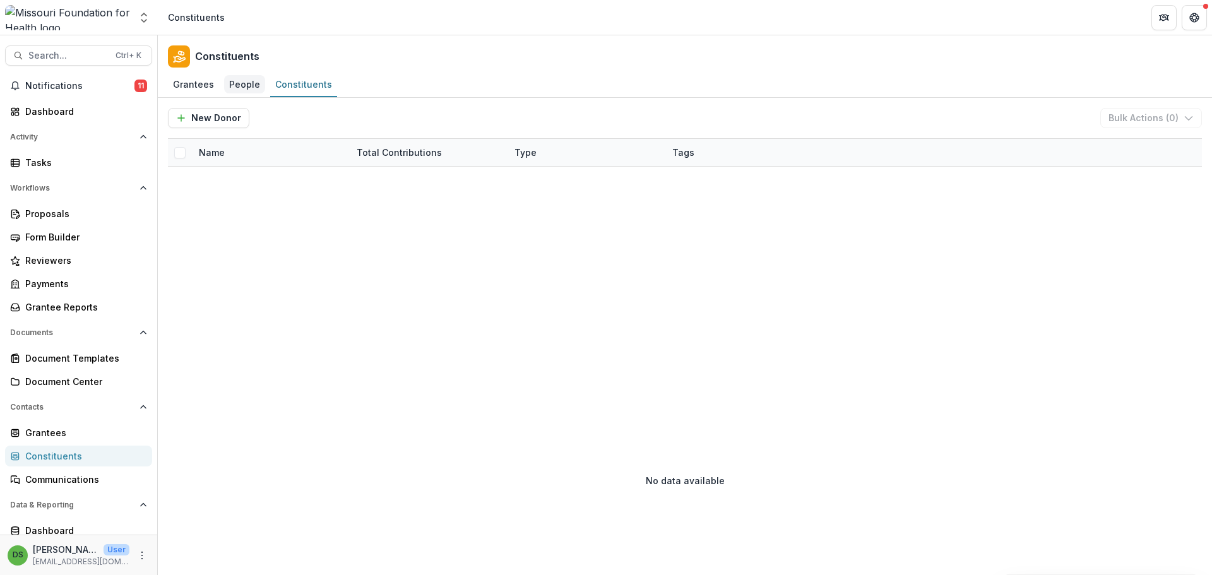
click at [242, 81] on div "People" at bounding box center [244, 84] width 41 height 18
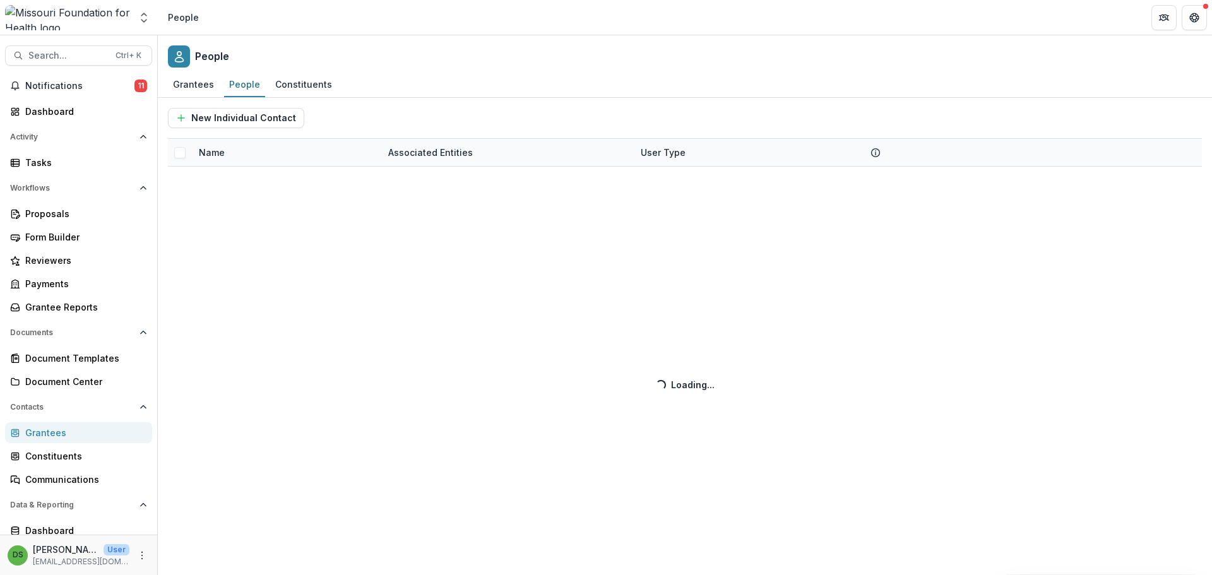
drag, startPoint x: 444, startPoint y: 109, endPoint x: 403, endPoint y: 15, distance: 102.6
click at [403, 15] on header "People" at bounding box center [685, 17] width 1054 height 35
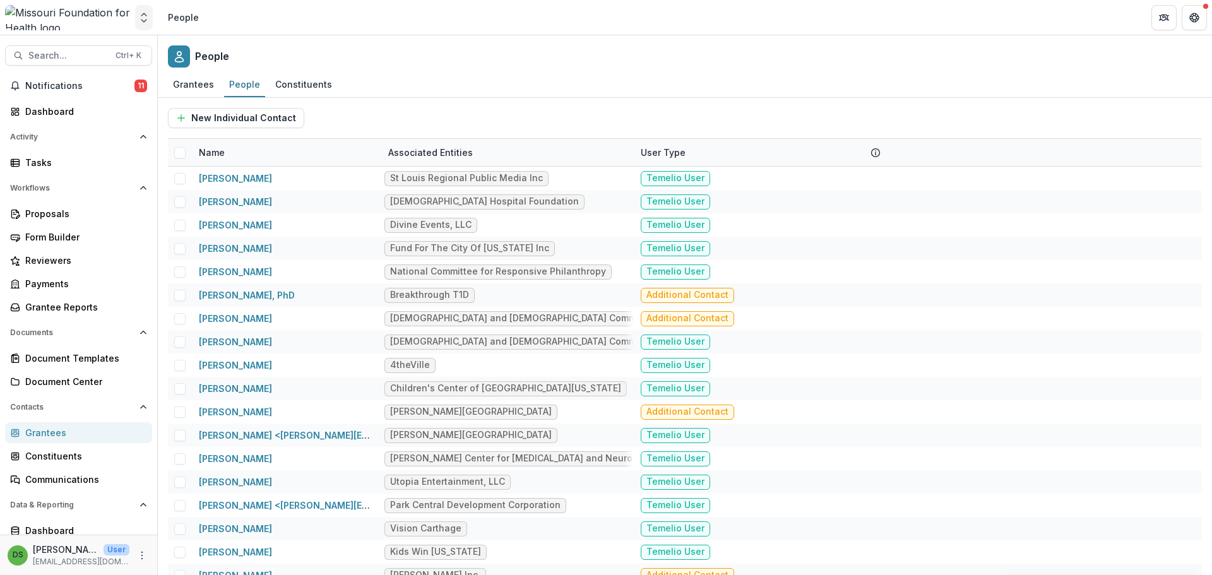
click at [146, 16] on polyline "Open entity switcher" at bounding box center [143, 14] width 5 height 3
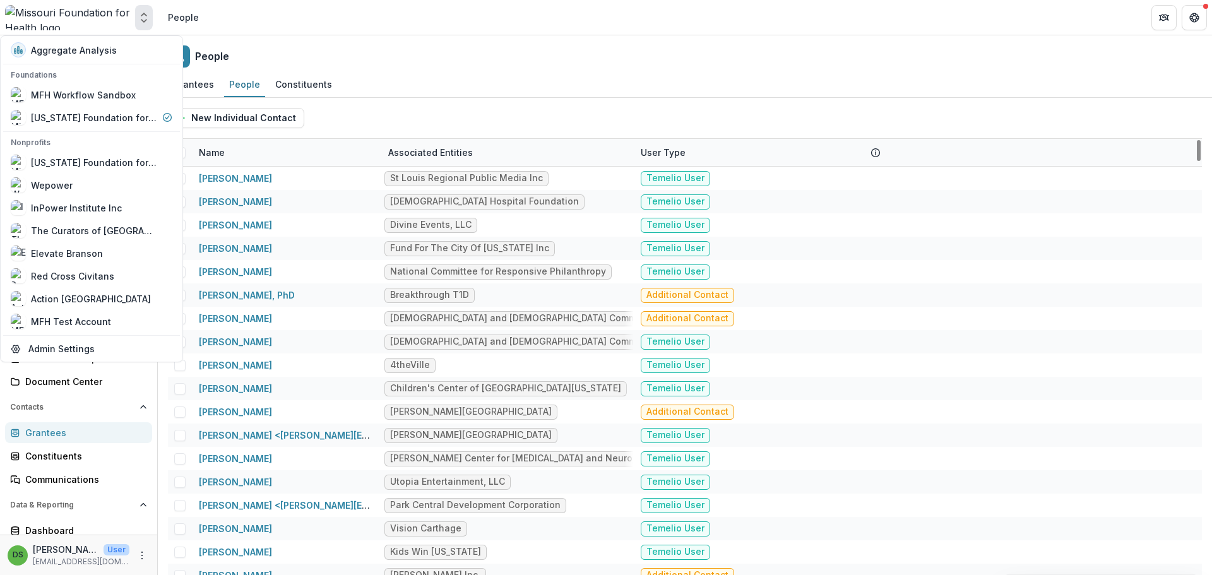
click at [145, 21] on polyline "Open entity switcher" at bounding box center [143, 21] width 5 height 3
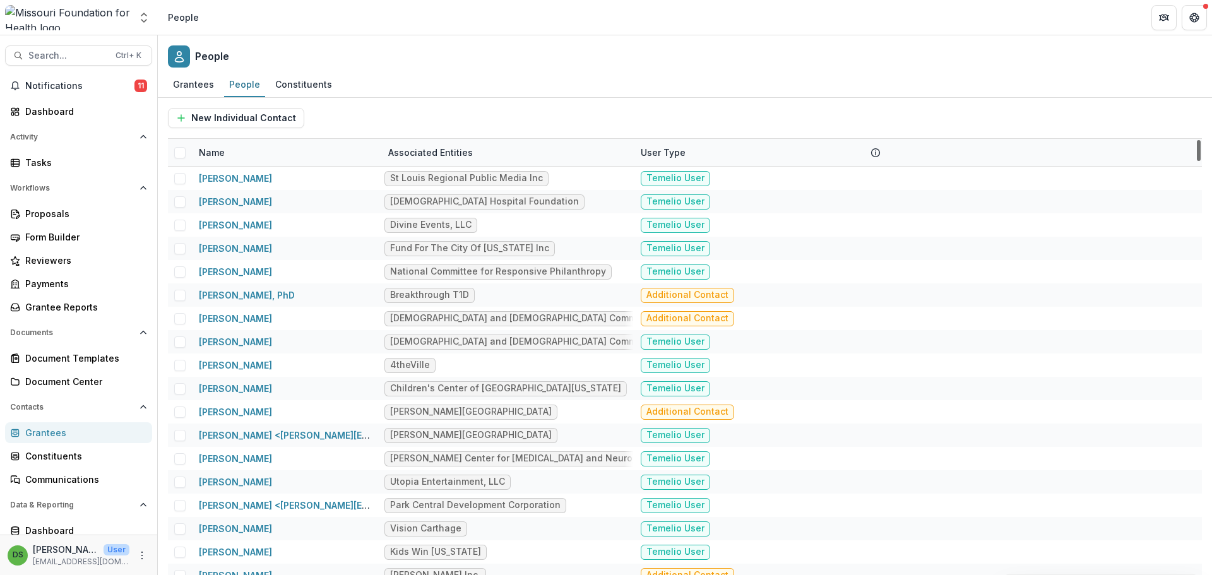
drag, startPoint x: 1198, startPoint y: 145, endPoint x: 1206, endPoint y: 43, distance: 102.6
click at [1200, 140] on div at bounding box center [1199, 150] width 4 height 21
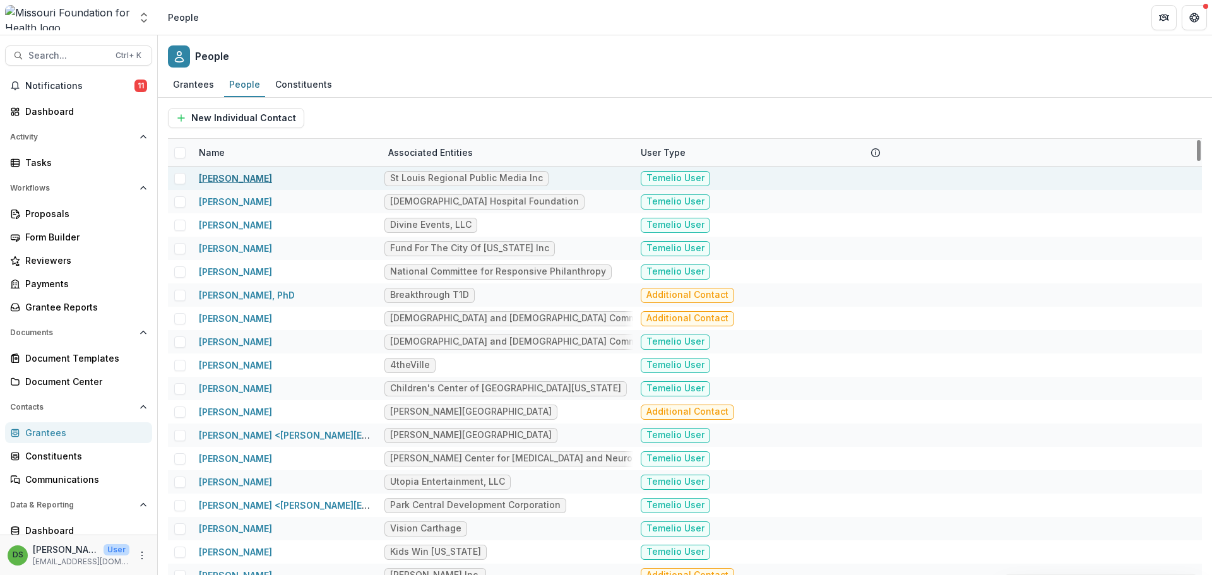
click at [221, 175] on link "Amy Shaw" at bounding box center [235, 178] width 73 height 11
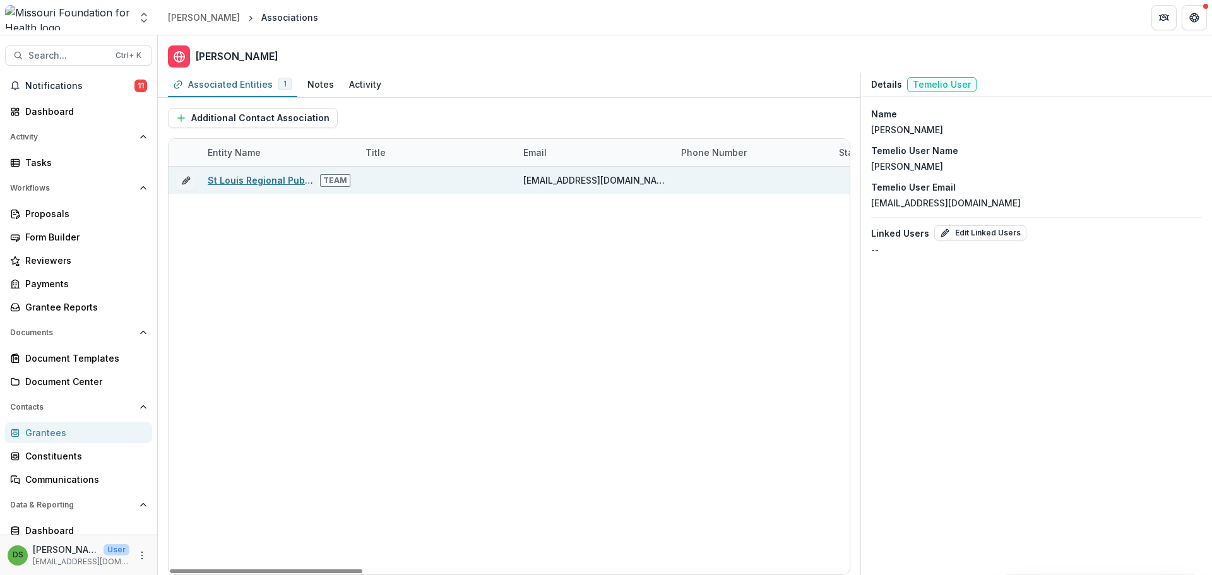
click at [227, 182] on link "St Louis Regional Public Media Inc" at bounding box center [285, 180] width 155 height 11
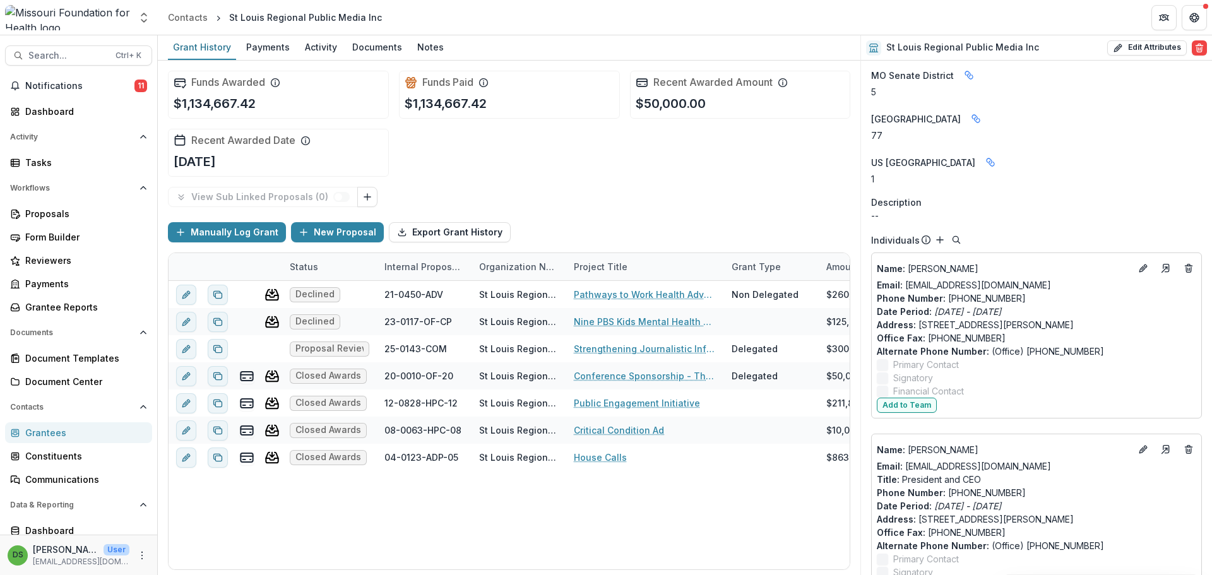
scroll to position [1700, 0]
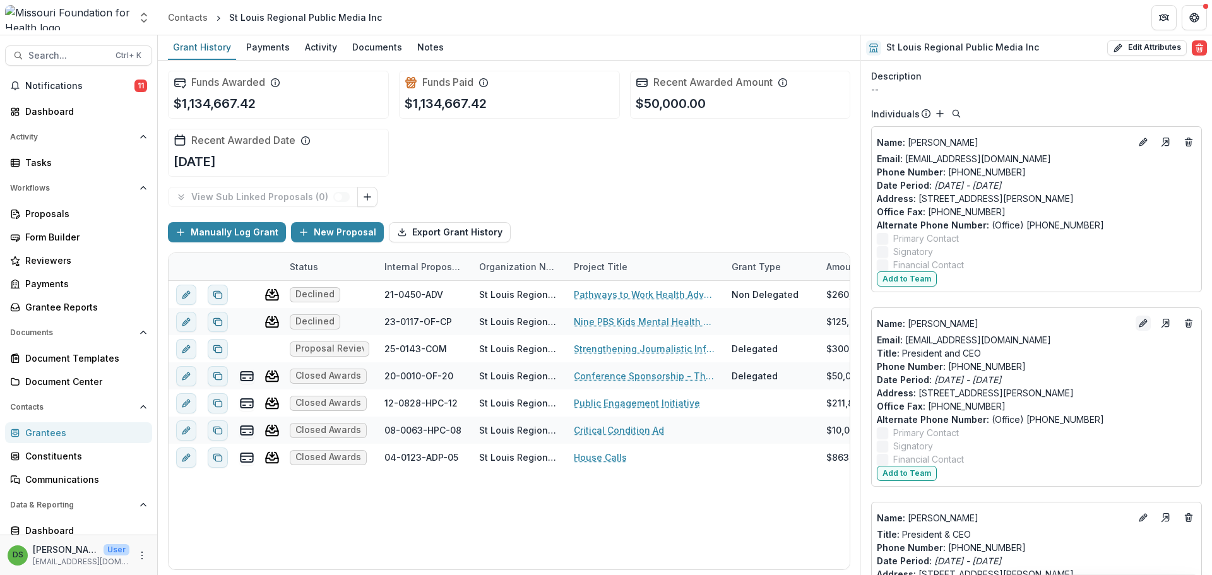
click at [1139, 321] on icon "Edit" at bounding box center [1143, 323] width 10 height 10
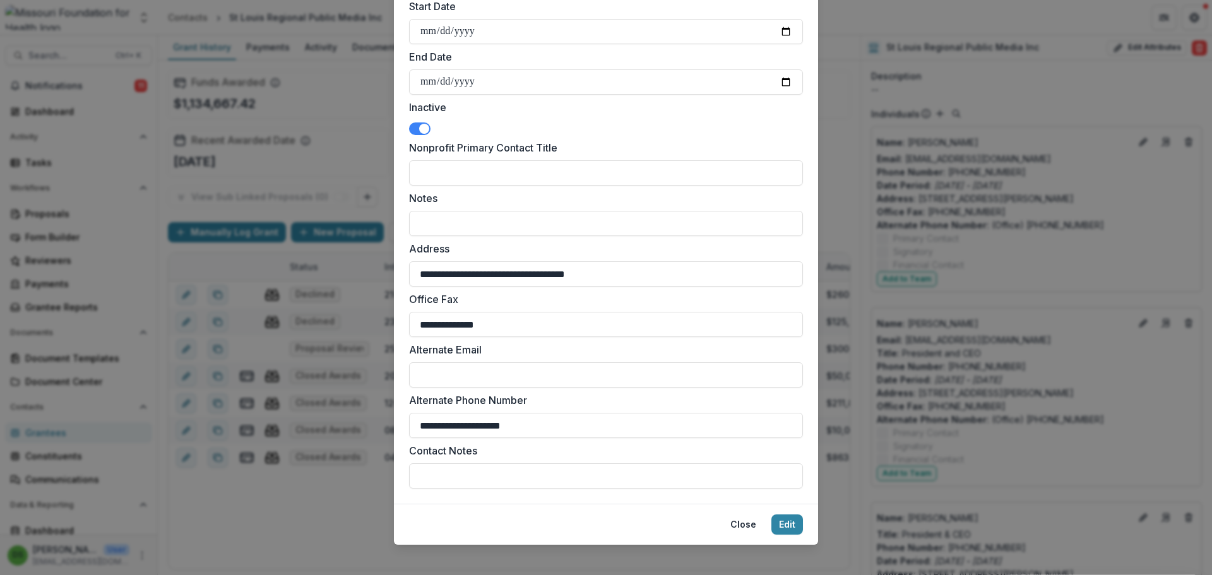
scroll to position [444, 0]
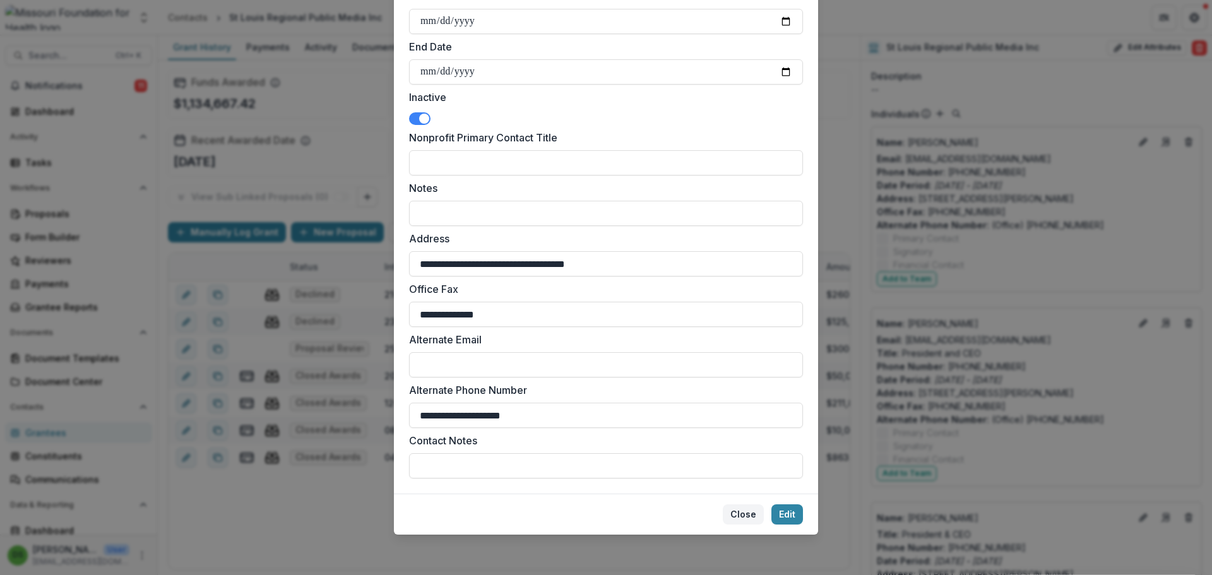
click at [744, 514] on button "Close" at bounding box center [743, 514] width 41 height 20
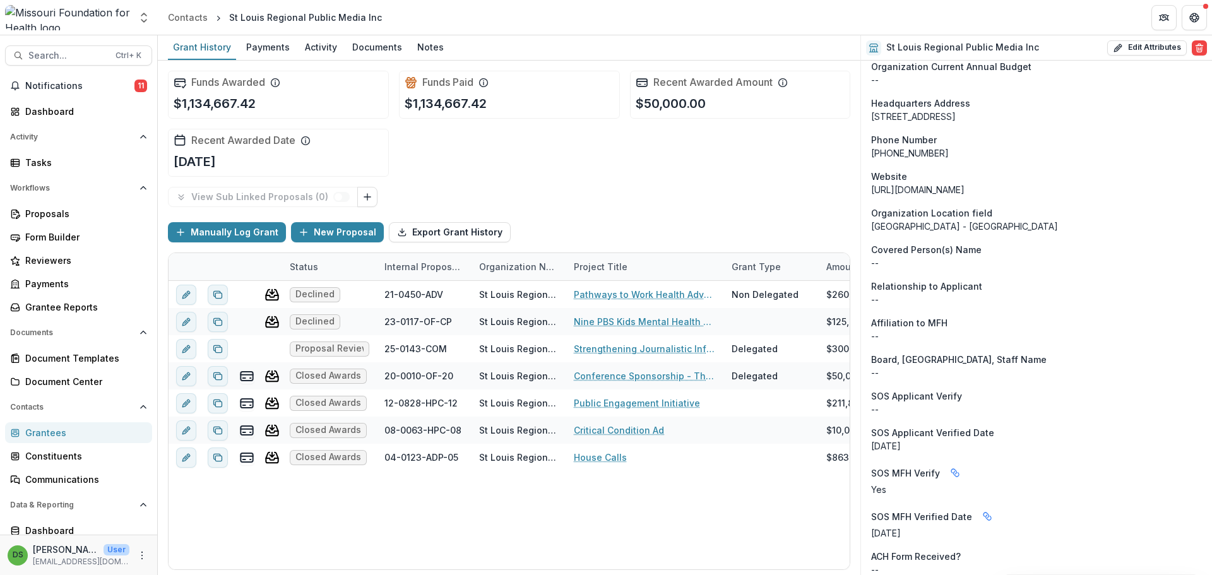
scroll to position [564, 0]
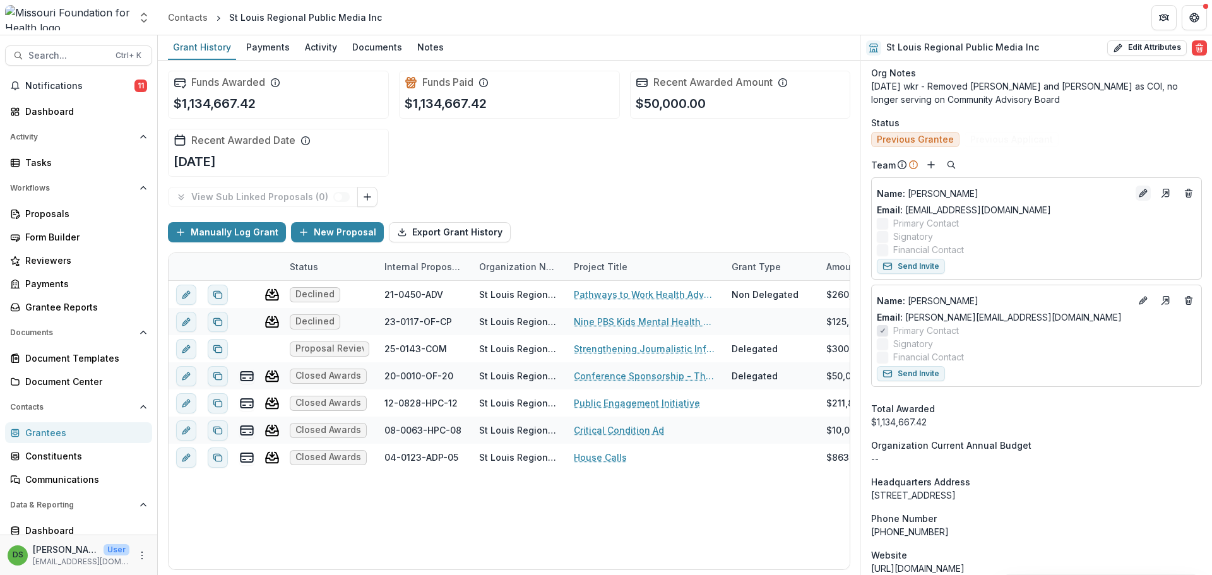
click at [1140, 195] on icon "Edit" at bounding box center [1142, 194] width 6 height 6
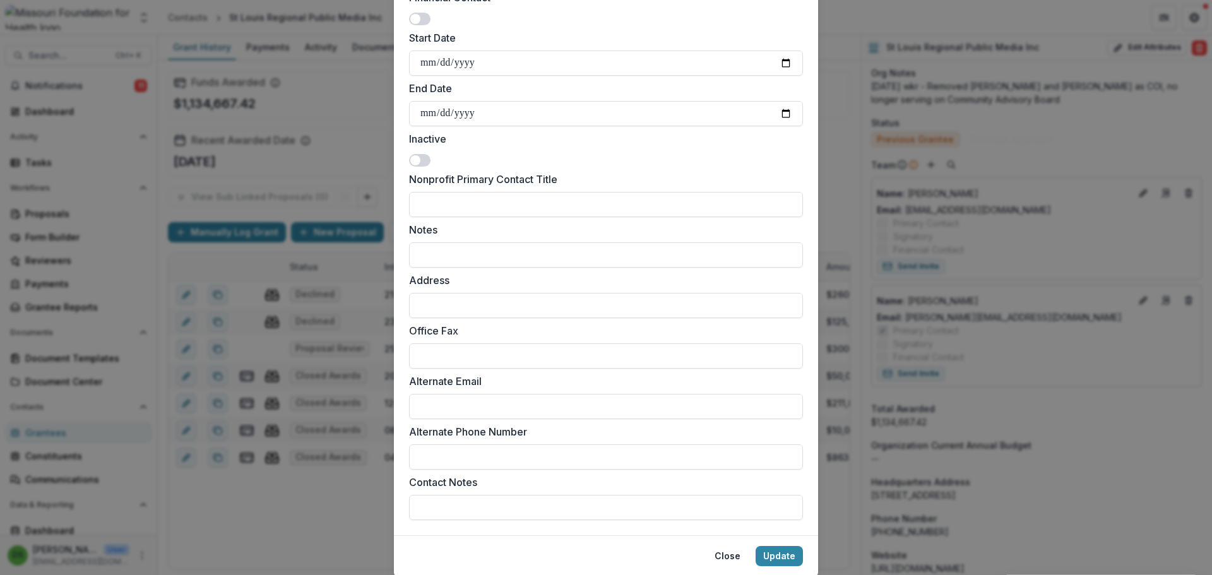
scroll to position [442, 0]
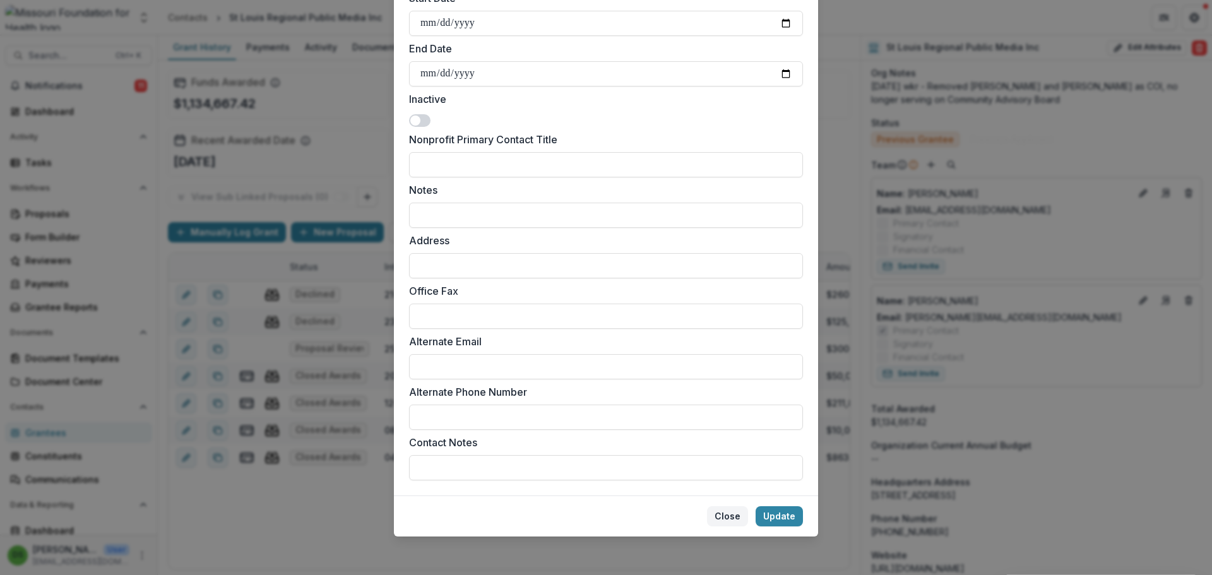
click at [726, 514] on button "Close" at bounding box center [727, 516] width 41 height 20
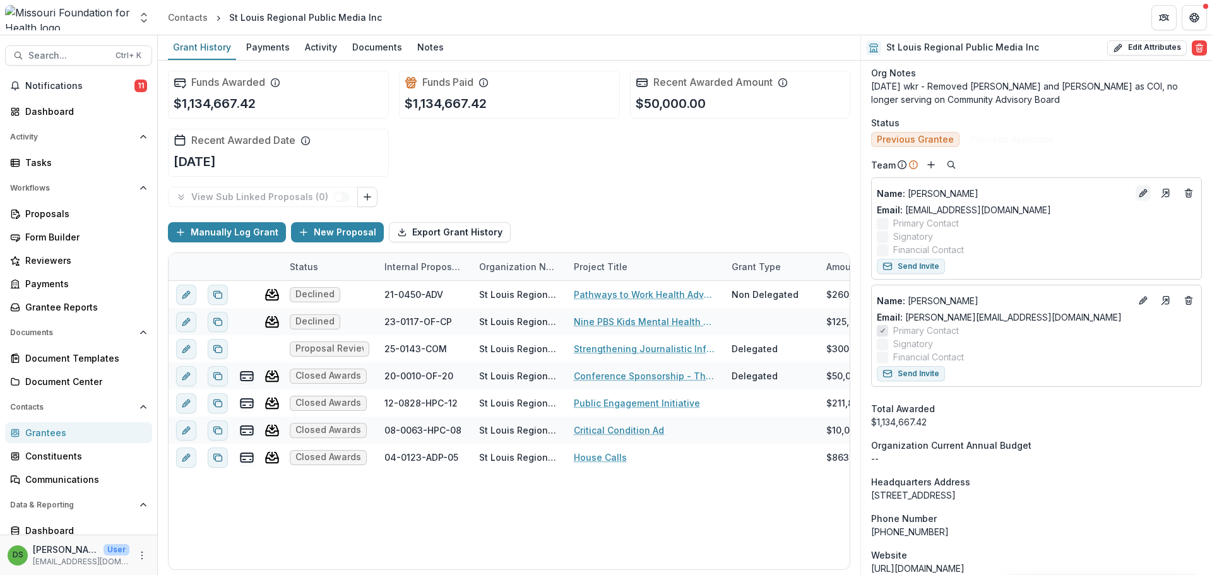
click at [1140, 190] on icon "Edit" at bounding box center [1143, 193] width 10 height 10
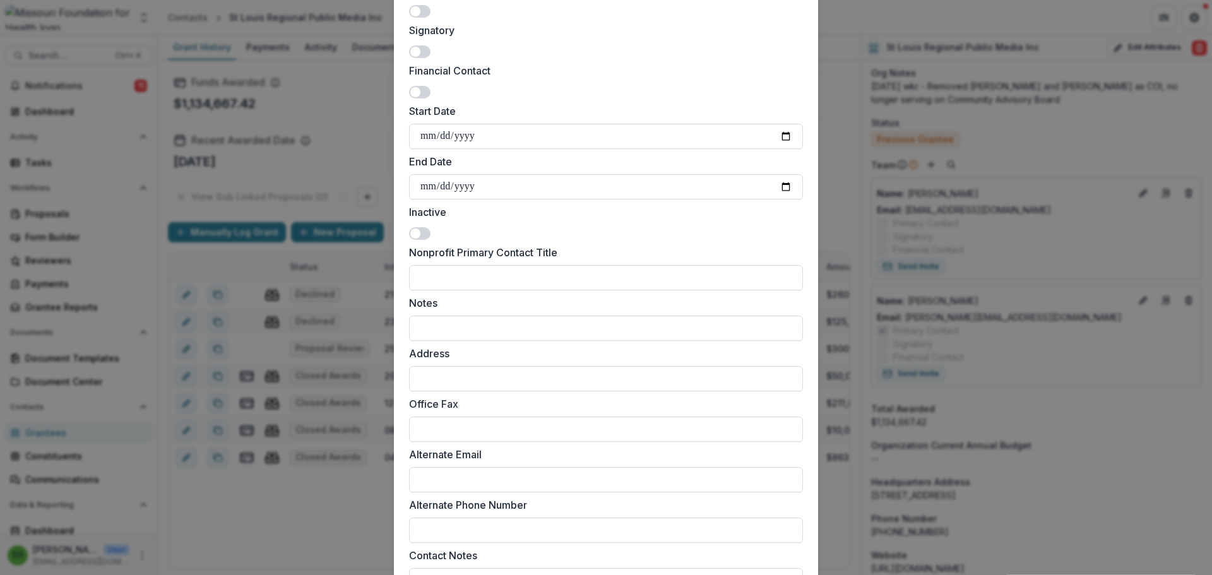
scroll to position [379, 0]
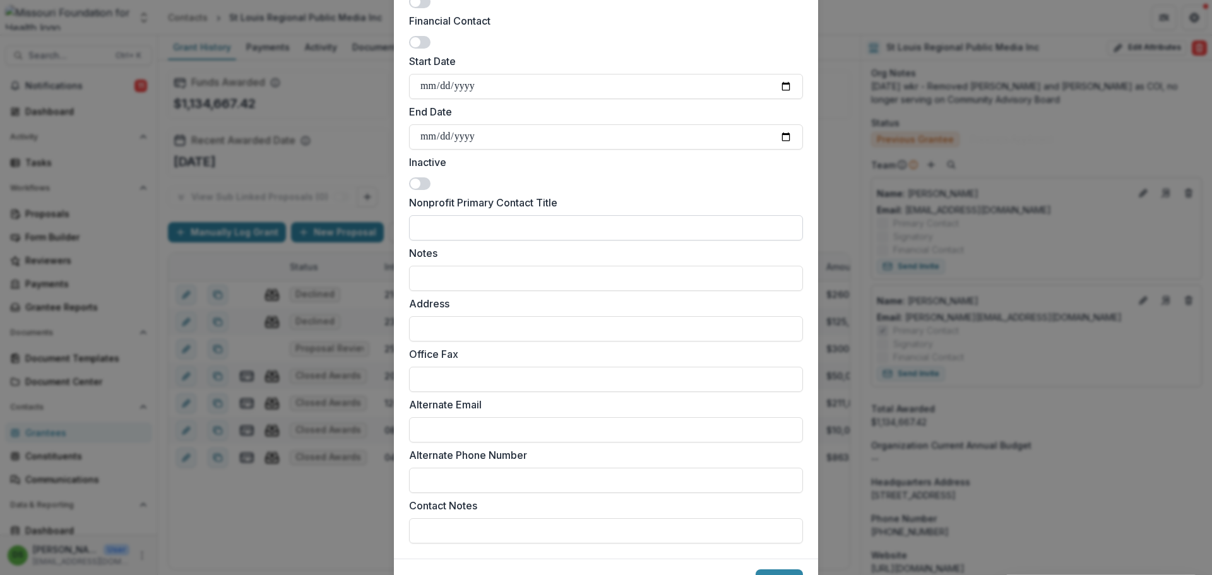
click at [559, 232] on input "Nonprofit Primary Contact Title" at bounding box center [606, 227] width 394 height 25
drag, startPoint x: 559, startPoint y: 232, endPoint x: 476, endPoint y: 225, distance: 83.5
click at [476, 225] on input "Nonprofit Primary Contact Title" at bounding box center [606, 227] width 394 height 25
click at [485, 198] on label "Nonprofit Primary Contact Title" at bounding box center [602, 202] width 386 height 15
click at [485, 215] on input "Nonprofit Primary Contact Title" at bounding box center [606, 227] width 394 height 25
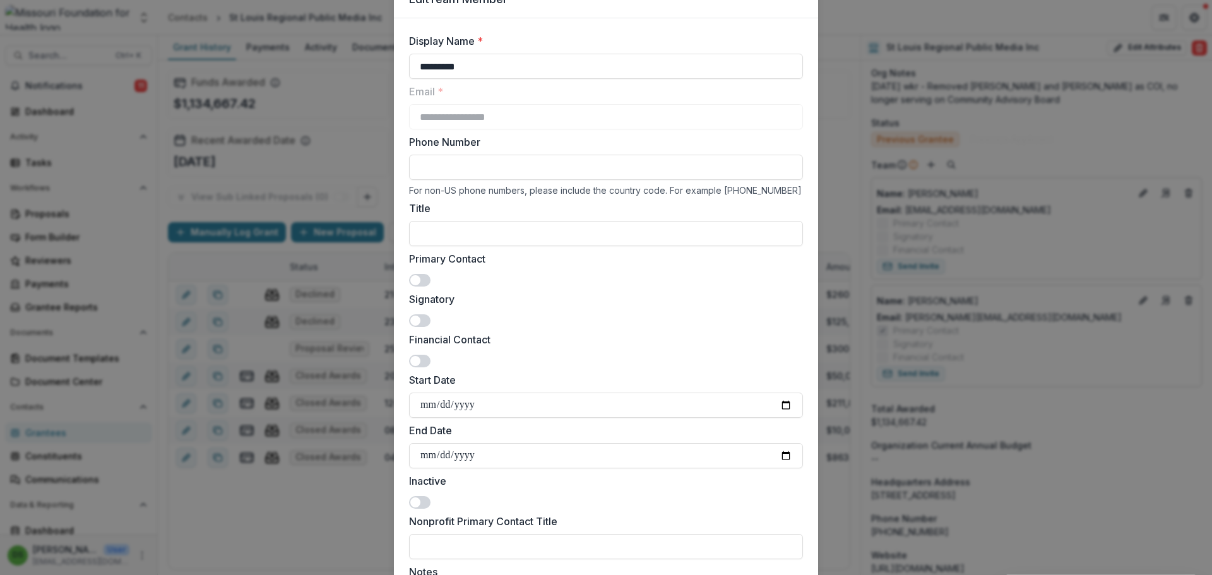
scroll to position [0, 0]
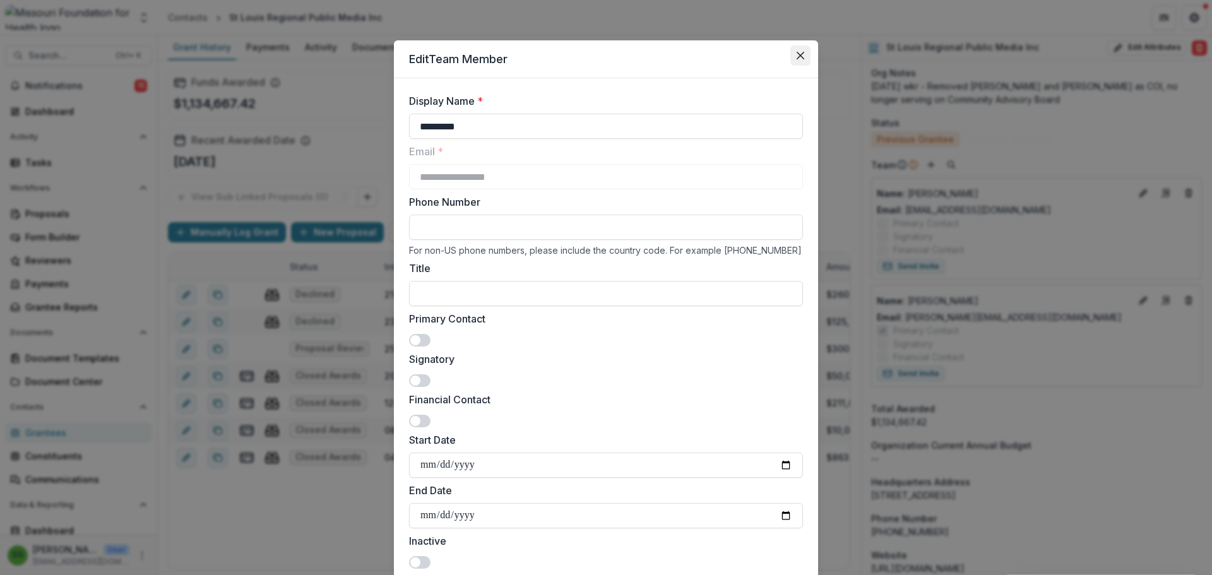
click at [801, 59] on icon "Close" at bounding box center [800, 56] width 8 height 8
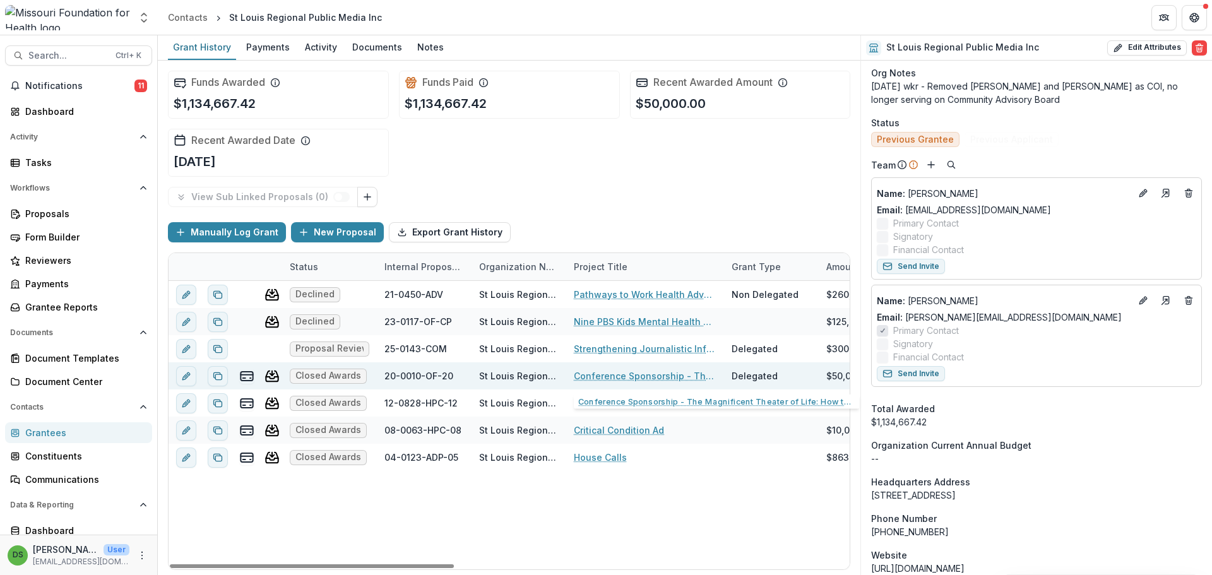
click at [630, 377] on link "Conference Sponsorship - The Magnificent Theater of Life: How to Prepare for th…" at bounding box center [645, 375] width 143 height 13
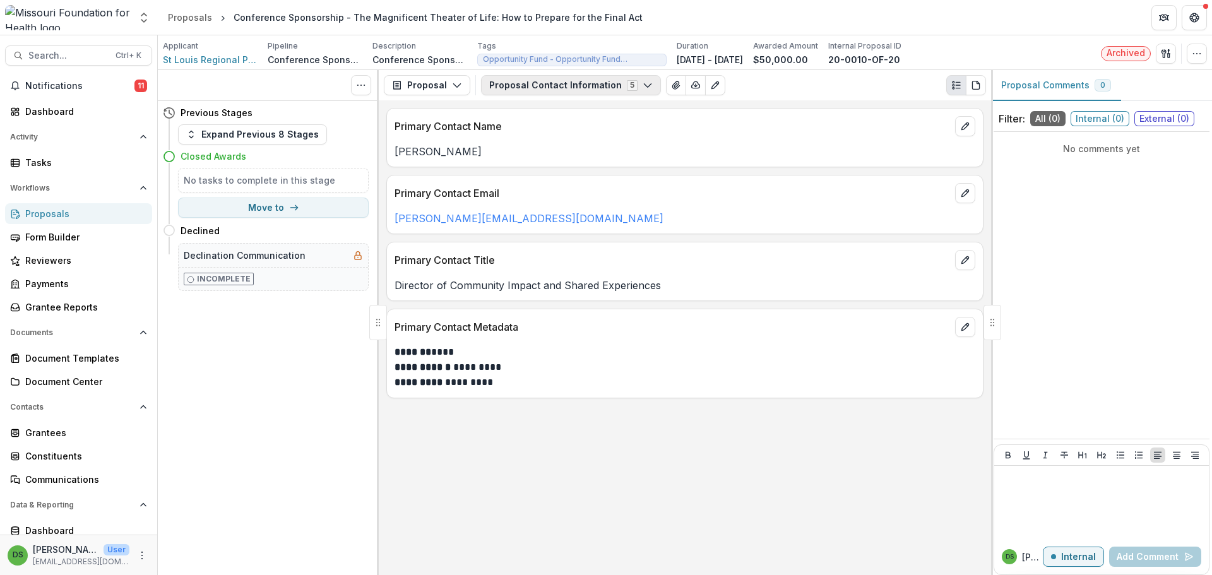
click at [618, 84] on button "Proposal Contact Information 5" at bounding box center [571, 85] width 180 height 20
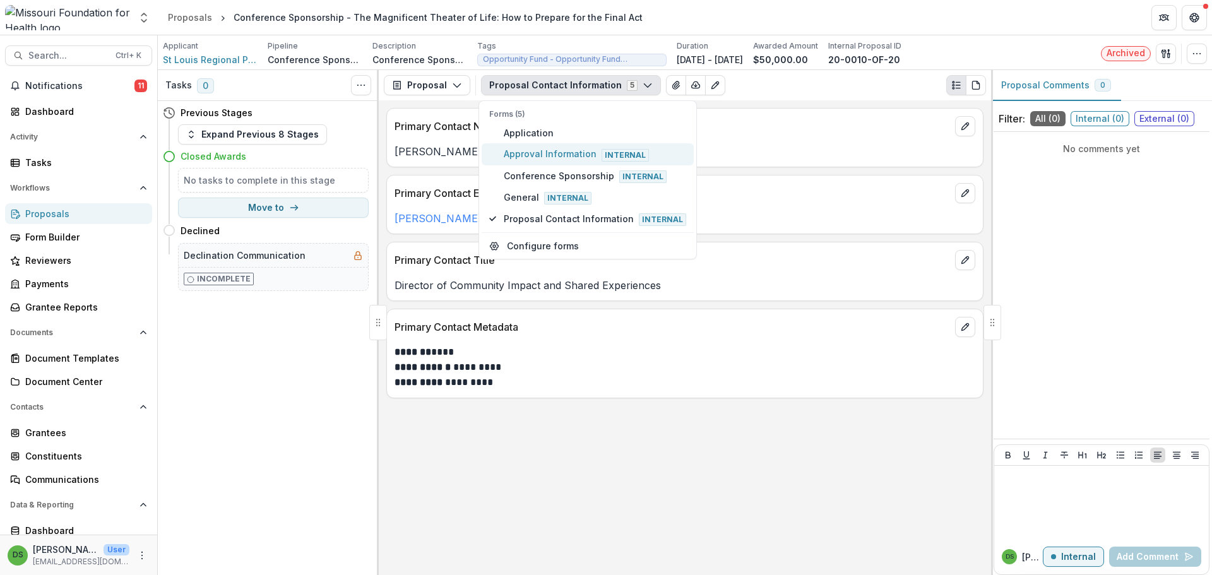
click at [559, 151] on span "Approval Information Internal" at bounding box center [595, 154] width 182 height 14
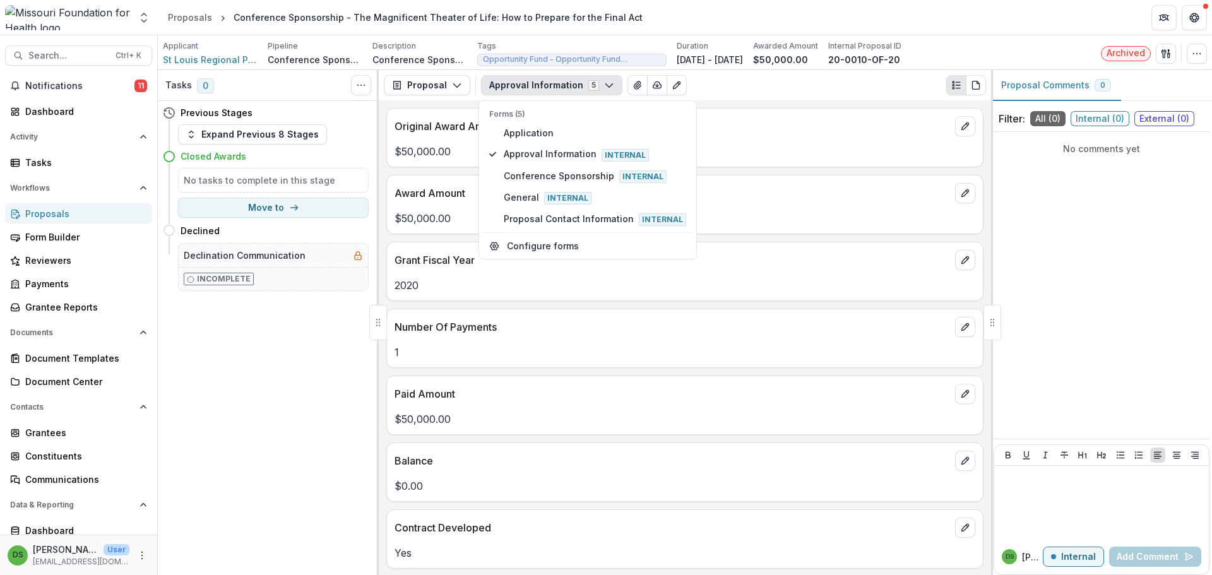
click at [719, 364] on div "Number Of Payments 1" at bounding box center [684, 338] width 597 height 59
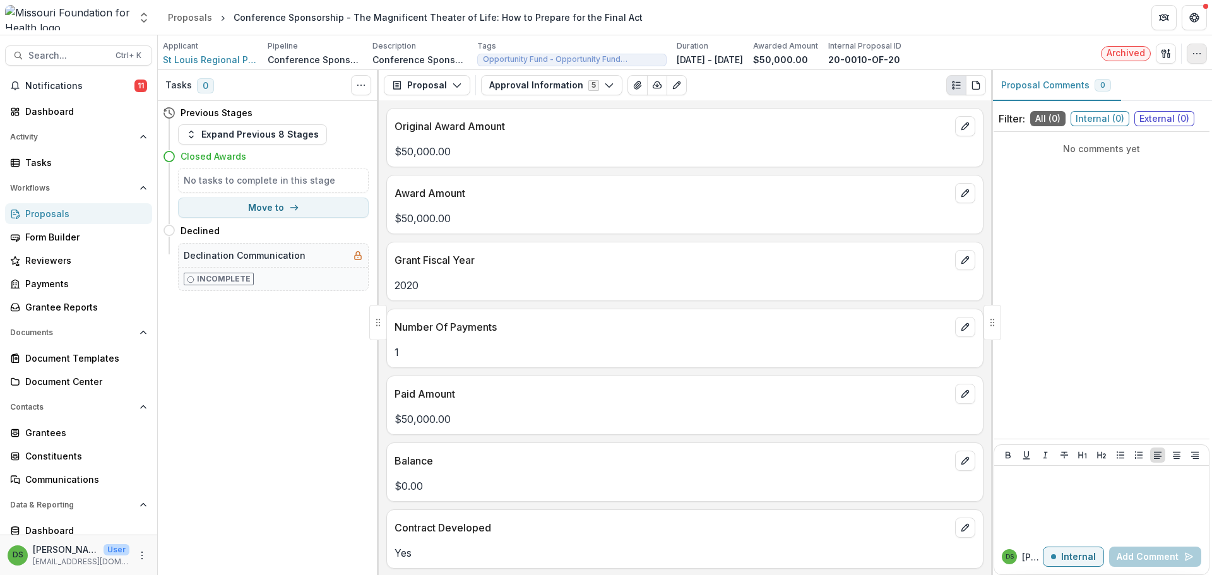
click at [1197, 54] on icon "button" at bounding box center [1197, 54] width 10 height 10
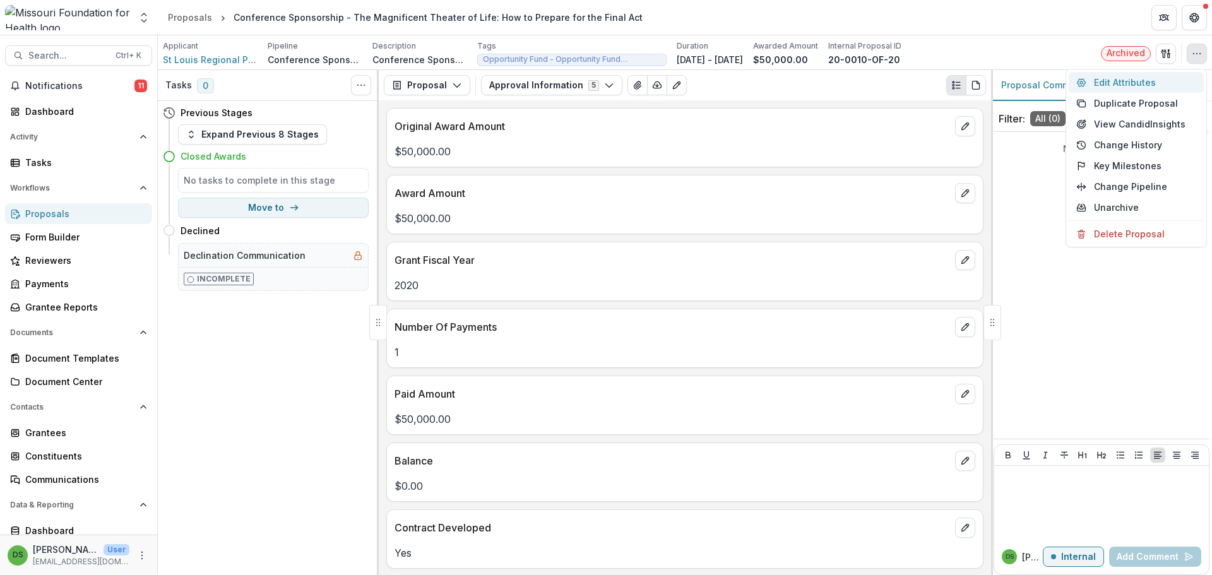
click at [1153, 80] on button "Edit Attributes" at bounding box center [1135, 82] width 135 height 21
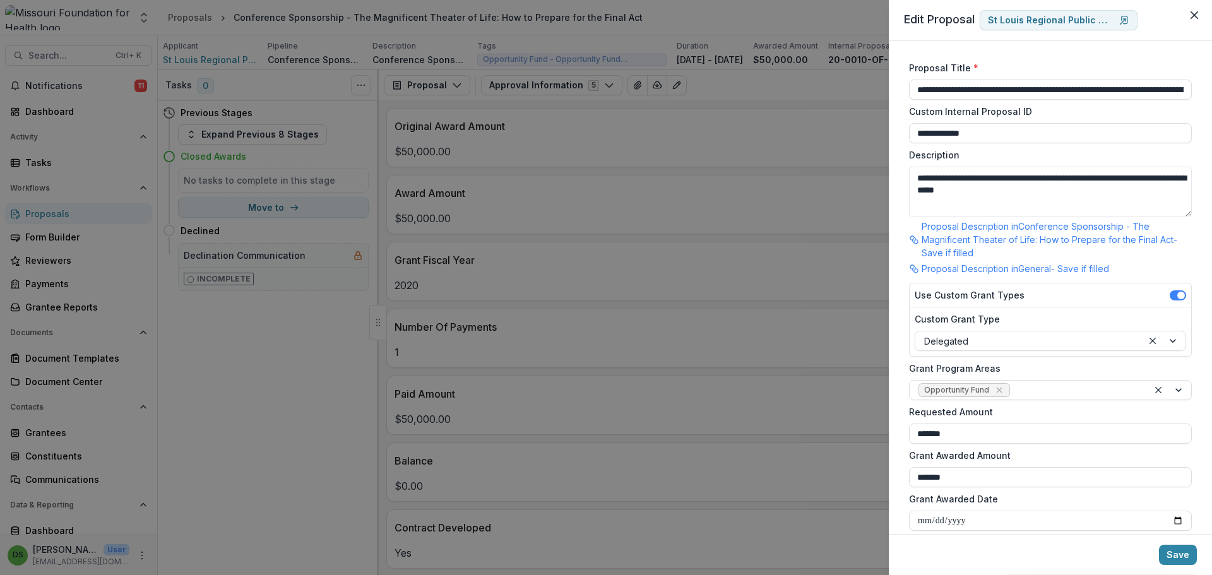
drag, startPoint x: 1153, startPoint y: 80, endPoint x: 1097, endPoint y: 42, distance: 67.2
click at [1097, 42] on div "**********" at bounding box center [1050, 287] width 323 height 493
click at [611, 323] on div "**********" at bounding box center [606, 287] width 1212 height 575
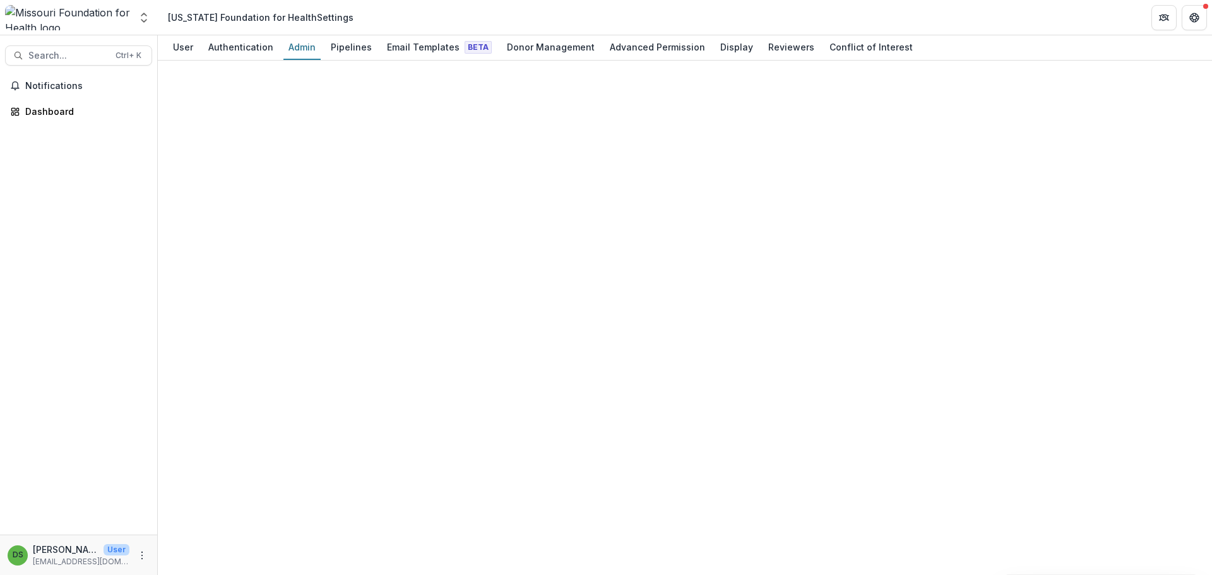
drag, startPoint x: 790, startPoint y: 33, endPoint x: 790, endPoint y: 8, distance: 25.9
click at [790, 8] on header "[US_STATE] Foundation for Health Settings" at bounding box center [685, 17] width 1054 height 35
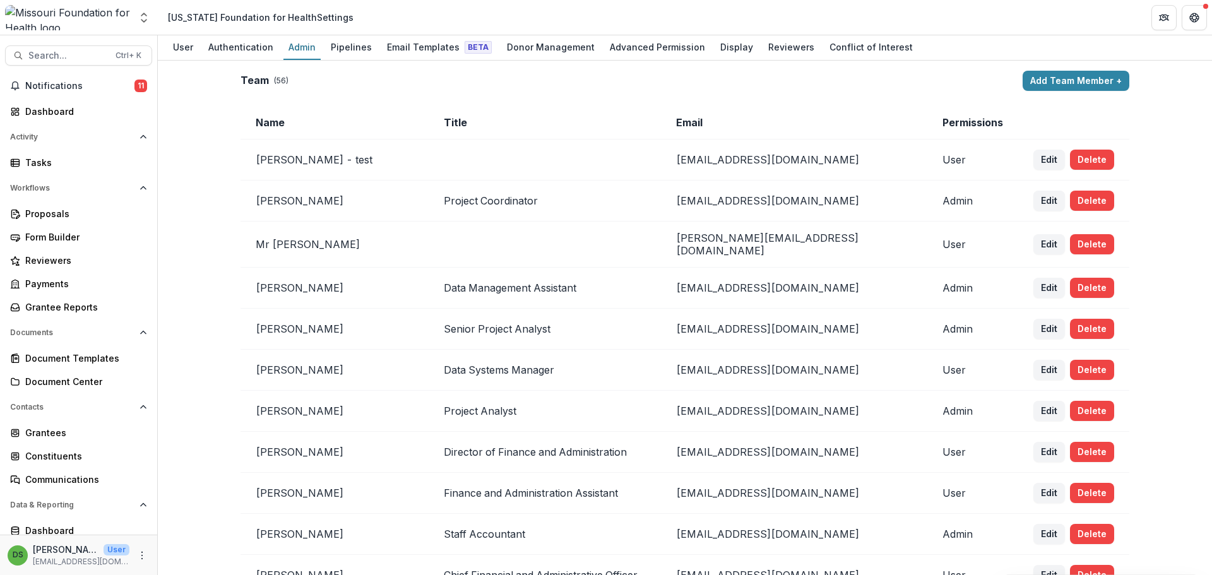
drag, startPoint x: 830, startPoint y: 20, endPoint x: 743, endPoint y: 16, distance: 86.5
click at [743, 16] on header "[US_STATE] Foundation for Health Settings" at bounding box center [685, 17] width 1054 height 35
click at [719, 44] on div "Display" at bounding box center [736, 47] width 43 height 18
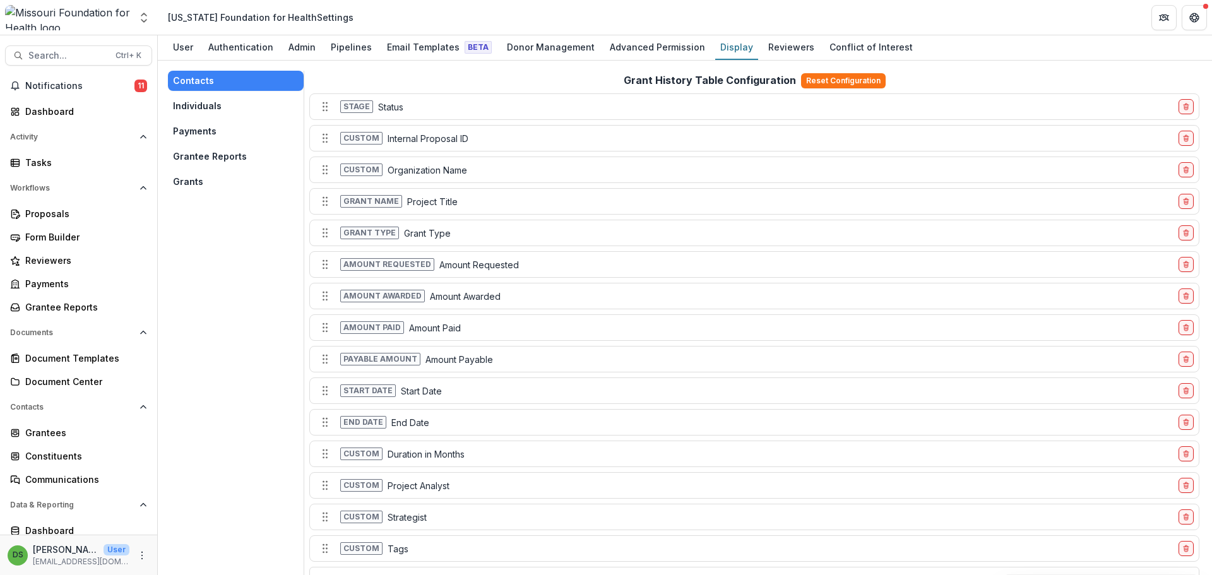
click at [203, 102] on button "Individuals" at bounding box center [236, 106] width 136 height 20
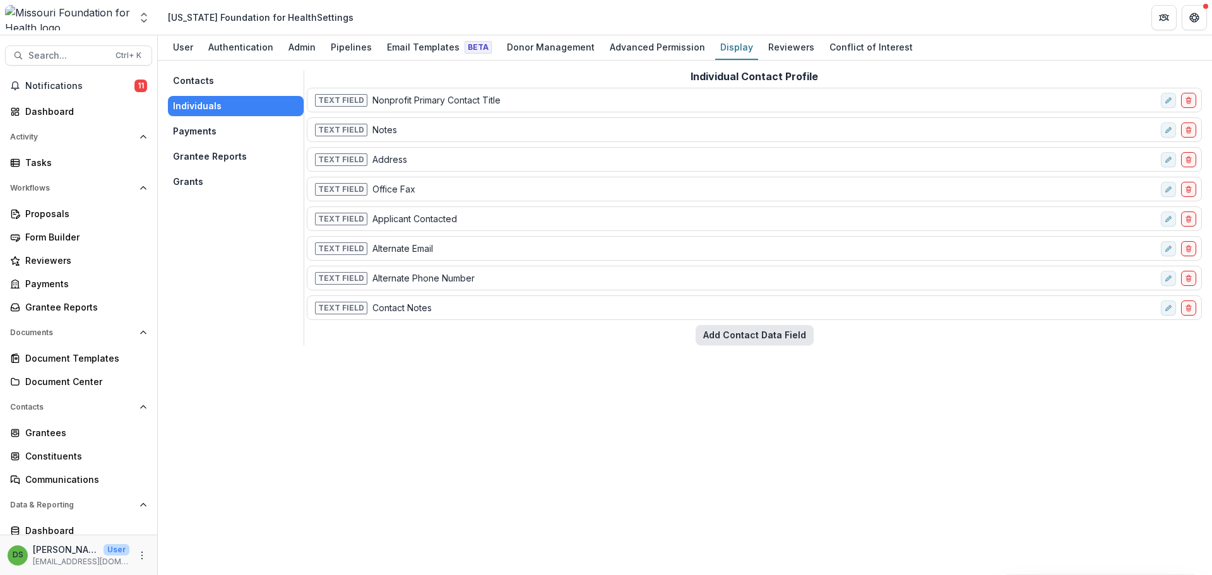
click at [754, 331] on button "Add Contact Data Field" at bounding box center [754, 335] width 118 height 20
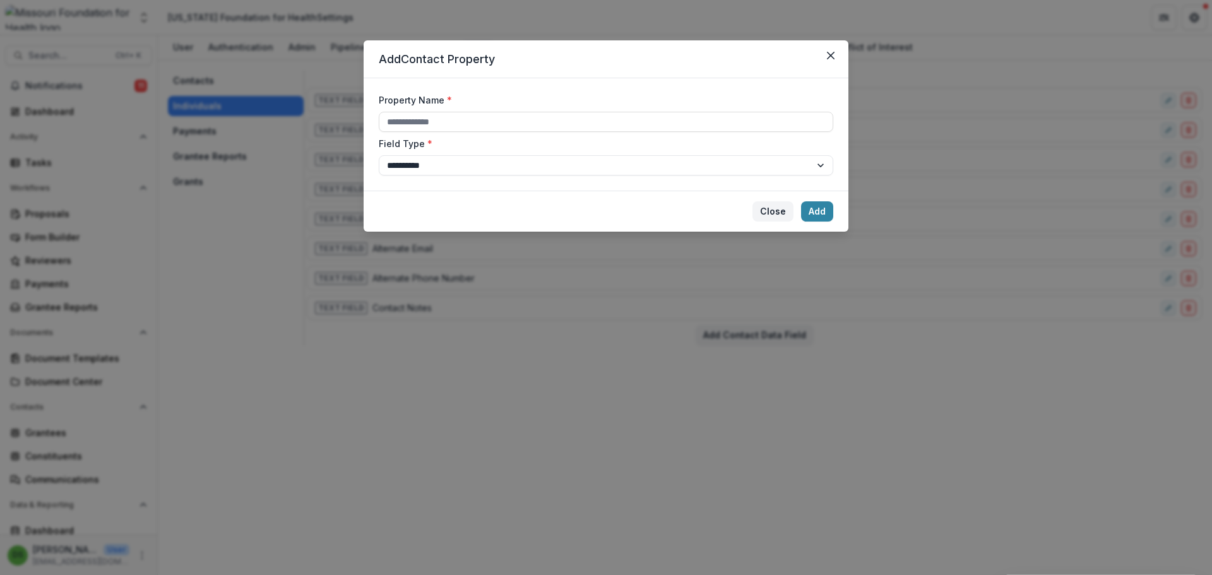
click at [784, 213] on button "Close" at bounding box center [772, 211] width 41 height 20
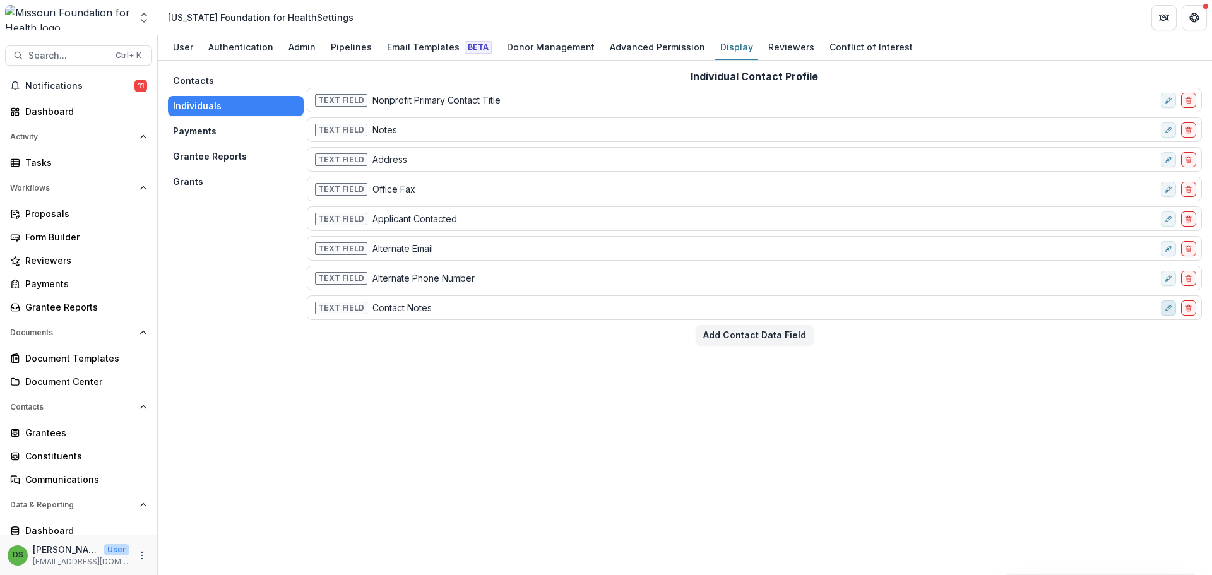
click at [1168, 310] on icon "edit-field-row" at bounding box center [1168, 308] width 4 height 4
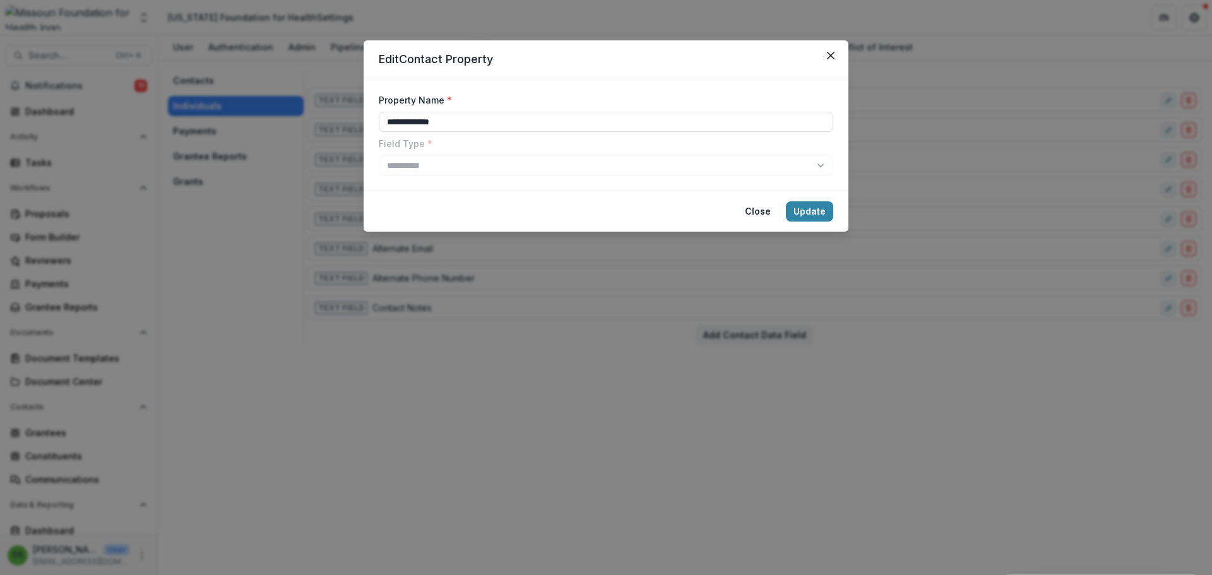
click at [725, 210] on footer "Close Update" at bounding box center [606, 211] width 485 height 41
click at [760, 207] on button "Close" at bounding box center [757, 211] width 41 height 20
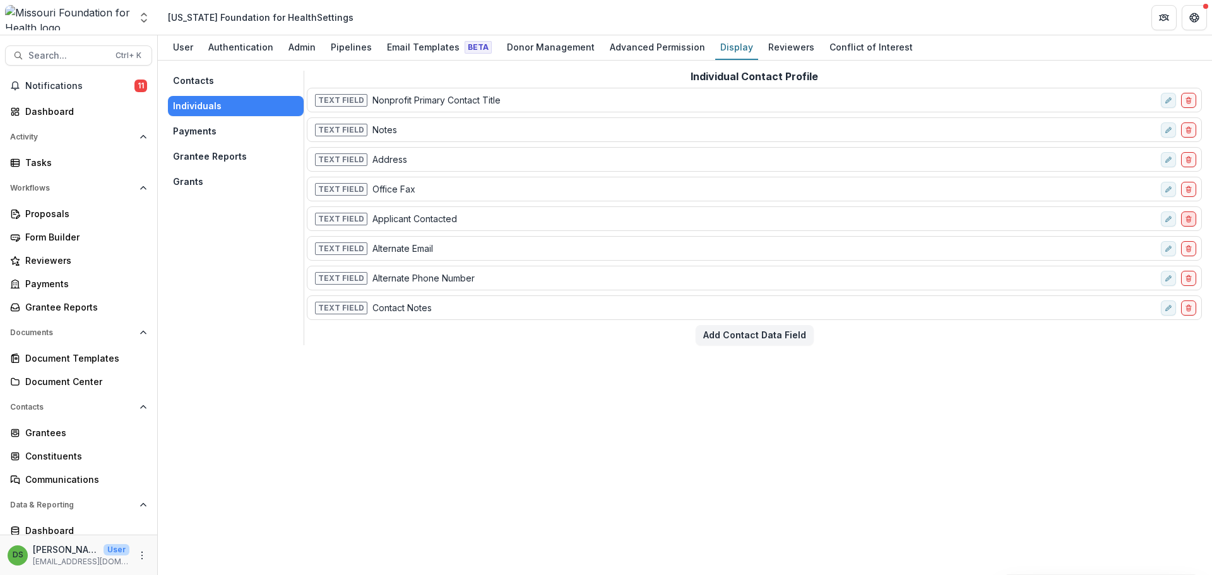
click at [1189, 218] on icon "delete-field-row" at bounding box center [1189, 219] width 8 height 8
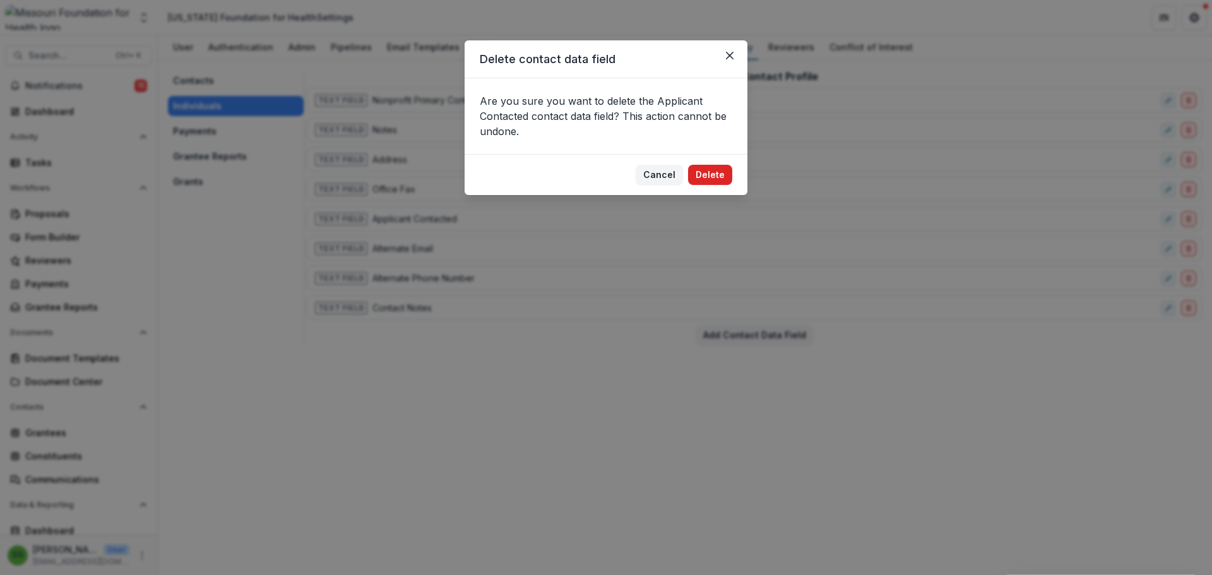
click at [709, 174] on button "Delete" at bounding box center [710, 175] width 44 height 20
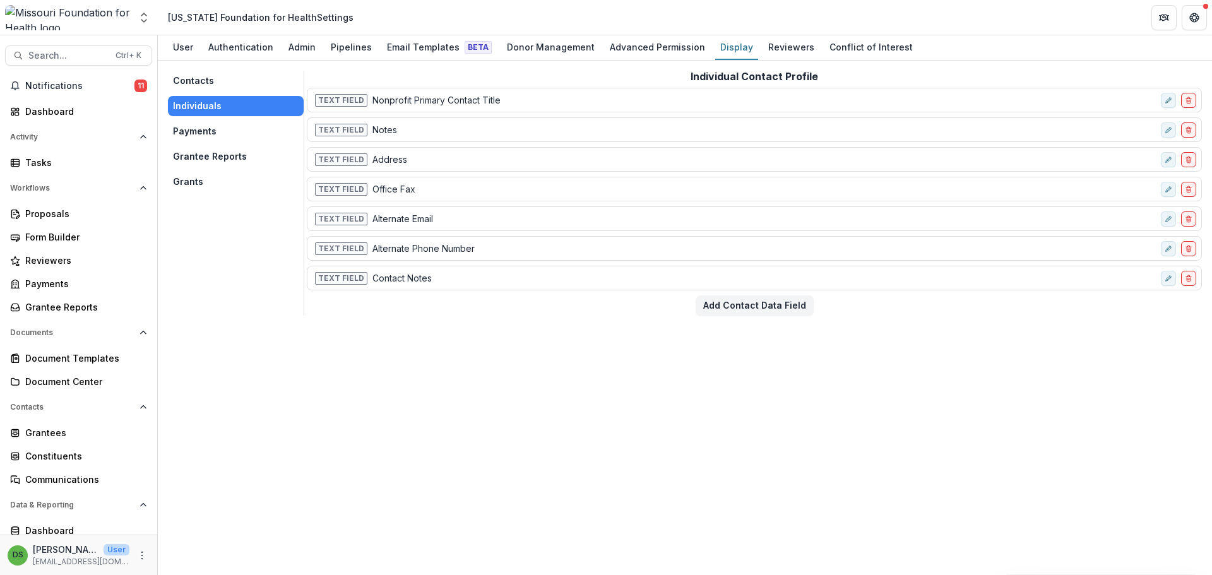
drag, startPoint x: 808, startPoint y: 81, endPoint x: 710, endPoint y: 69, distance: 99.1
click at [710, 69] on div "Contacts Individuals Payments Grantee Reports Grants Individual Contact Profile…" at bounding box center [685, 318] width 1054 height 514
click at [1185, 278] on icon "delete-field-row" at bounding box center [1189, 279] width 8 height 8
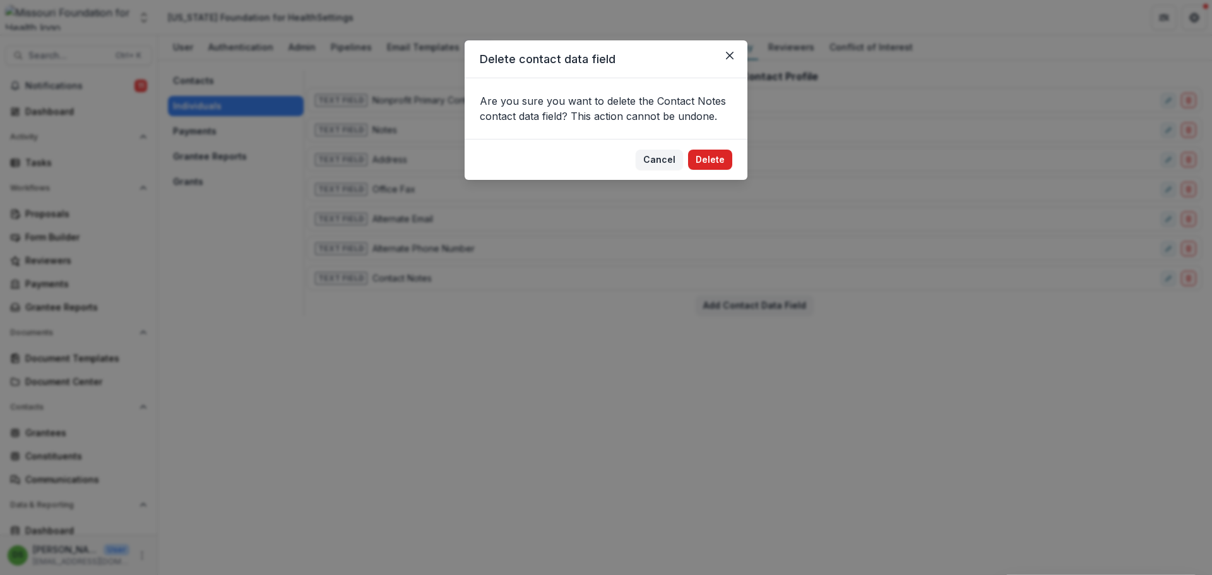
click at [689, 155] on button "Delete" at bounding box center [710, 160] width 44 height 20
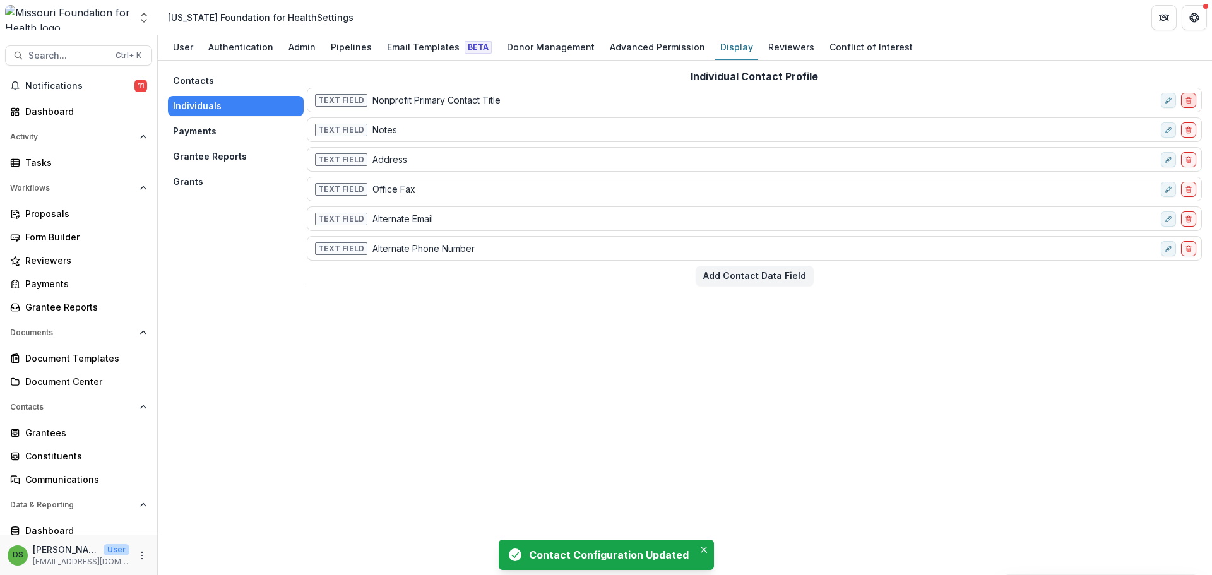
click at [1193, 97] on button "delete-field-row" at bounding box center [1188, 100] width 15 height 15
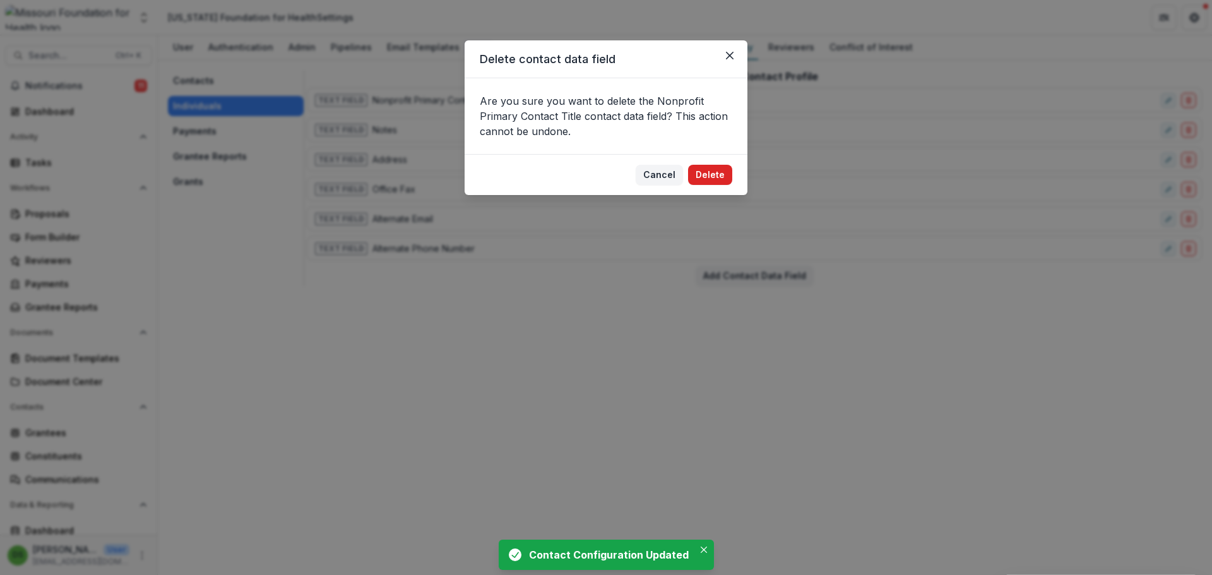
click at [722, 177] on button "Delete" at bounding box center [710, 175] width 44 height 20
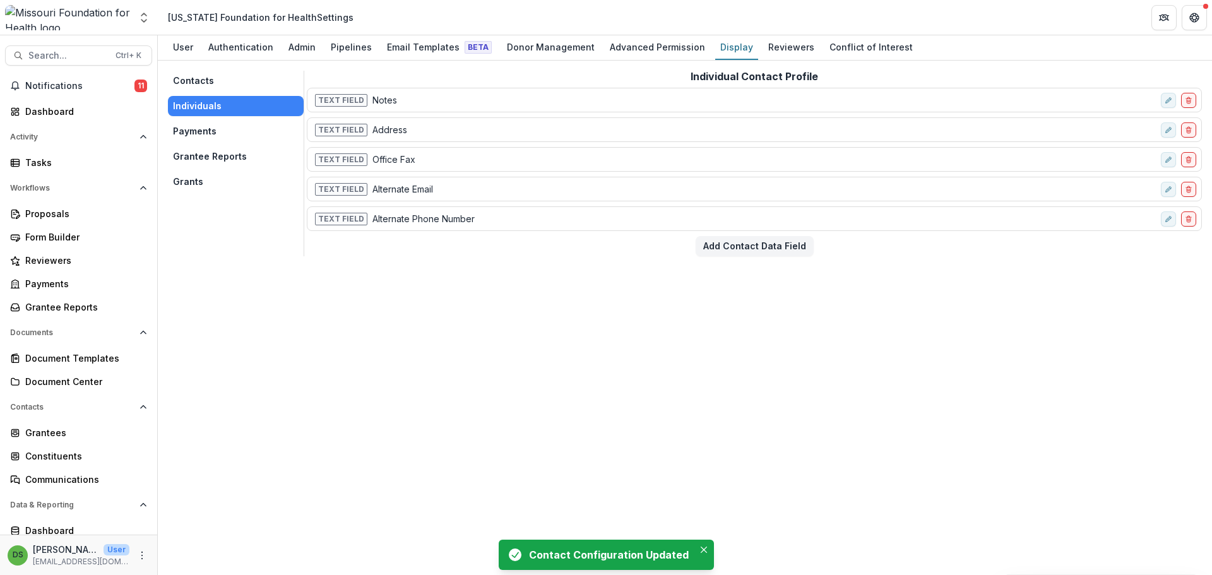
click at [374, 97] on p "Notes" at bounding box center [384, 99] width 25 height 13
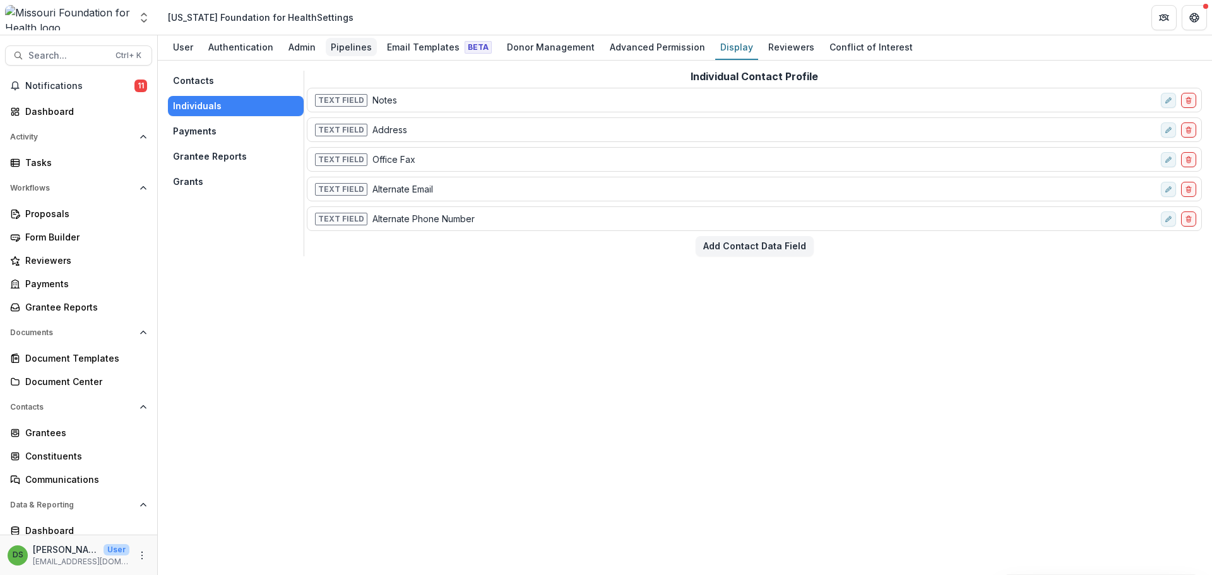
click at [360, 52] on div "Pipelines" at bounding box center [351, 47] width 51 height 18
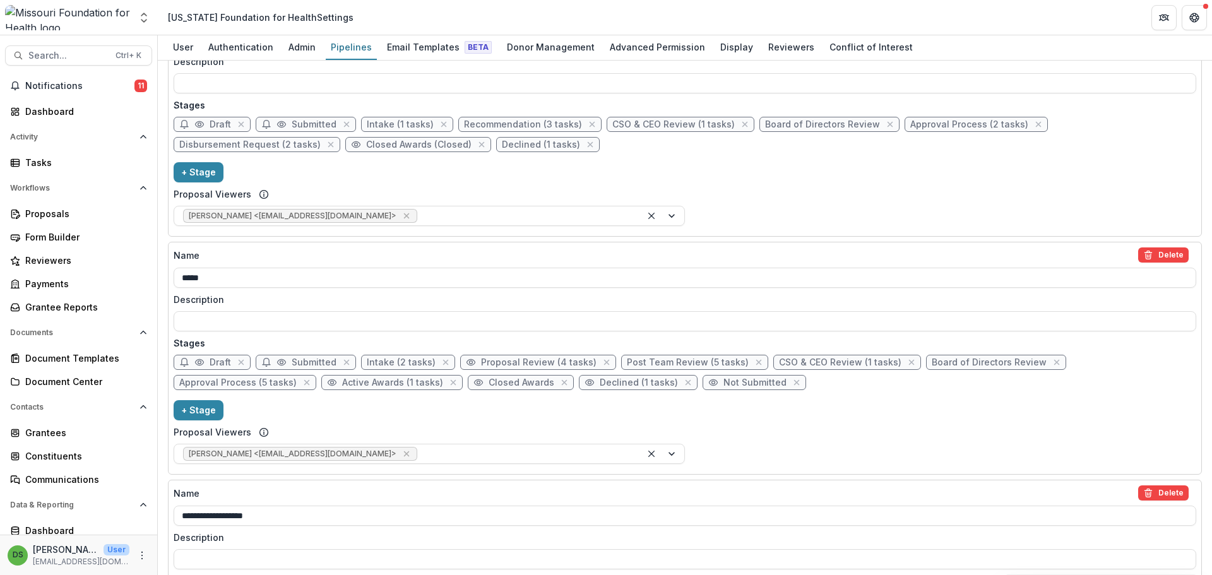
scroll to position [204, 0]
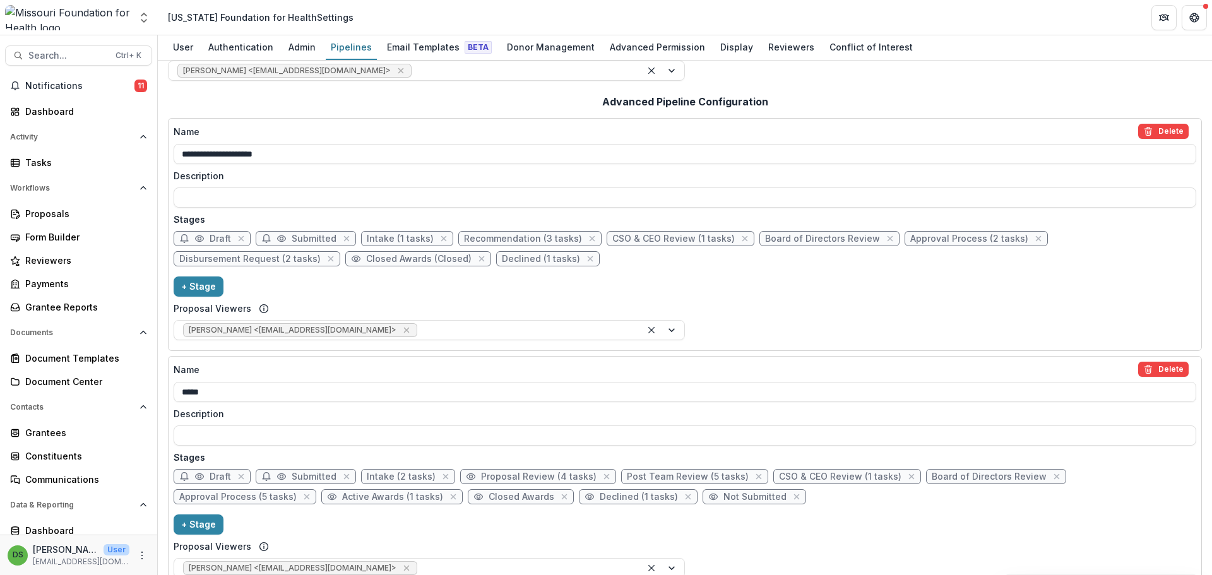
drag, startPoint x: 634, startPoint y: 375, endPoint x: 607, endPoint y: 295, distance: 84.0
click at [607, 295] on div "**********" at bounding box center [685, 235] width 1022 height 222
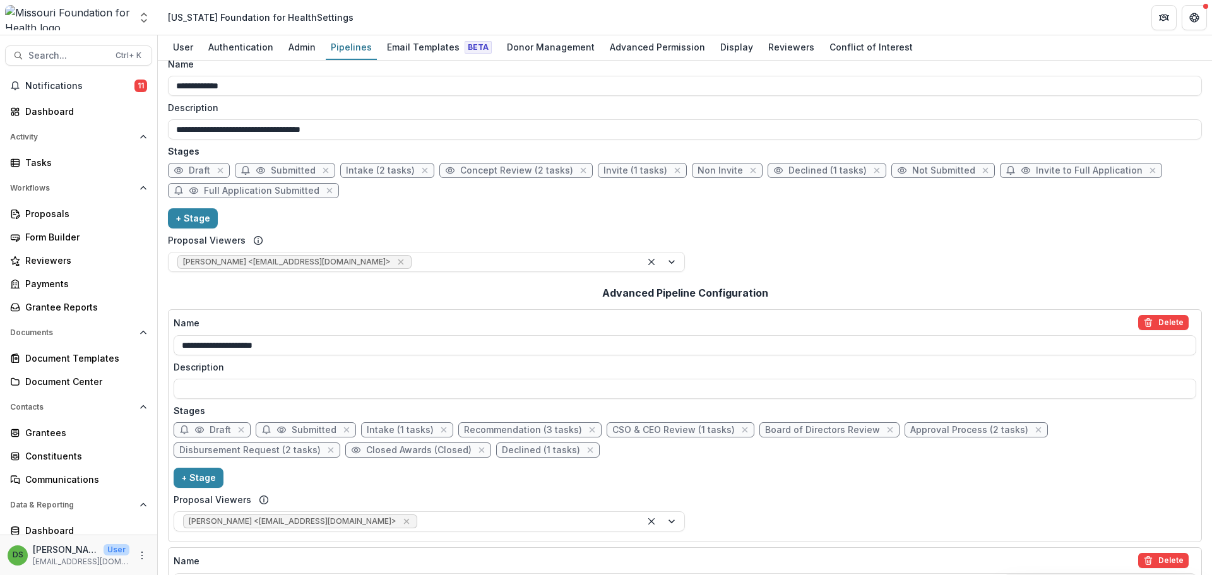
scroll to position [0, 0]
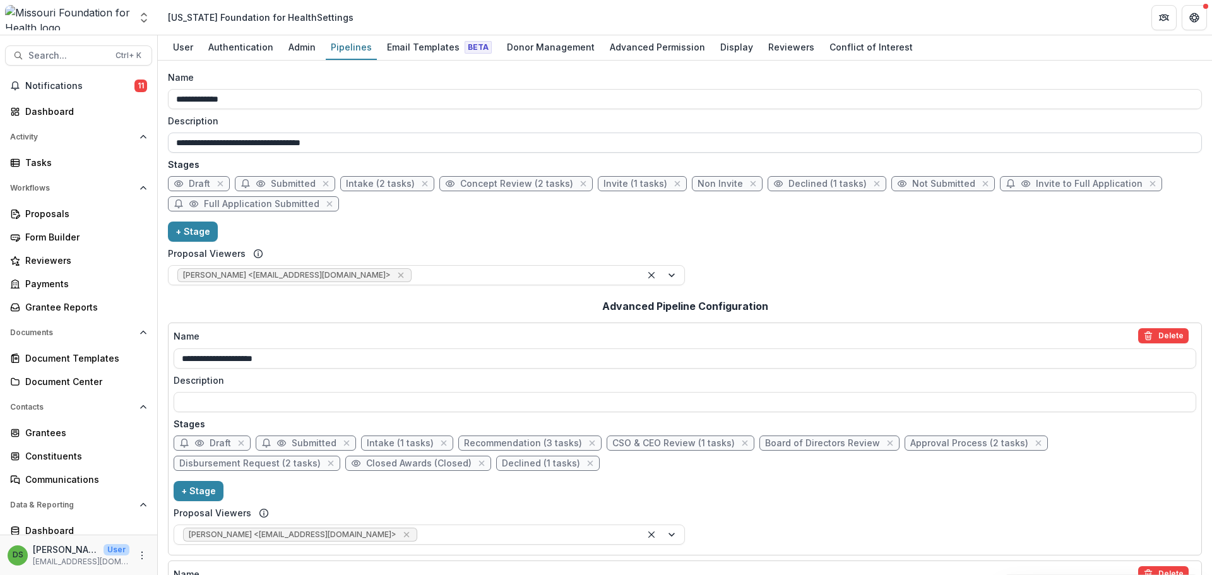
click at [368, 148] on input "**********" at bounding box center [685, 143] width 1034 height 20
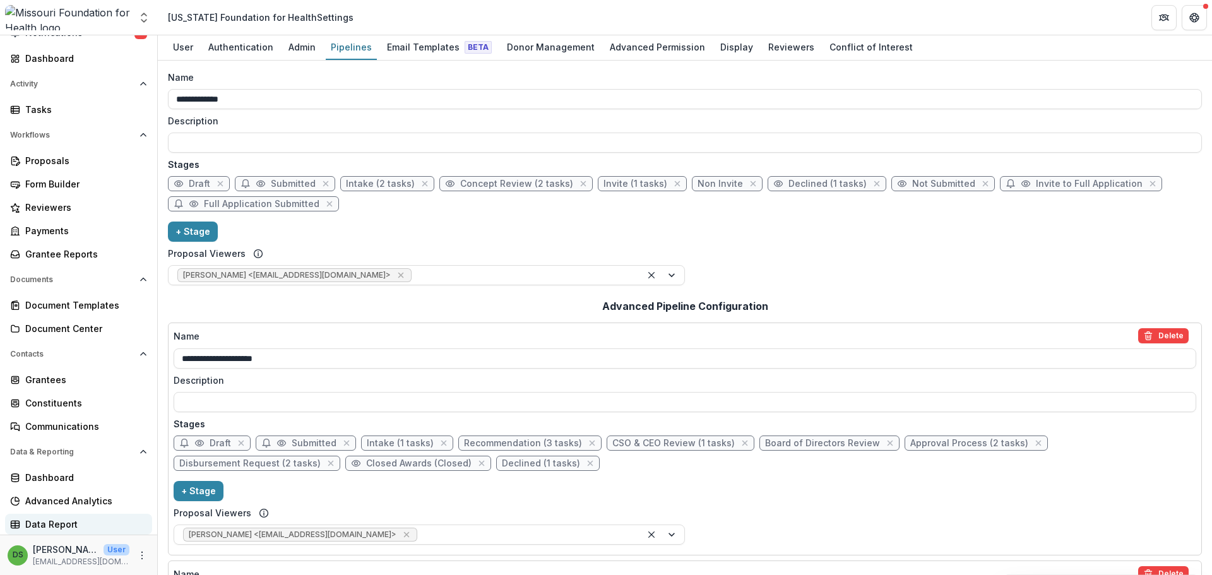
click at [72, 524] on div "Data Report" at bounding box center [83, 524] width 117 height 13
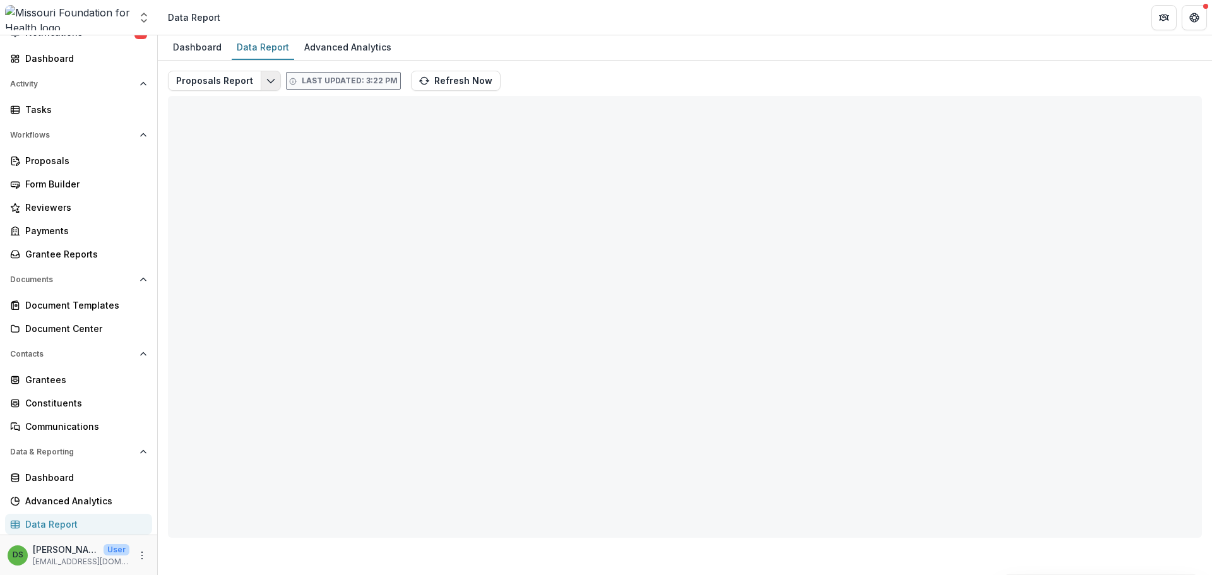
click at [268, 78] on icon "Edit selected report" at bounding box center [271, 81] width 10 height 10
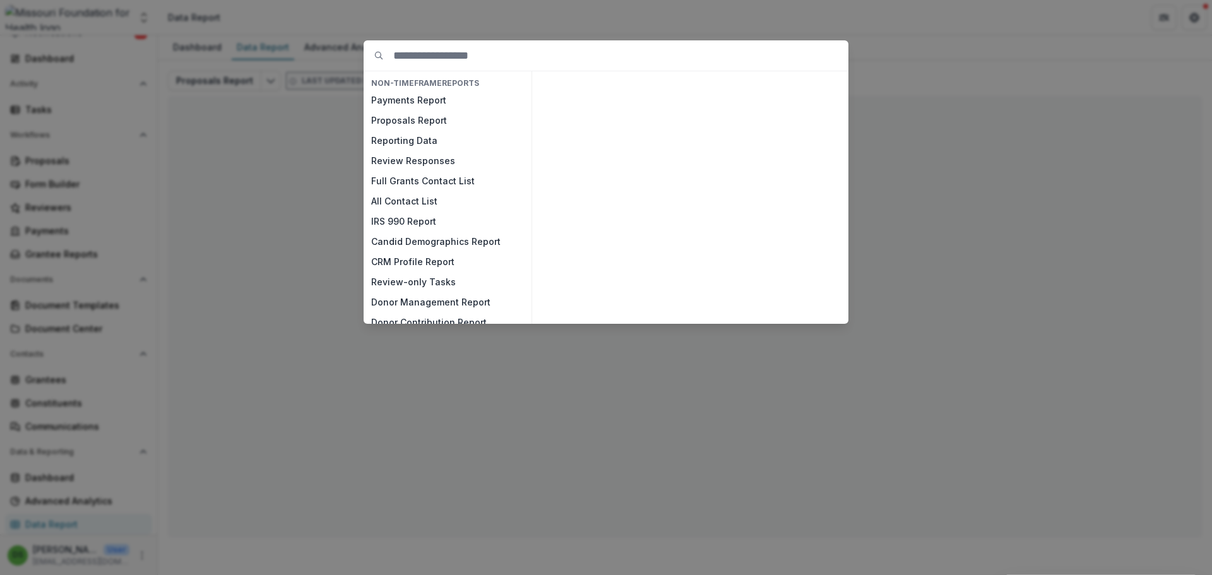
click at [769, 4] on div "NON-TIMEFRAME Reports Payments Report Proposals Report Reporting Data Review Re…" at bounding box center [606, 287] width 1212 height 575
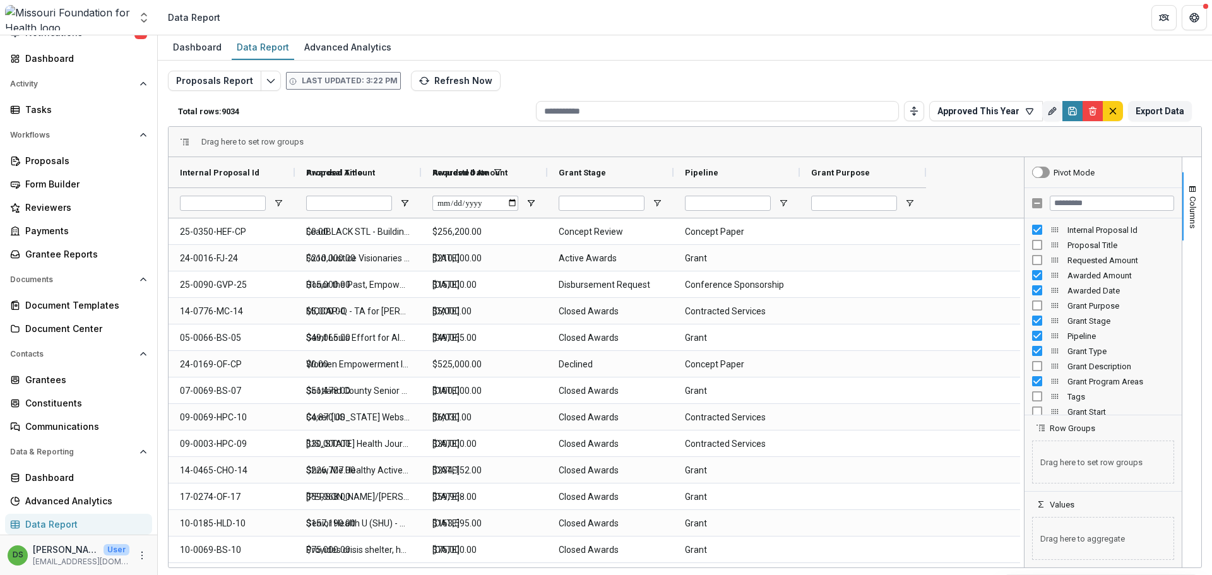
type input "**********"
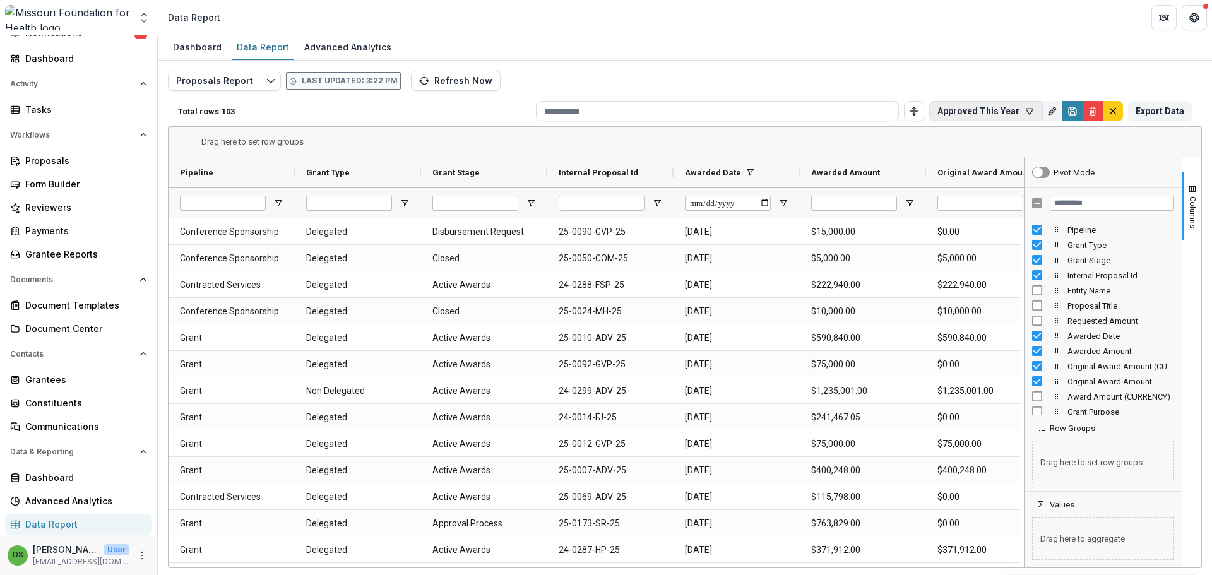
click at [1010, 112] on button "Approved This Year" at bounding box center [986, 111] width 114 height 20
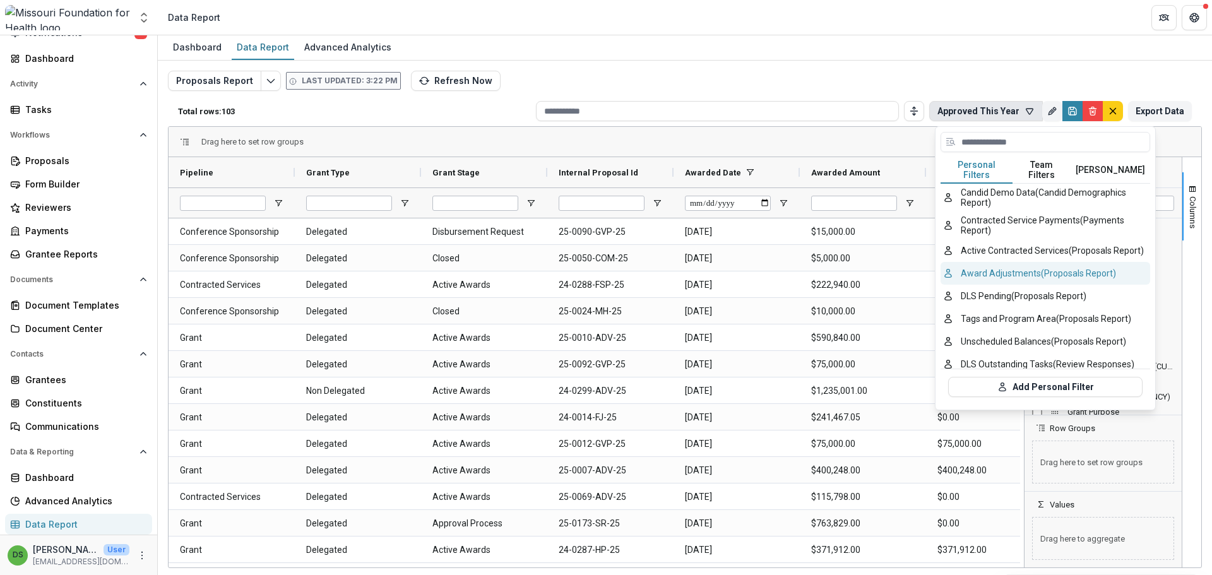
click at [978, 271] on button "Award Adjustments (Proposals Report)" at bounding box center [1045, 273] width 210 height 23
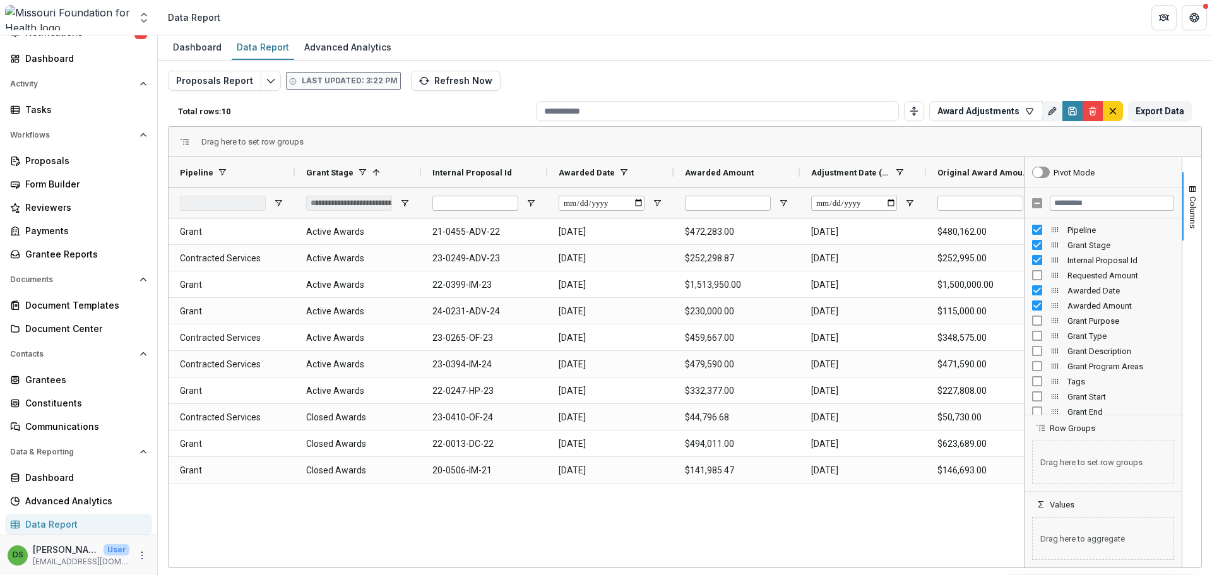
click at [968, 26] on header "Data Report" at bounding box center [685, 17] width 1054 height 35
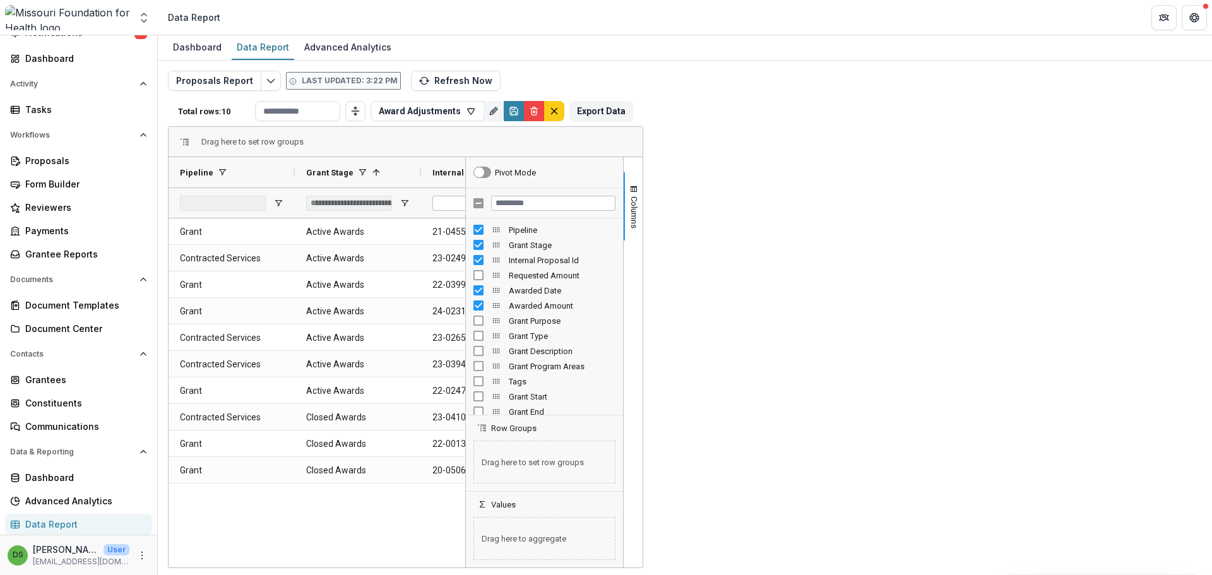
click at [588, 26] on header "Data Report" at bounding box center [685, 17] width 1054 height 35
click at [639, 194] on span "button" at bounding box center [634, 189] width 10 height 10
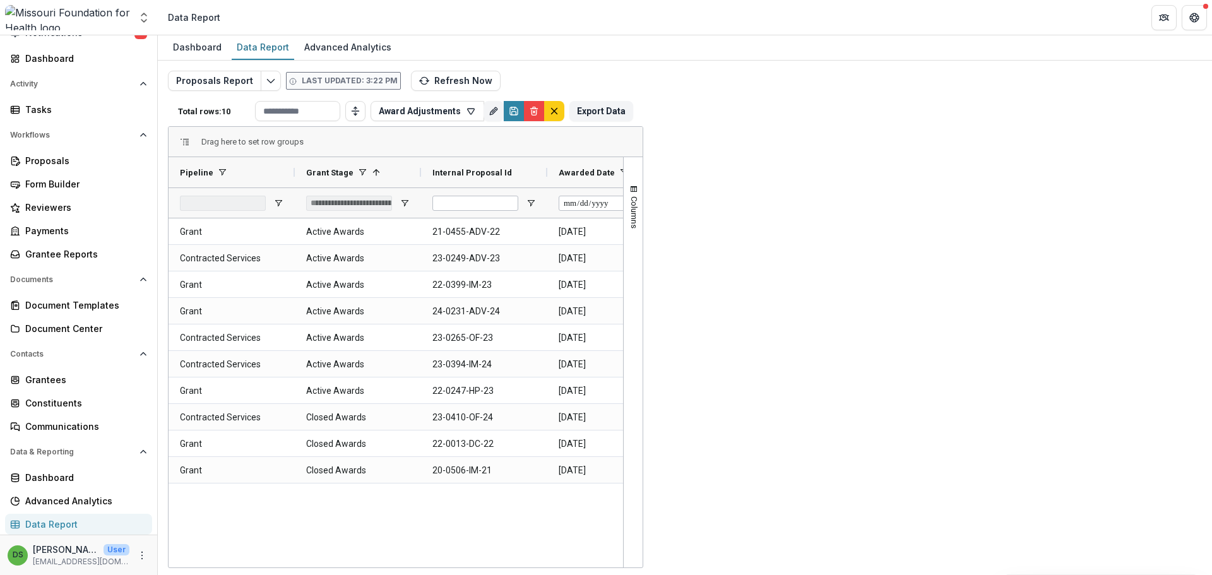
drag, startPoint x: 717, startPoint y: 567, endPoint x: 985, endPoint y: 572, distance: 268.3
click at [985, 572] on div "Dashboard Data Report Advanced Analytics Proposals Report Last updated: 3:22 PM…" at bounding box center [685, 305] width 1054 height 540
click at [991, 569] on div "Dashboard Data Report Advanced Analytics Proposals Report Last updated: 3:22 PM…" at bounding box center [685, 305] width 1054 height 540
